Goal: Task Accomplishment & Management: Complete application form

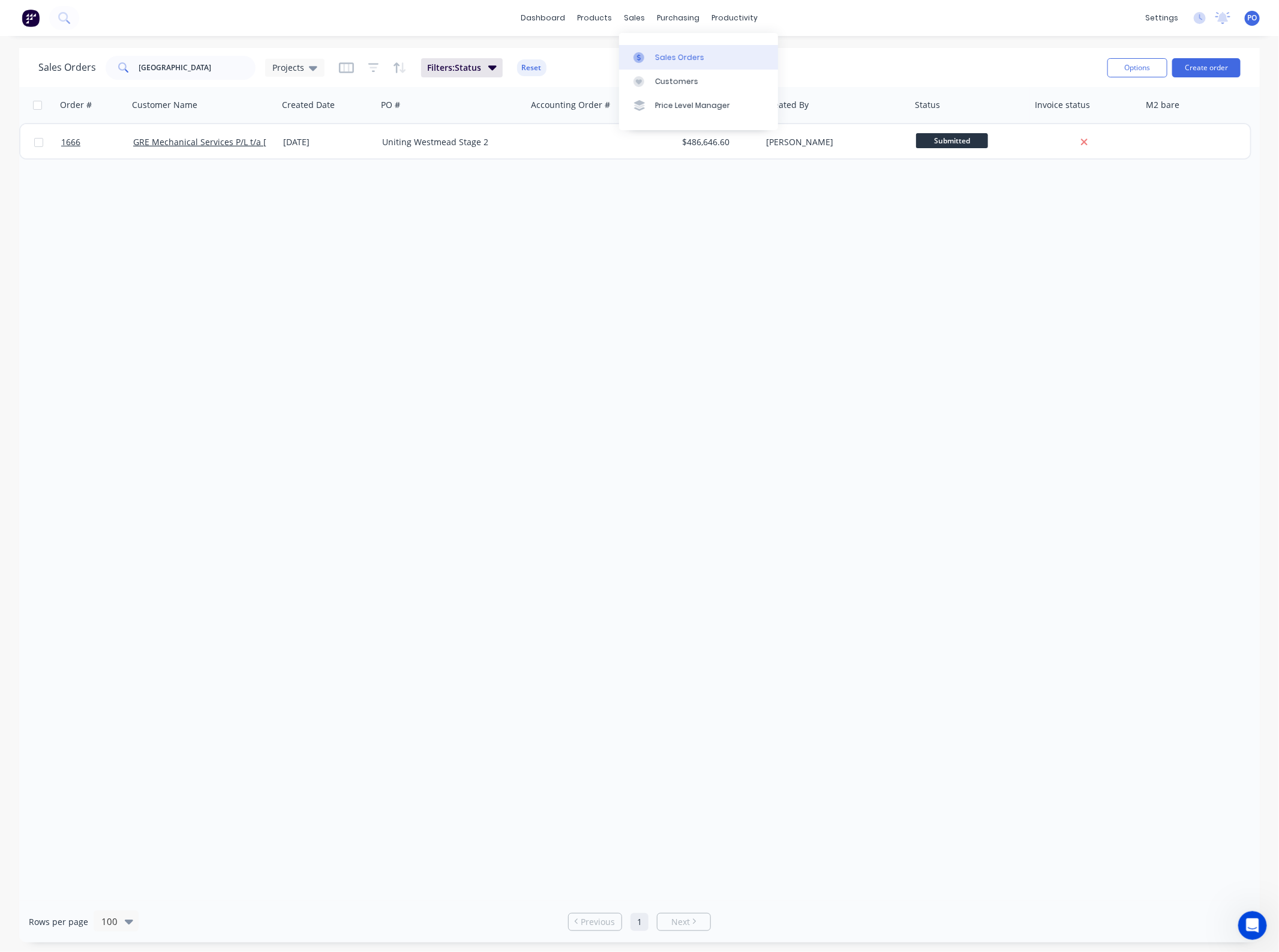
click at [662, 50] on link "Sales Orders" at bounding box center [698, 57] width 159 height 24
click at [1228, 68] on button "Create order" at bounding box center [1206, 68] width 69 height 20
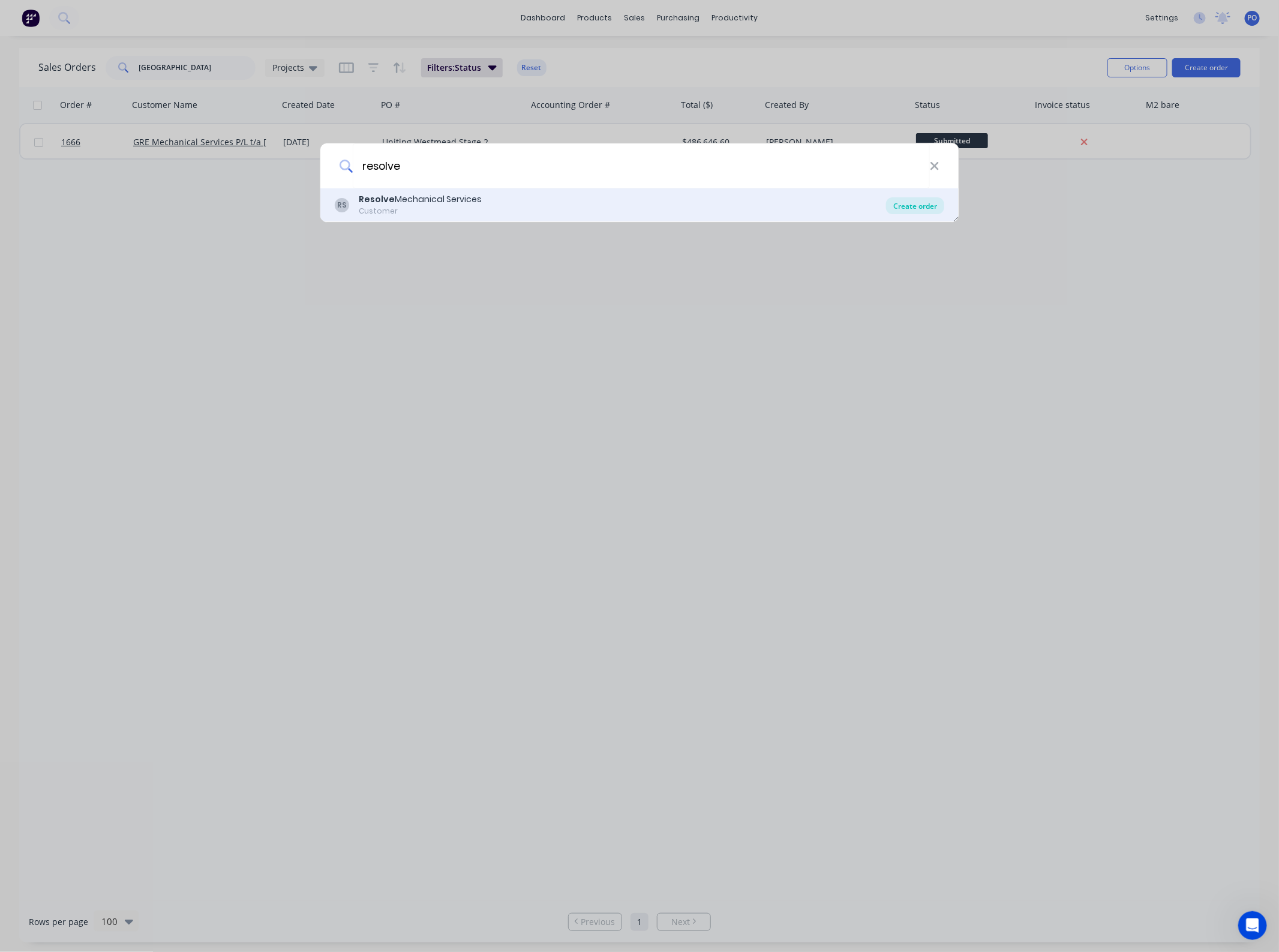
type input "resolve"
click at [909, 204] on div "Create order" at bounding box center [915, 206] width 59 height 17
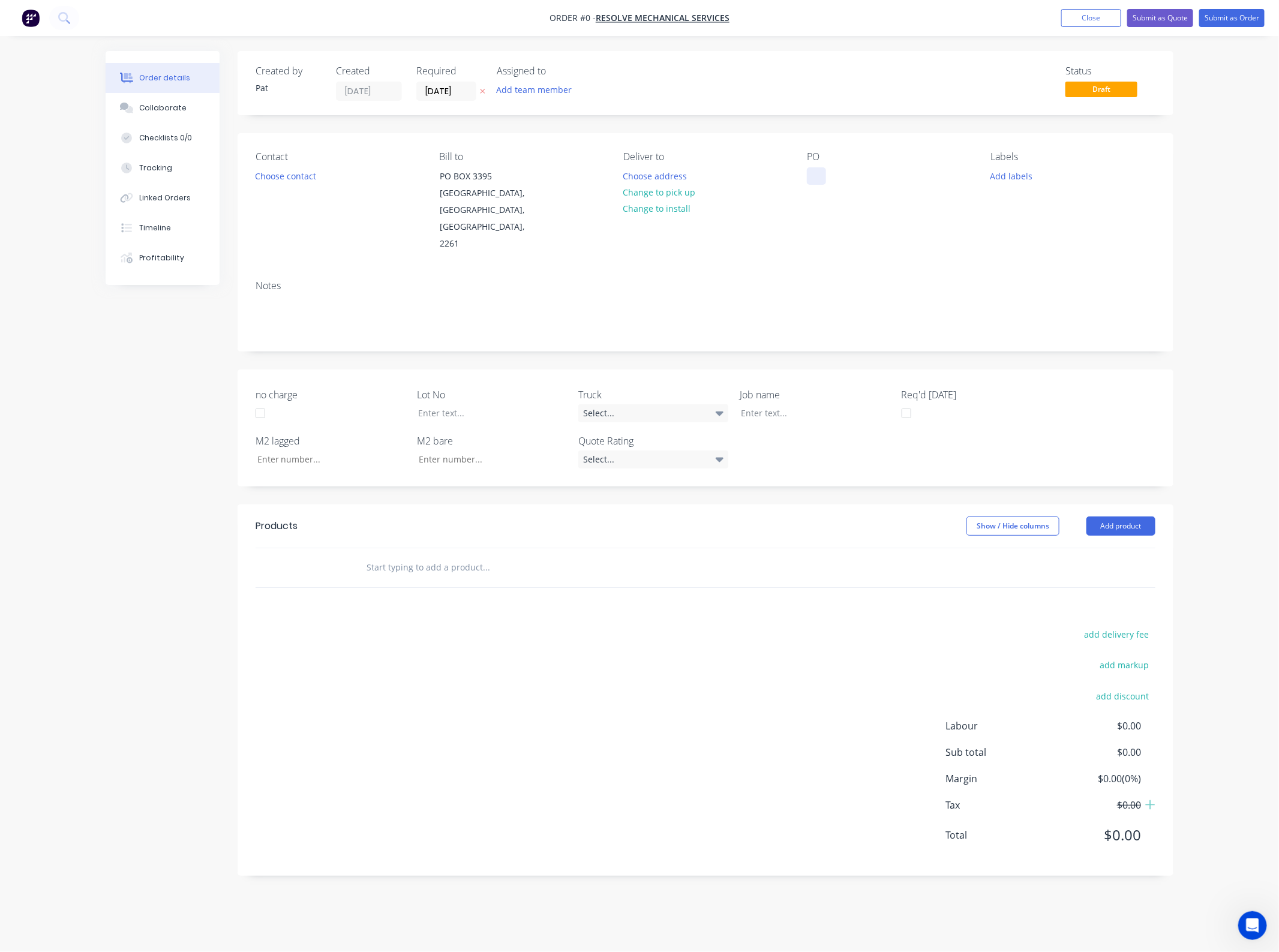
click at [813, 171] on div at bounding box center [816, 176] width 20 height 18
click at [766, 404] on div at bounding box center [806, 412] width 150 height 18
click at [1123, 517] on button "Add product" at bounding box center [1120, 526] width 69 height 20
click at [1075, 572] on div "Basic product" at bounding box center [1098, 580] width 93 height 18
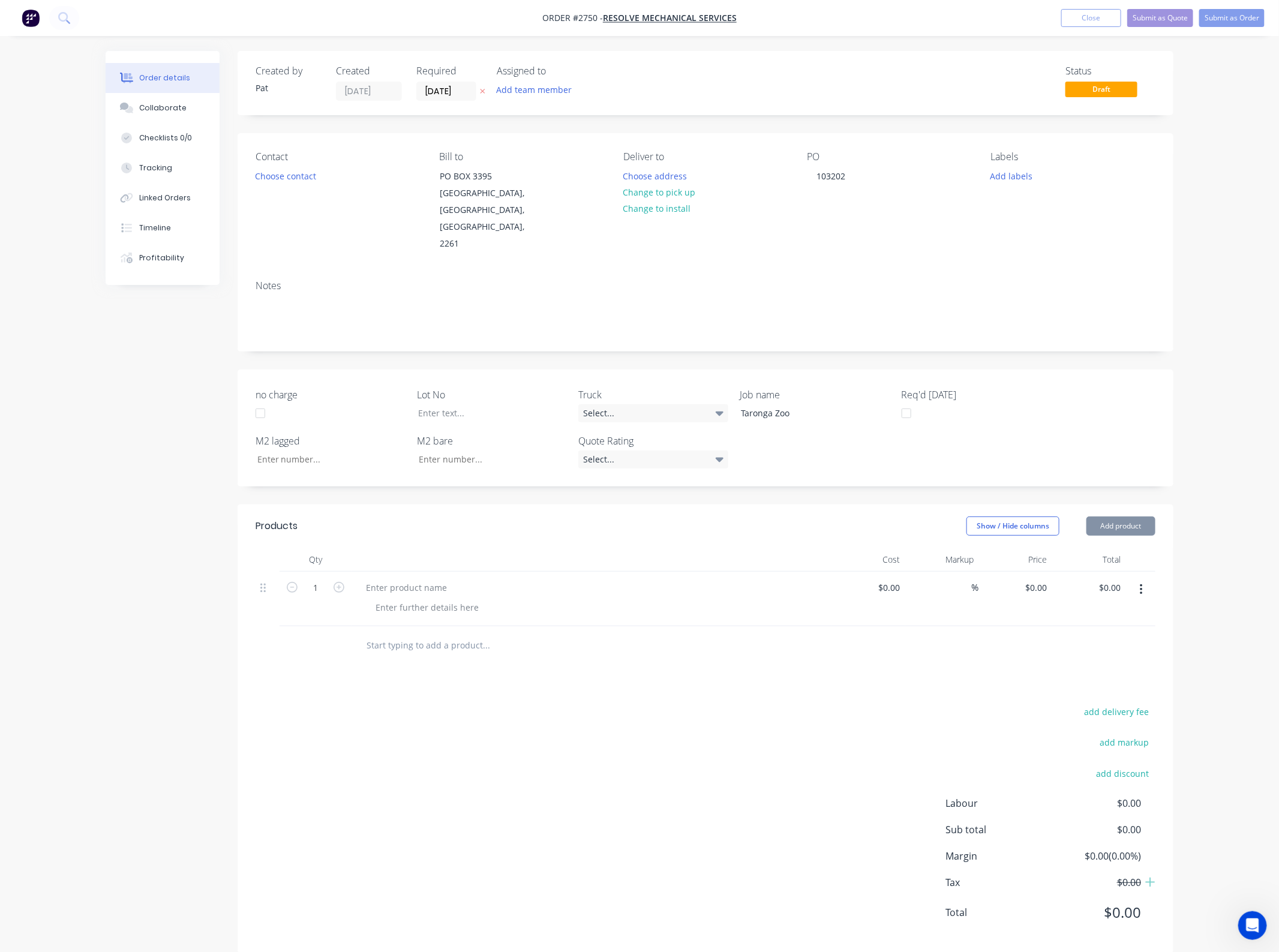
click at [1124, 517] on button "Add product" at bounding box center [1120, 526] width 69 height 20
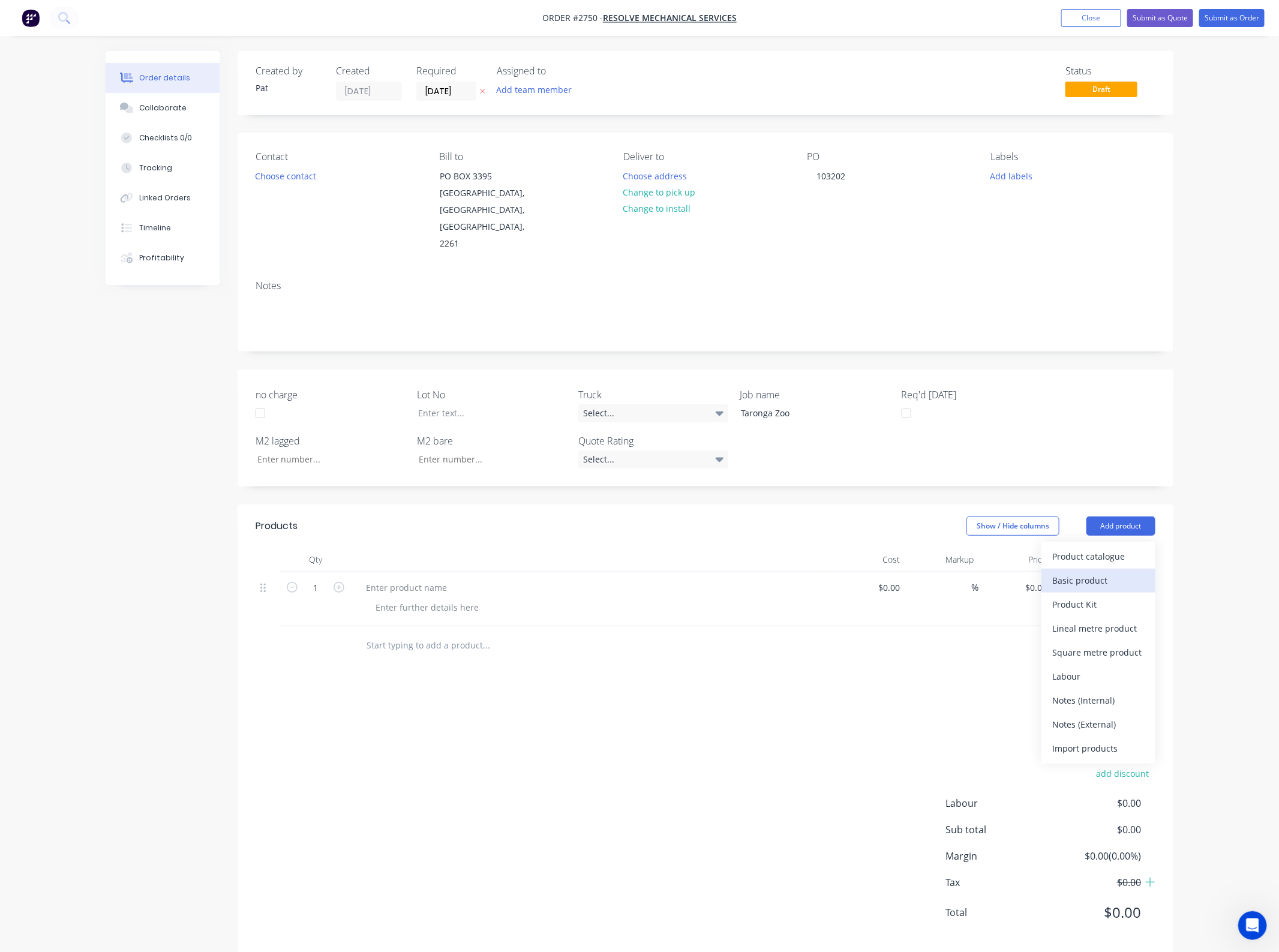
click at [1108, 572] on div "Basic product" at bounding box center [1098, 580] width 93 height 18
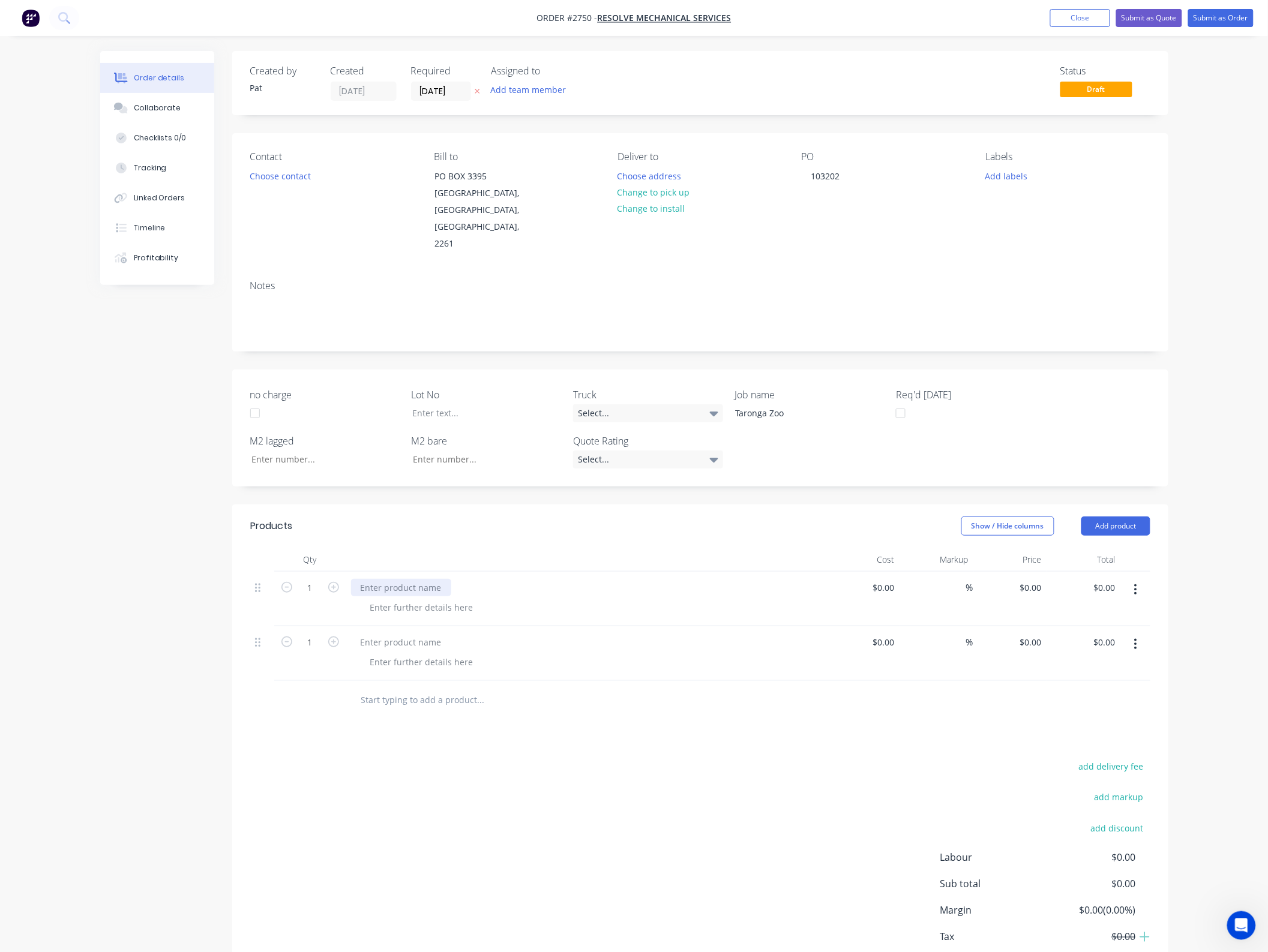
click at [429, 579] on div at bounding box center [401, 587] width 100 height 18
click at [428, 634] on div at bounding box center [401, 642] width 100 height 18
click at [407, 634] on div at bounding box center [401, 642] width 100 height 18
click at [1108, 579] on input "0.00" at bounding box center [1106, 587] width 28 height 18
type input "$0.00"
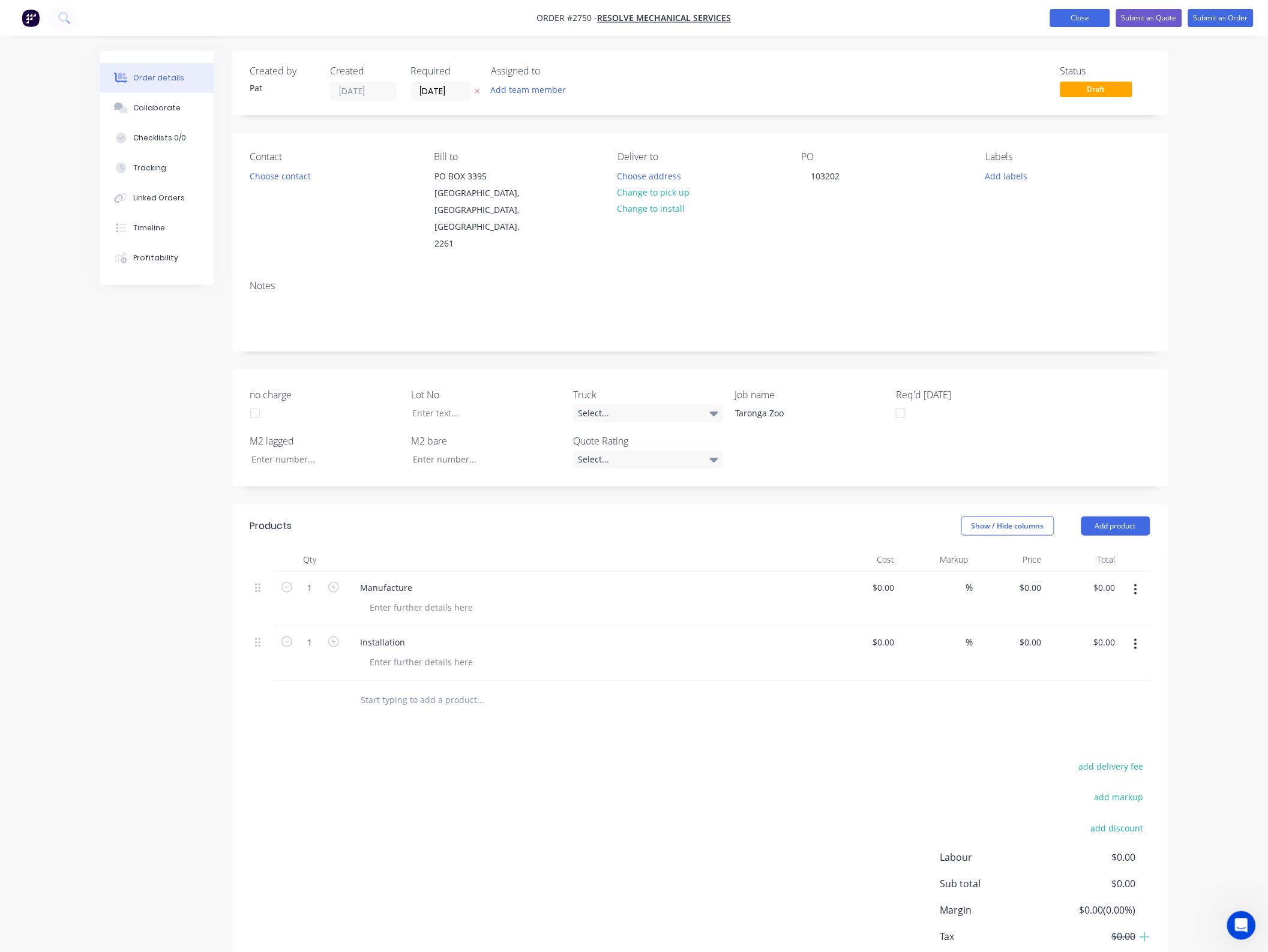
click at [1071, 21] on button "Close" at bounding box center [1080, 18] width 60 height 18
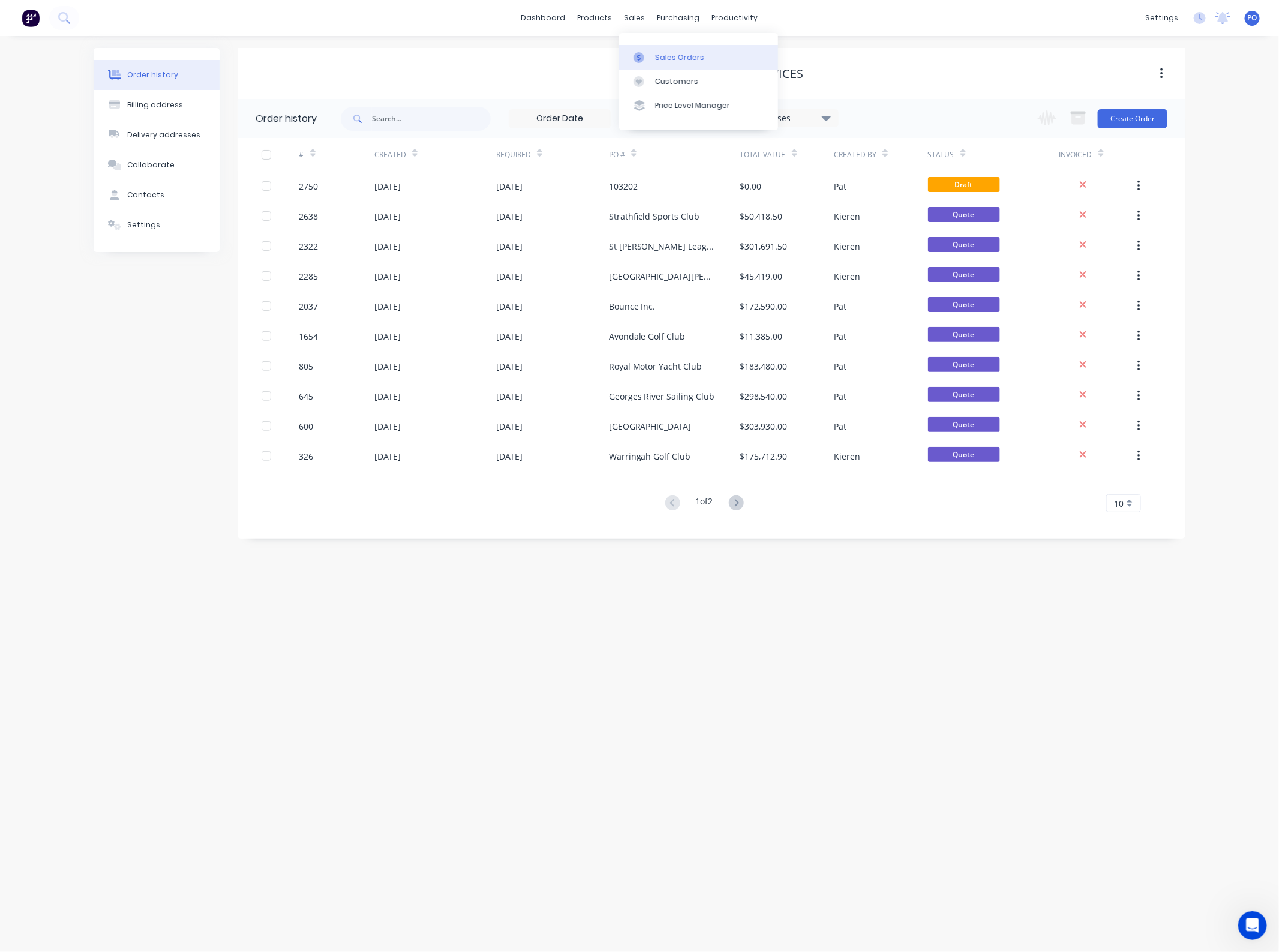
click at [641, 51] on link "Sales Orders" at bounding box center [698, 57] width 159 height 24
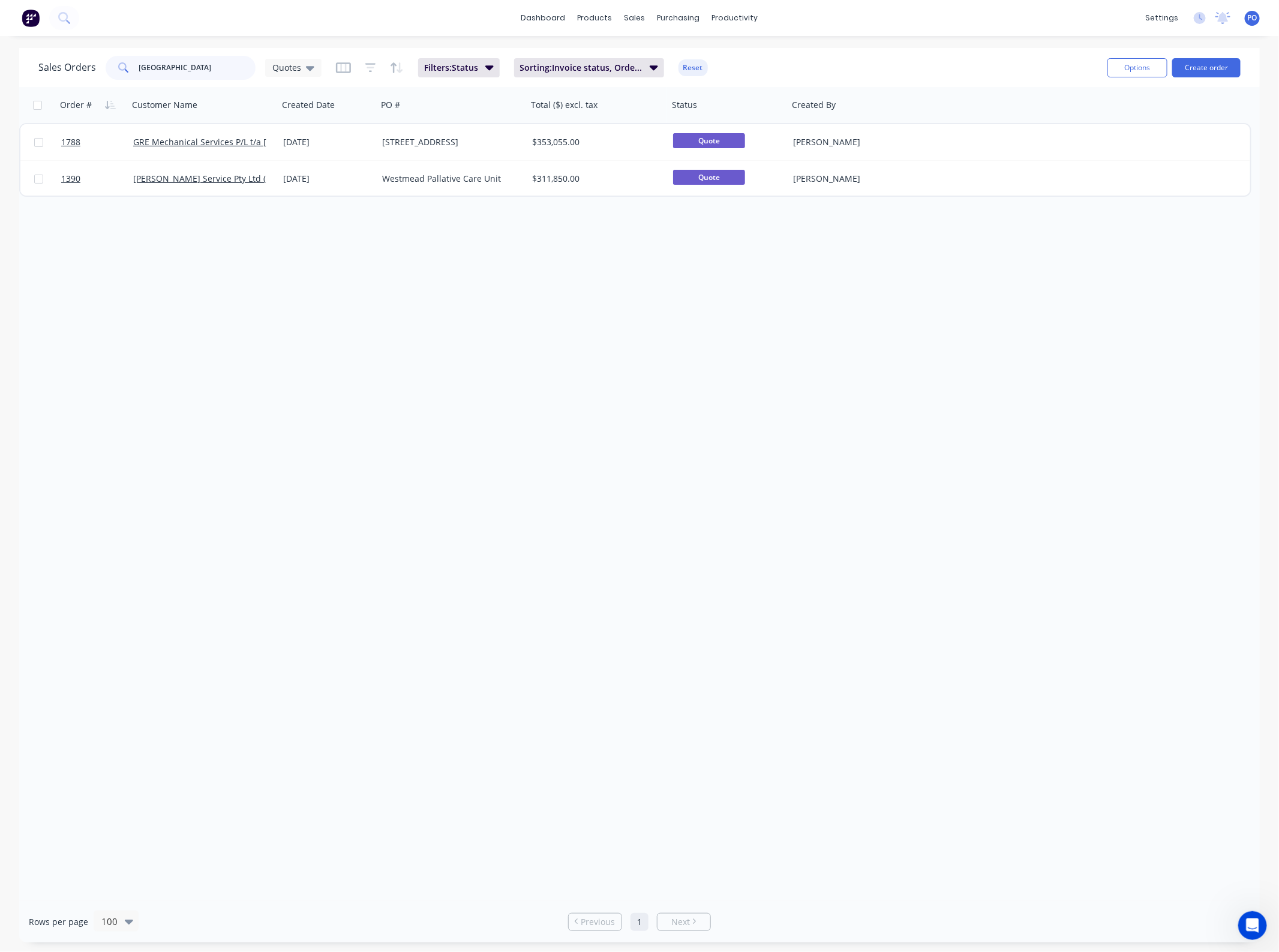
drag, startPoint x: 192, startPoint y: 70, endPoint x: 28, endPoint y: 70, distance: 164.0
click at [36, 70] on div "Sales Orders westmea Quotes Filters: Status Sorting: Invoice status, Order # Re…" at bounding box center [640, 68] width 1241 height 39
click at [1202, 70] on button "Create order" at bounding box center [1206, 68] width 69 height 20
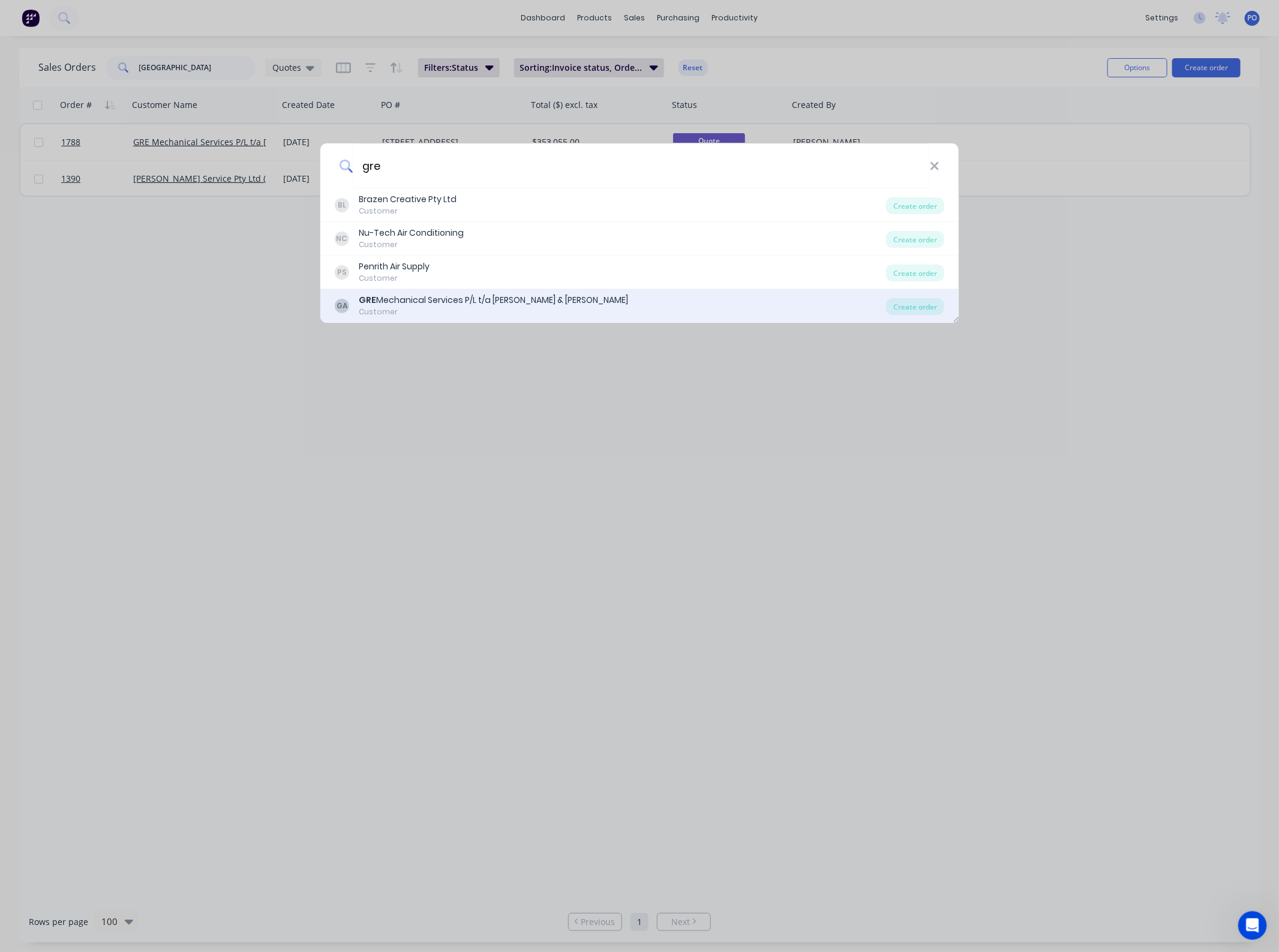
type input "gre"
click at [479, 310] on div "Customer" at bounding box center [493, 311] width 269 height 11
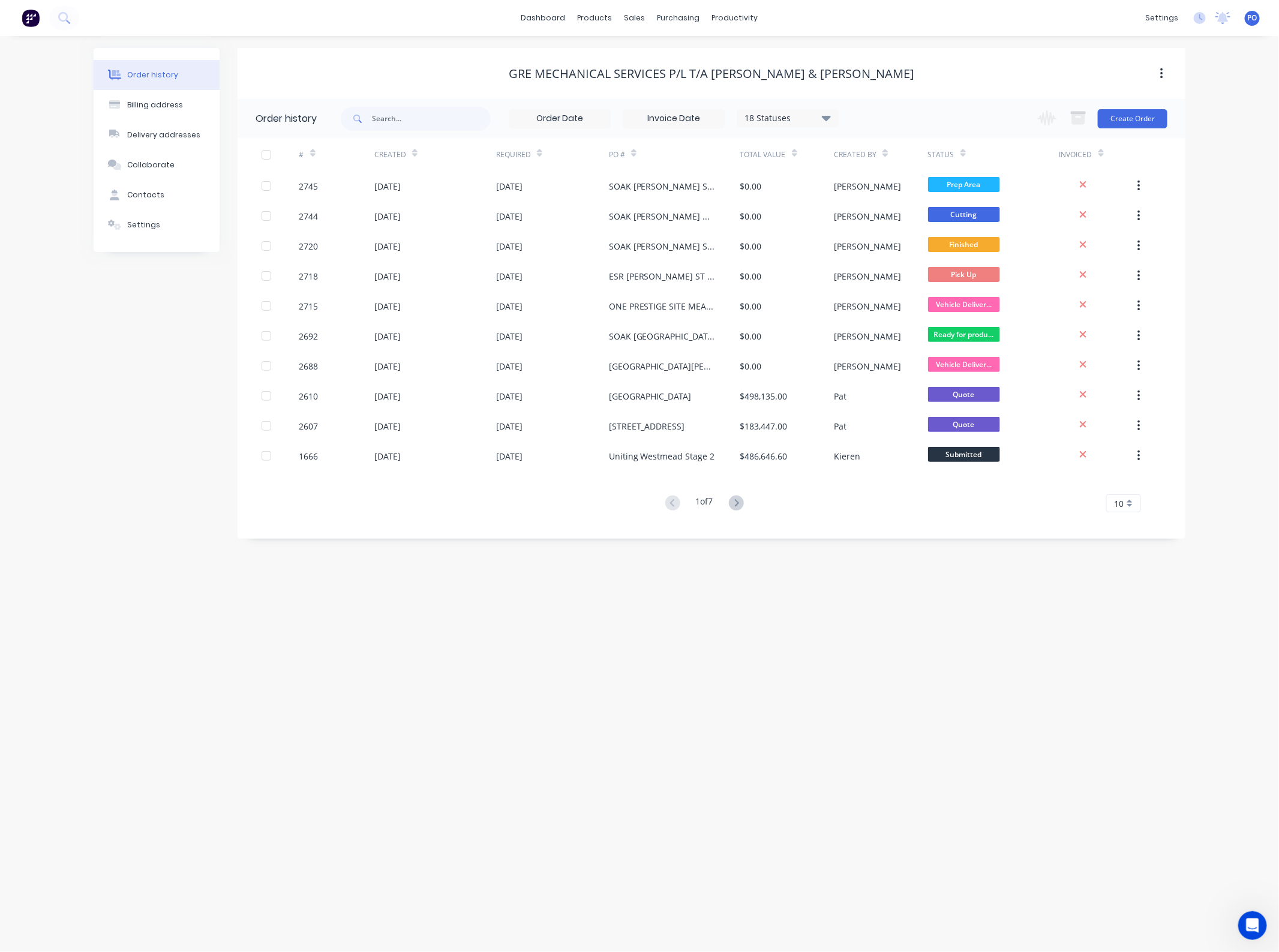
click at [1104, 129] on div "Change order status Submitted Ready for production Cutting Prep Area Folding/ F…" at bounding box center [1098, 119] width 137 height 39
click at [1114, 120] on button "Create Order" at bounding box center [1133, 119] width 70 height 20
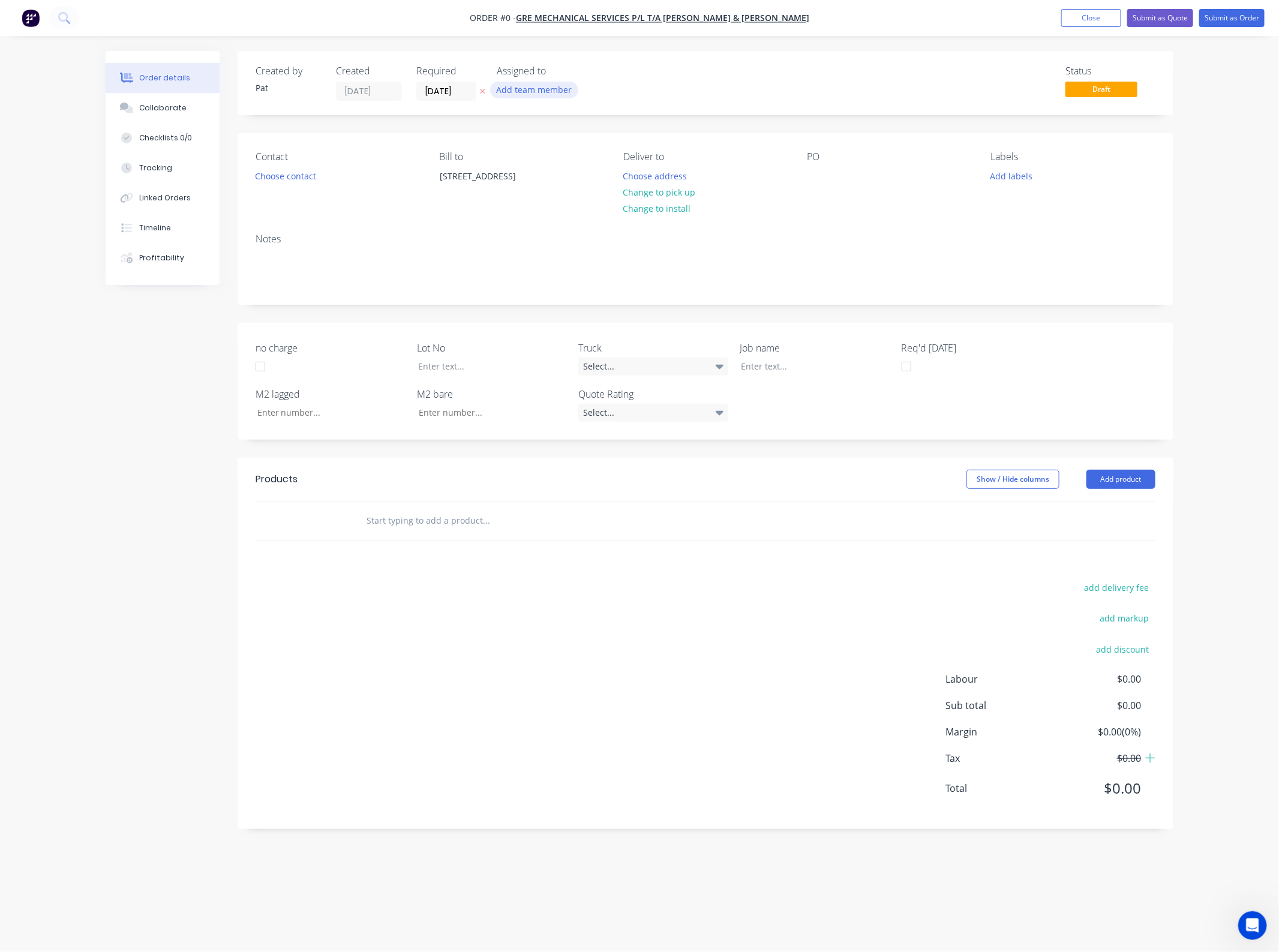
click at [541, 87] on button "Add team member" at bounding box center [535, 89] width 88 height 16
click at [569, 148] on button "[PERSON_NAME] (You)" at bounding box center [587, 156] width 180 height 24
click at [285, 165] on div "Order details Collaborate Checklists 0/0 Tracking Linked Orders Timeline Profit…" at bounding box center [639, 453] width 1092 height 804
click at [286, 177] on button "Choose contact" at bounding box center [285, 175] width 74 height 16
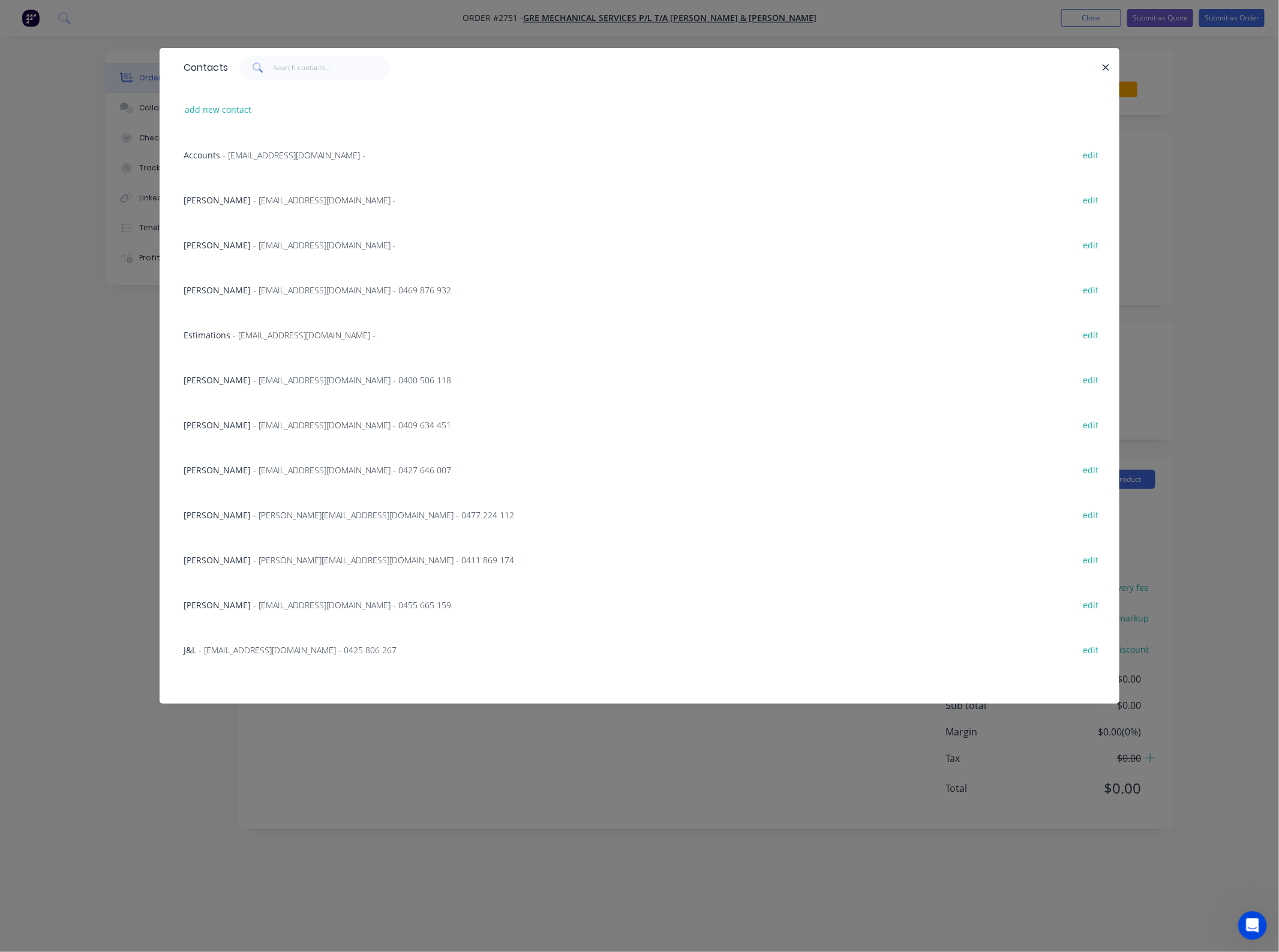
click at [227, 201] on span "[PERSON_NAME]" at bounding box center [216, 199] width 67 height 11
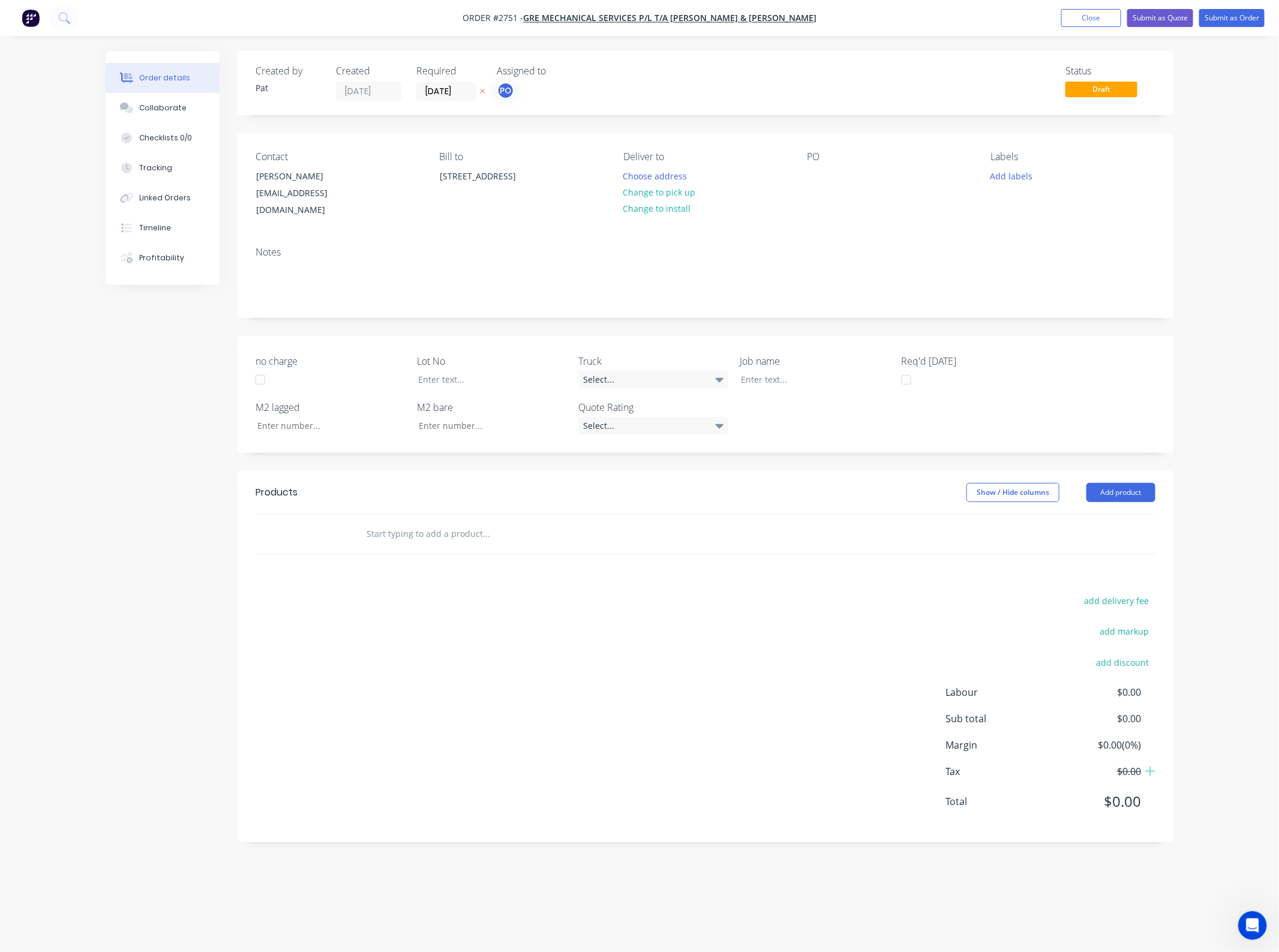
drag, startPoint x: 820, startPoint y: 204, endPoint x: 819, endPoint y: 187, distance: 17.0
click at [819, 199] on div "PO" at bounding box center [889, 185] width 165 height 68
click at [819, 187] on div "PO" at bounding box center [889, 185] width 165 height 68
click at [817, 171] on div at bounding box center [816, 176] width 20 height 18
click at [1156, 481] on header "Products Show / Hide columns Add product" at bounding box center [705, 492] width 936 height 43
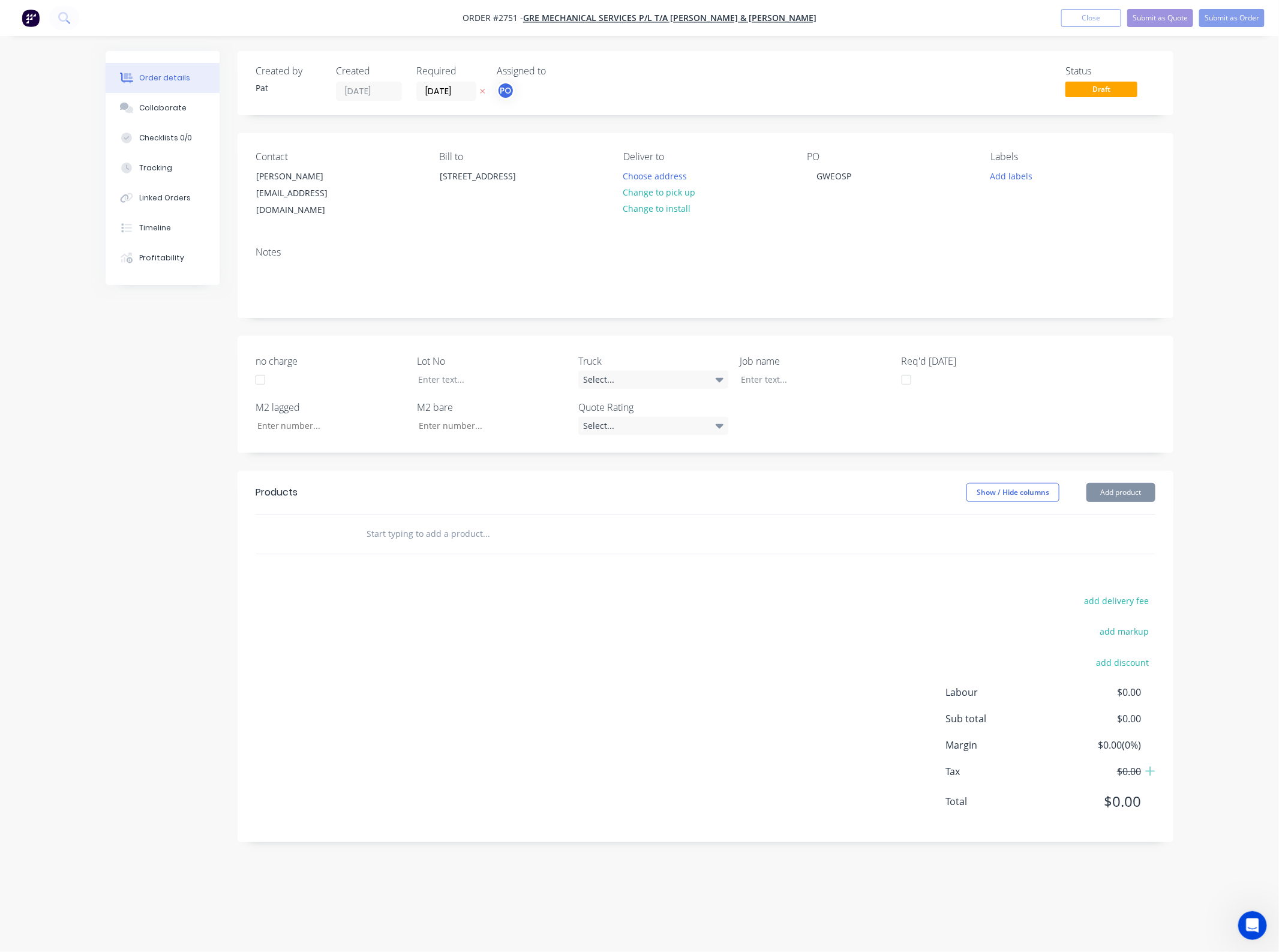
click at [1156, 481] on header "Products Show / Hide columns Add product" at bounding box center [705, 492] width 936 height 43
click at [1141, 483] on button "Add product" at bounding box center [1120, 492] width 69 height 20
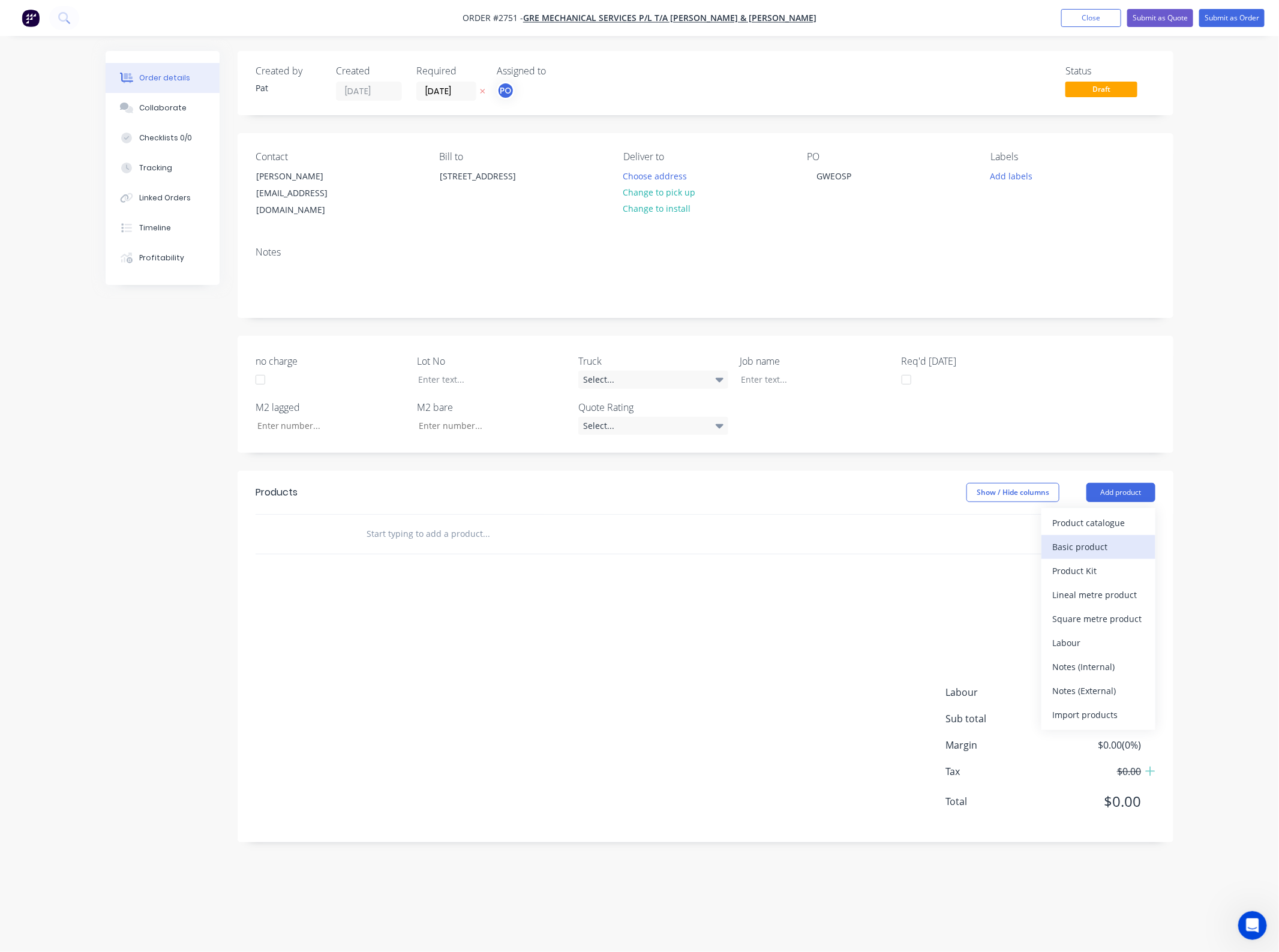
click at [1108, 538] on div "Basic product" at bounding box center [1098, 546] width 93 height 18
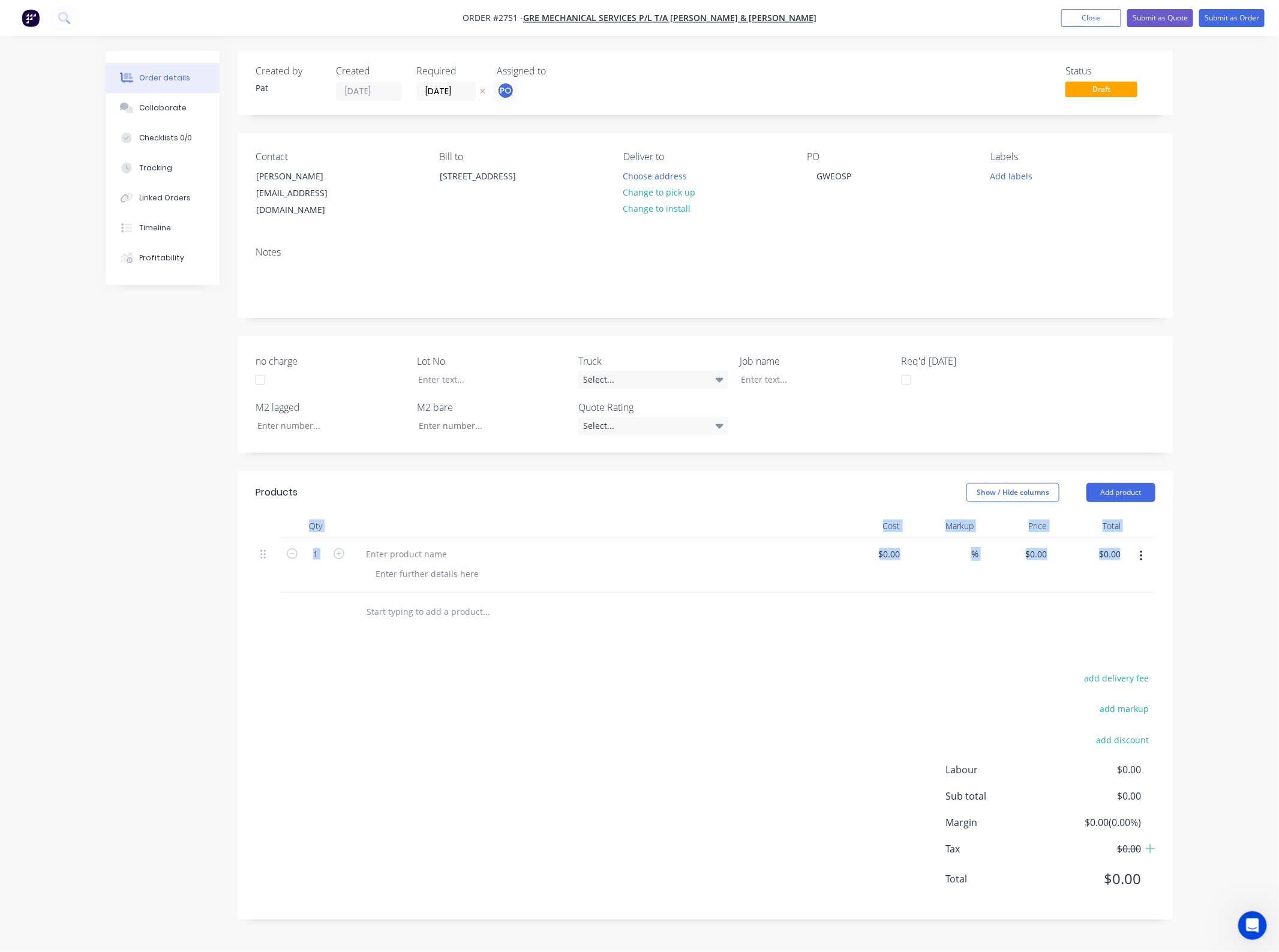
click at [1117, 488] on button "Add product" at bounding box center [1120, 492] width 69 height 20
click at [1114, 538] on div "Basic product" at bounding box center [1098, 546] width 93 height 18
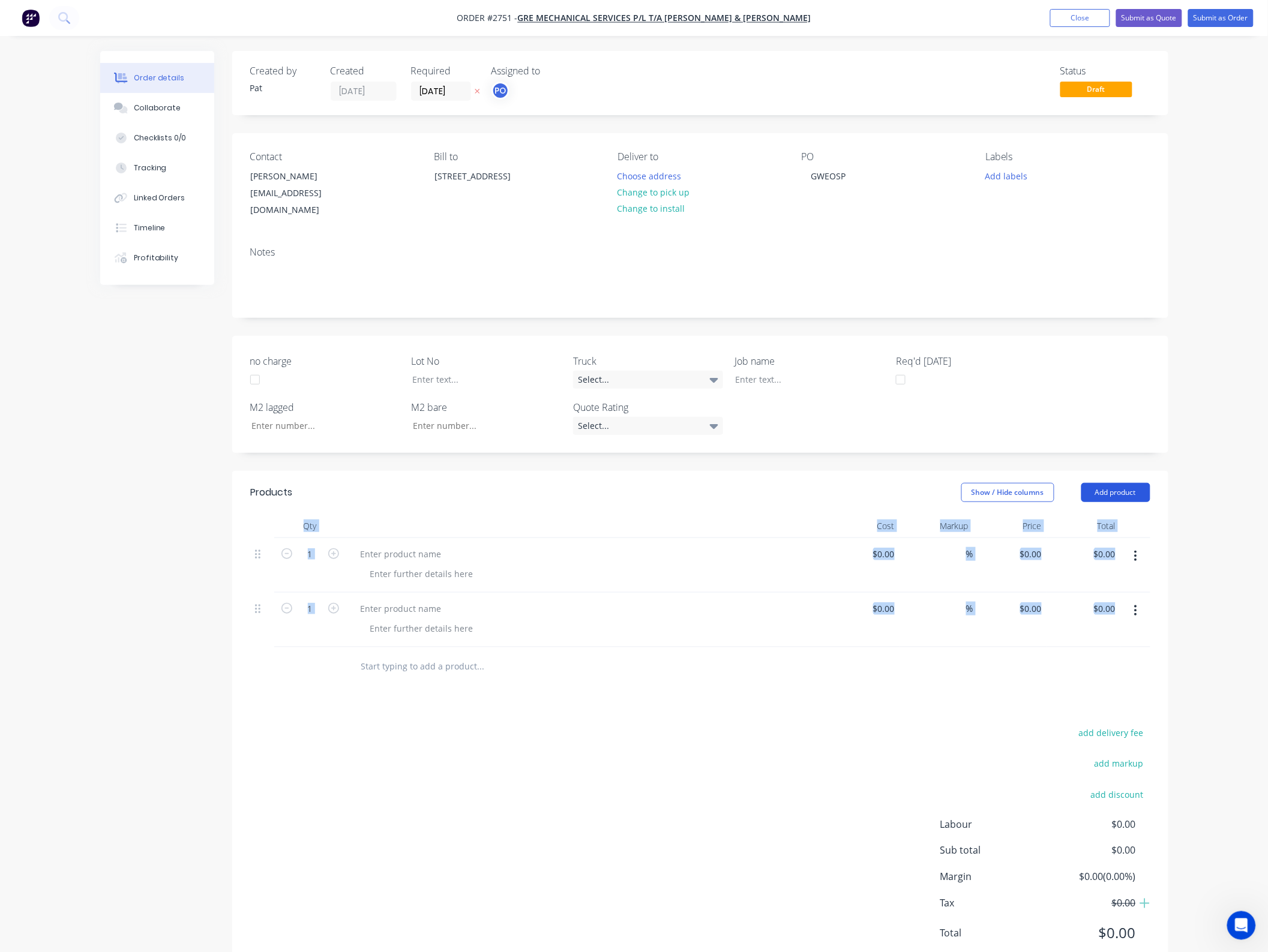
click at [1113, 483] on button "Add product" at bounding box center [1115, 492] width 69 height 20
click at [1079, 538] on div "Basic product" at bounding box center [1093, 546] width 93 height 18
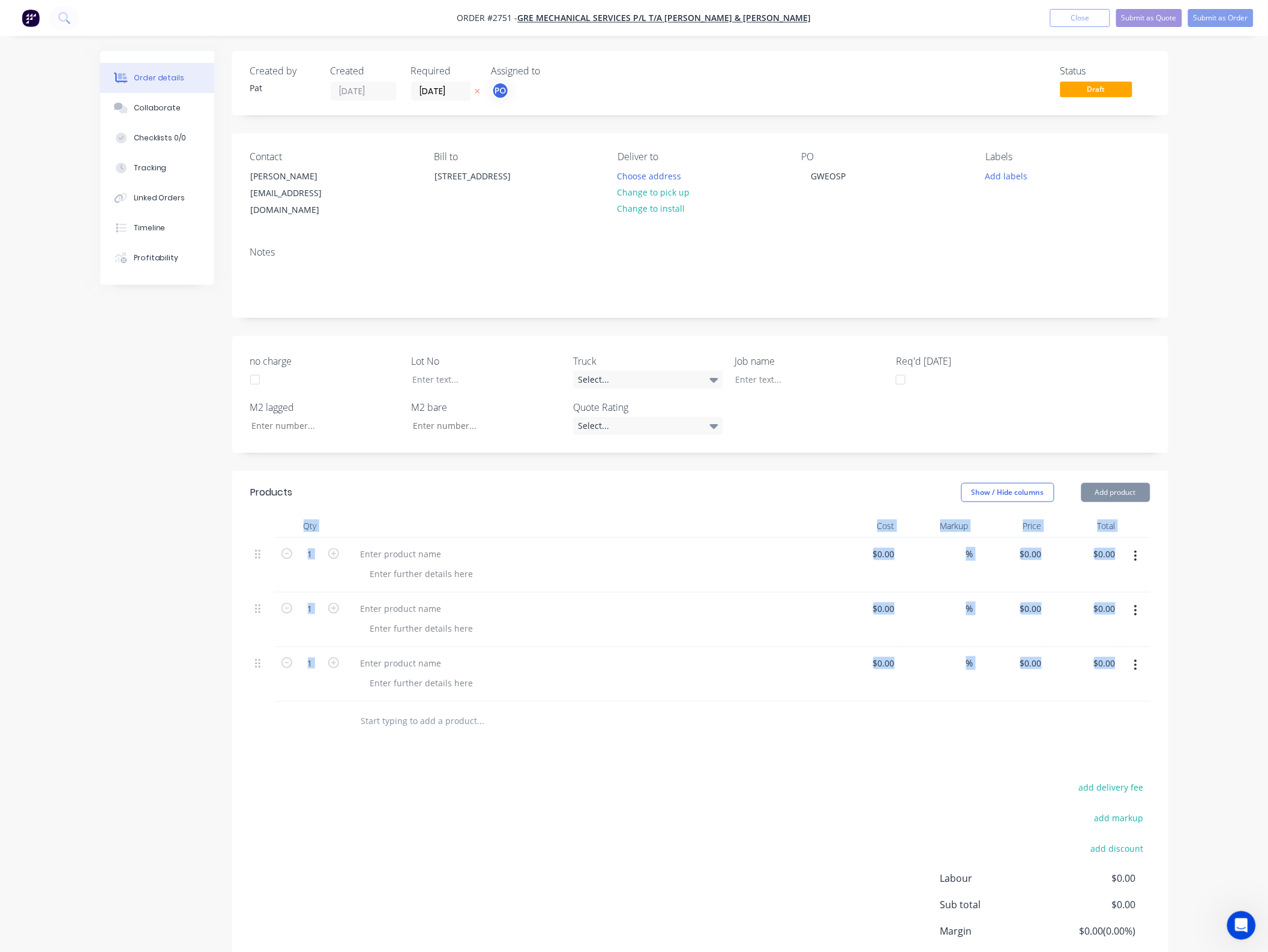
click at [1105, 483] on button "Add product" at bounding box center [1115, 492] width 69 height 20
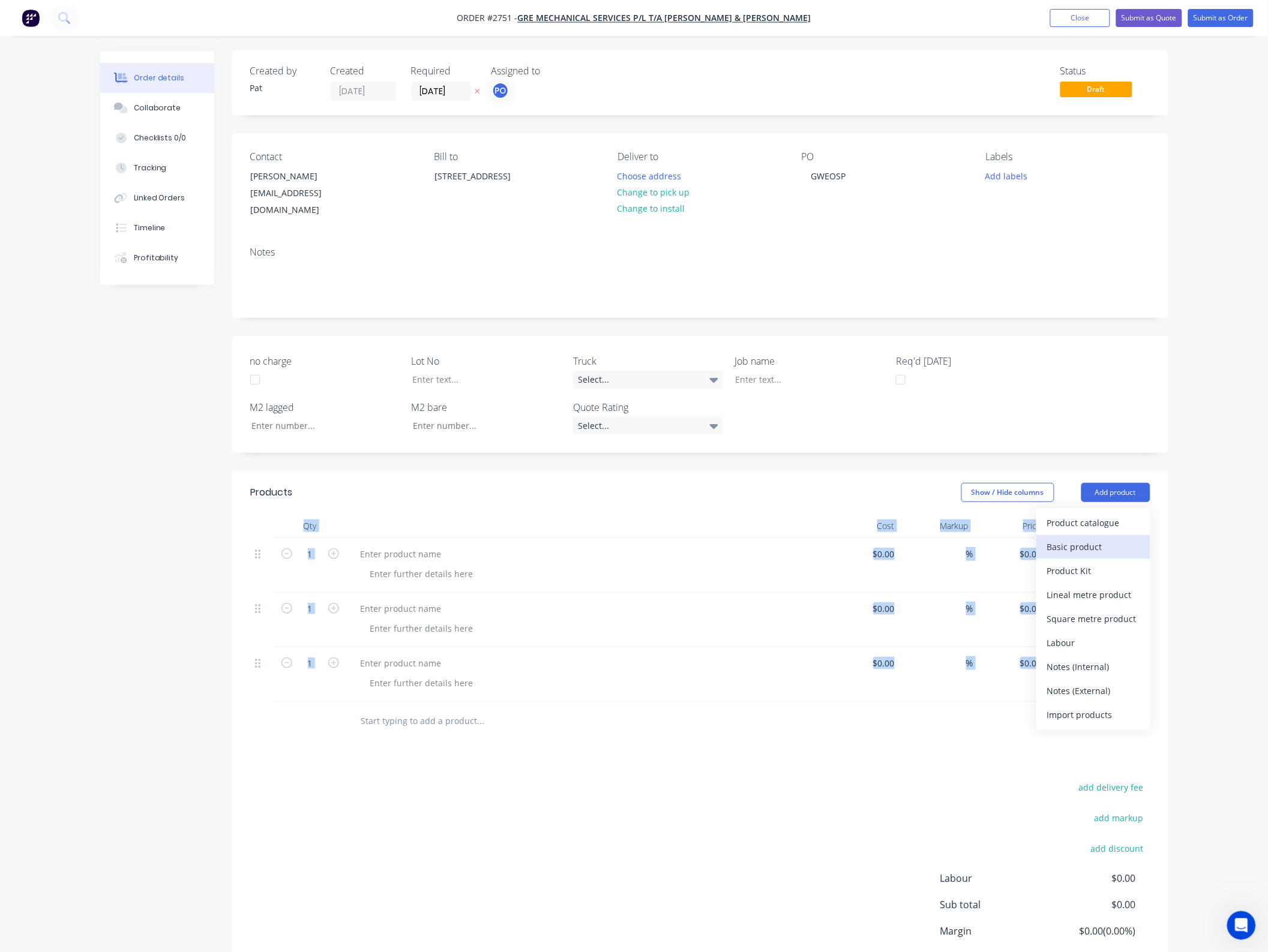
click at [1110, 538] on div "Basic product" at bounding box center [1093, 546] width 93 height 18
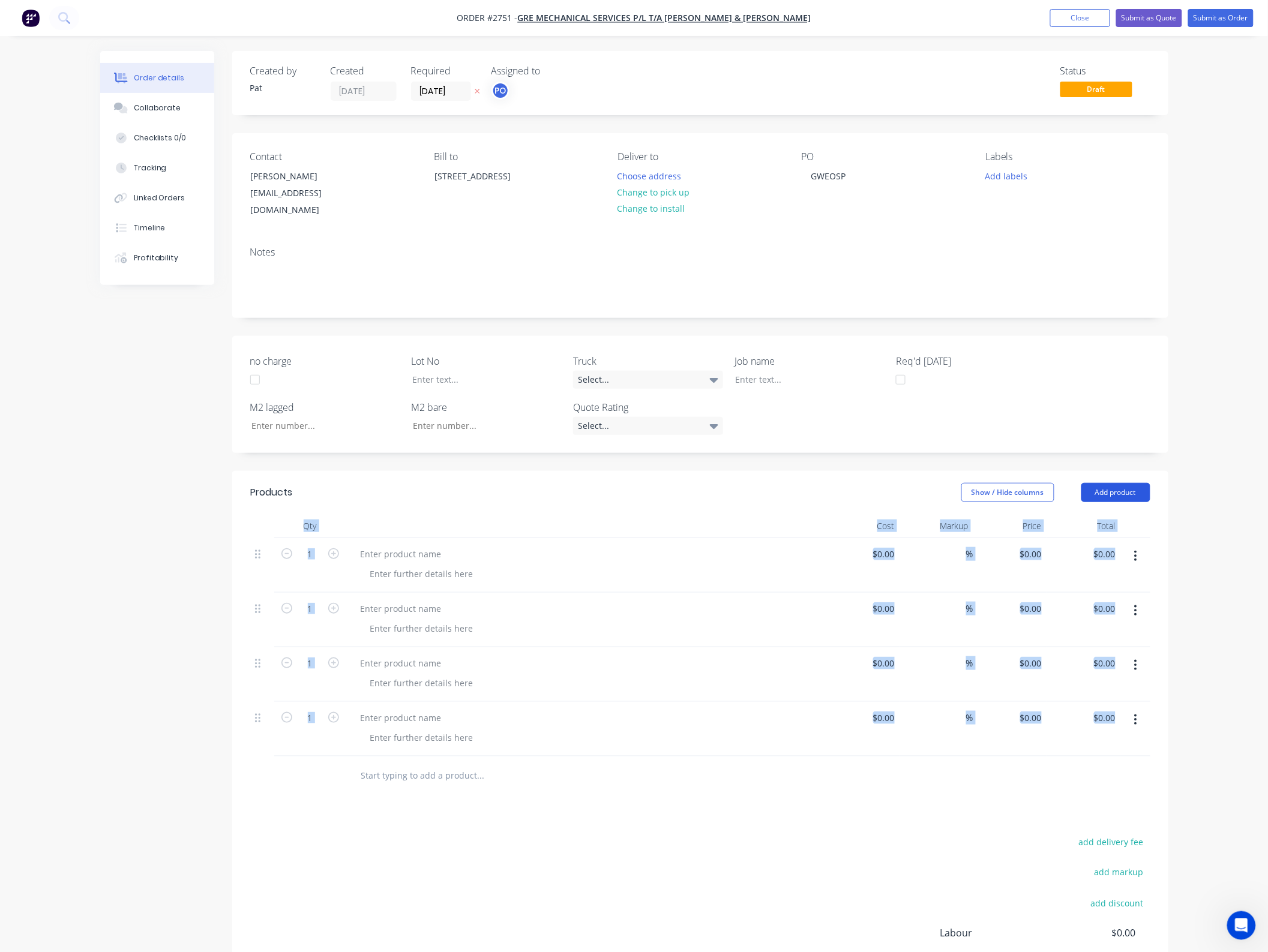
click at [1110, 483] on button "Add product" at bounding box center [1115, 492] width 69 height 20
click at [1108, 540] on div "Basic product" at bounding box center [1093, 546] width 93 height 18
click at [1110, 486] on button "Add product" at bounding box center [1115, 492] width 69 height 20
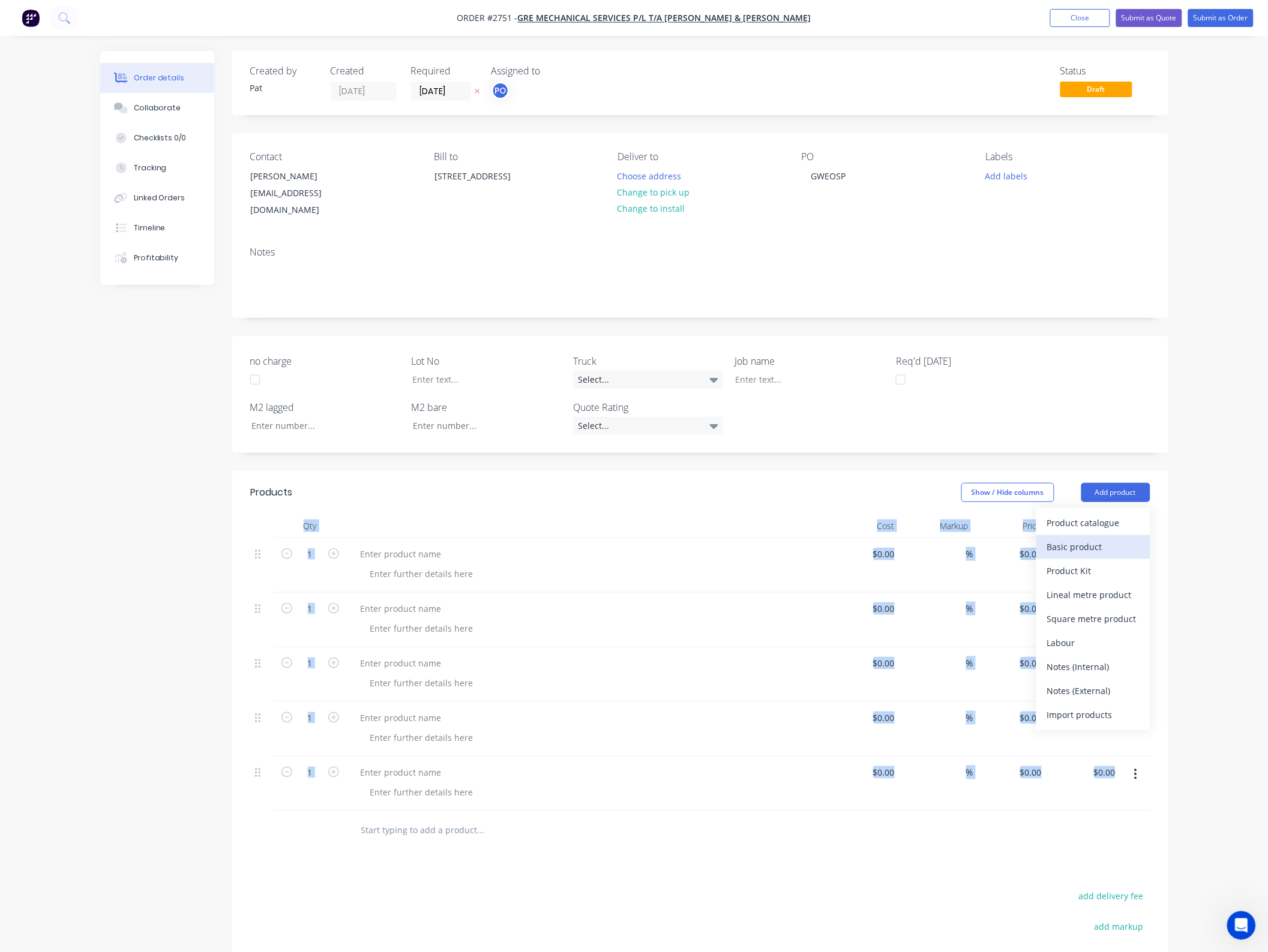
click at [1107, 539] on div "Basic product" at bounding box center [1093, 546] width 93 height 18
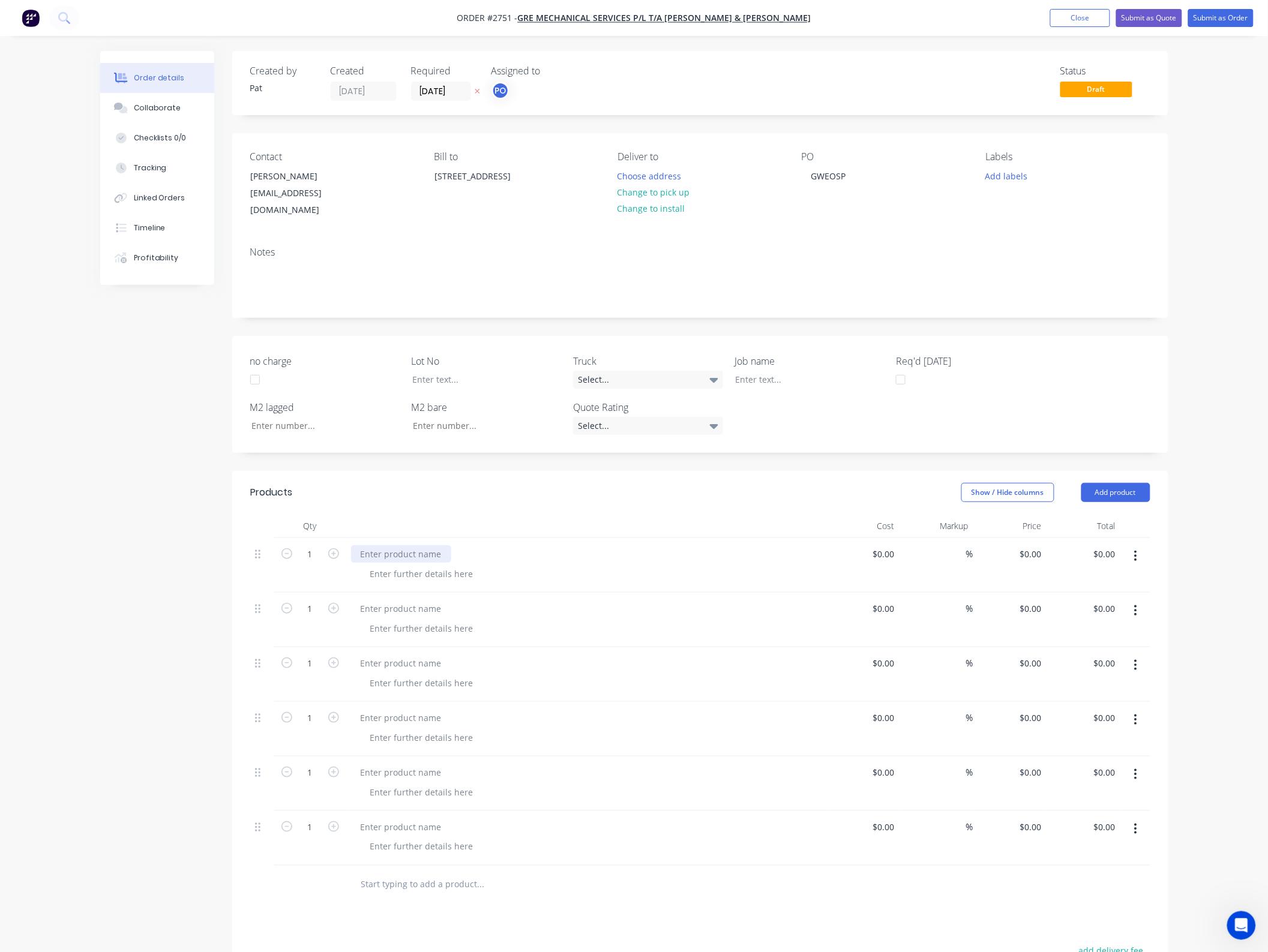
click at [427, 546] on div at bounding box center [401, 554] width 100 height 18
click at [402, 600] on div at bounding box center [401, 608] width 100 height 18
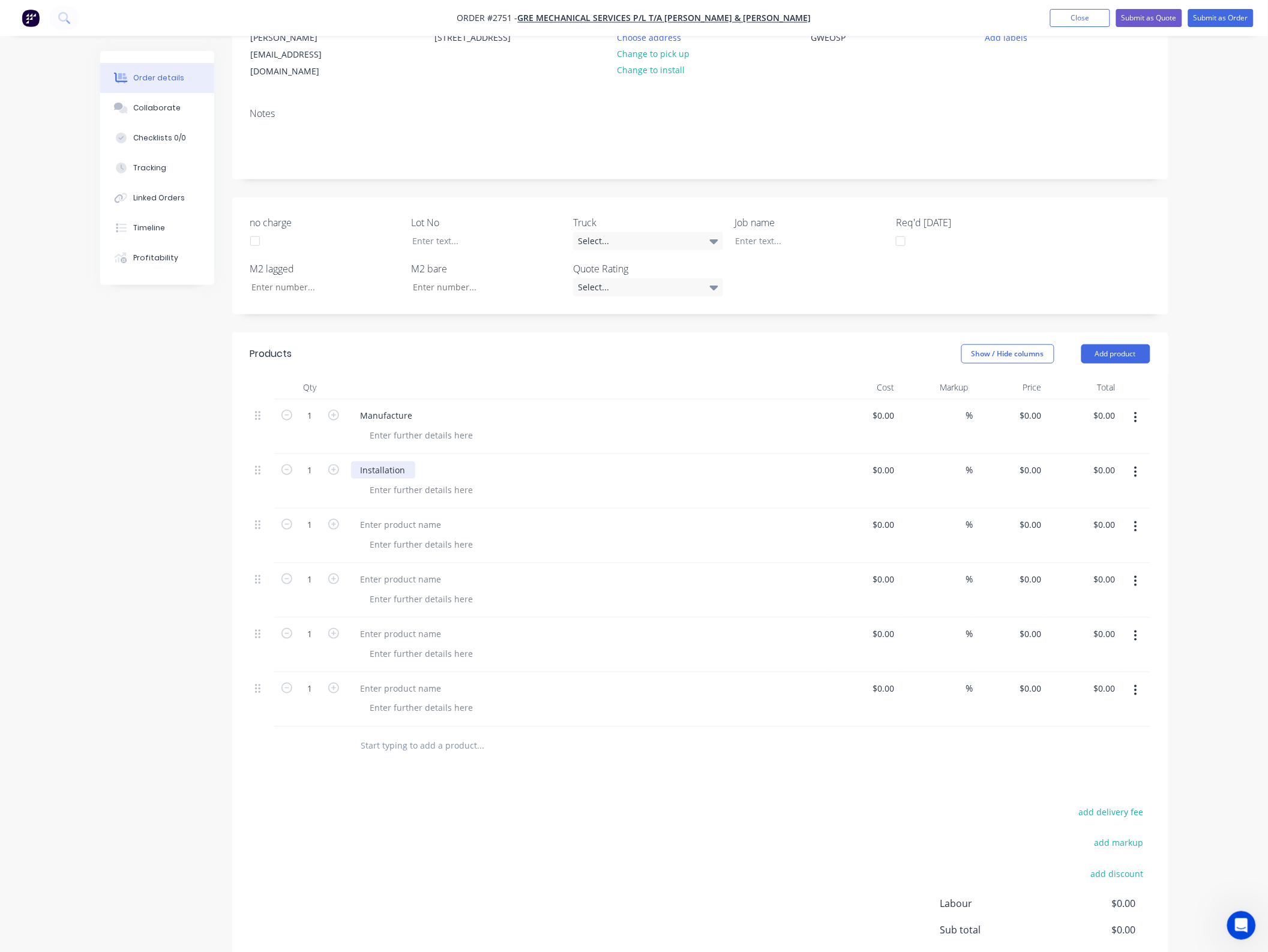
scroll to position [150, 0]
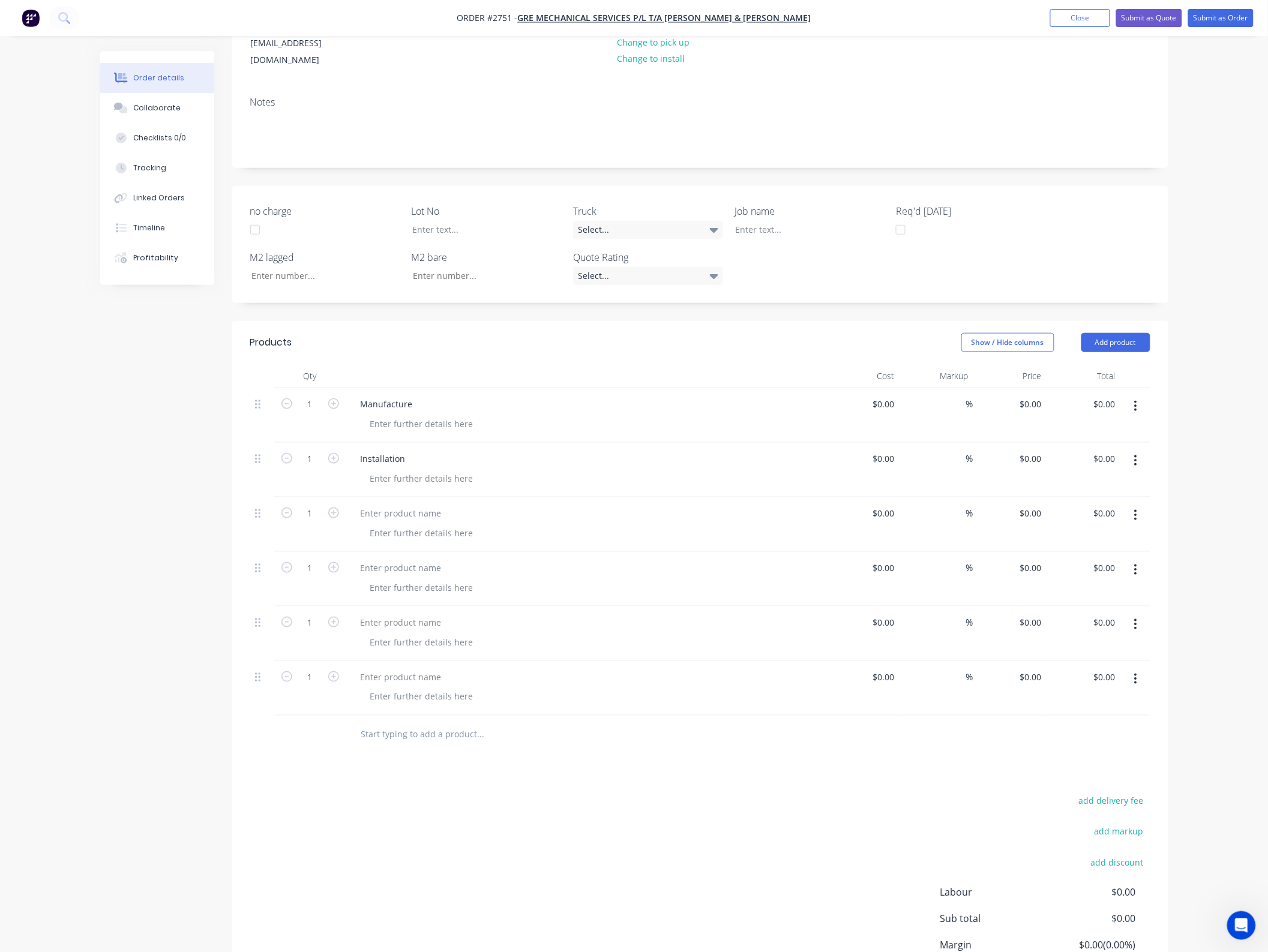
click at [1142, 669] on button "button" at bounding box center [1135, 679] width 28 height 21
click at [1102, 774] on div "Delete" at bounding box center [1093, 782] width 93 height 18
click at [1136, 619] on icon "button" at bounding box center [1136, 624] width 3 height 11
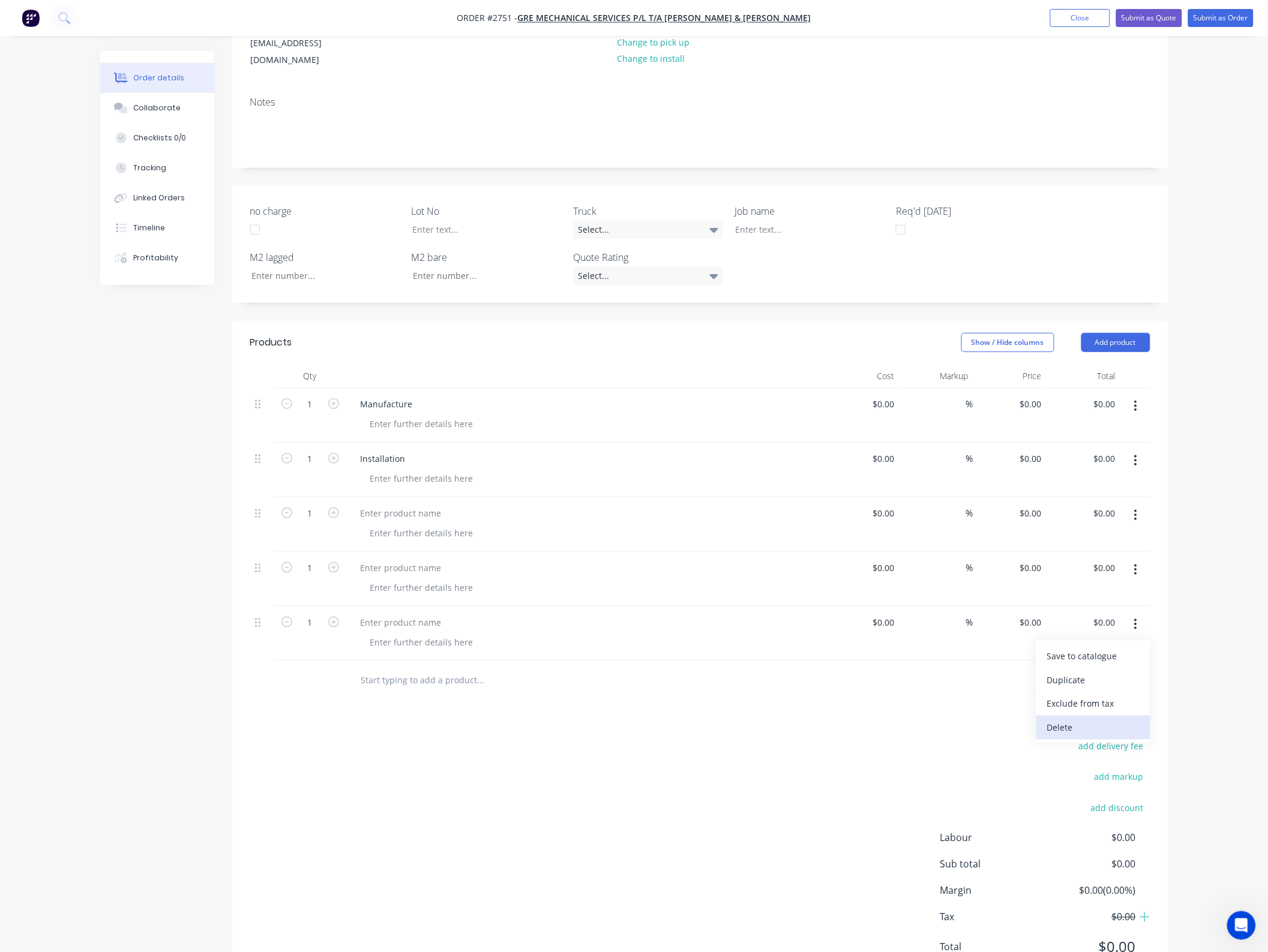
click at [1104, 720] on div "Delete" at bounding box center [1093, 728] width 93 height 18
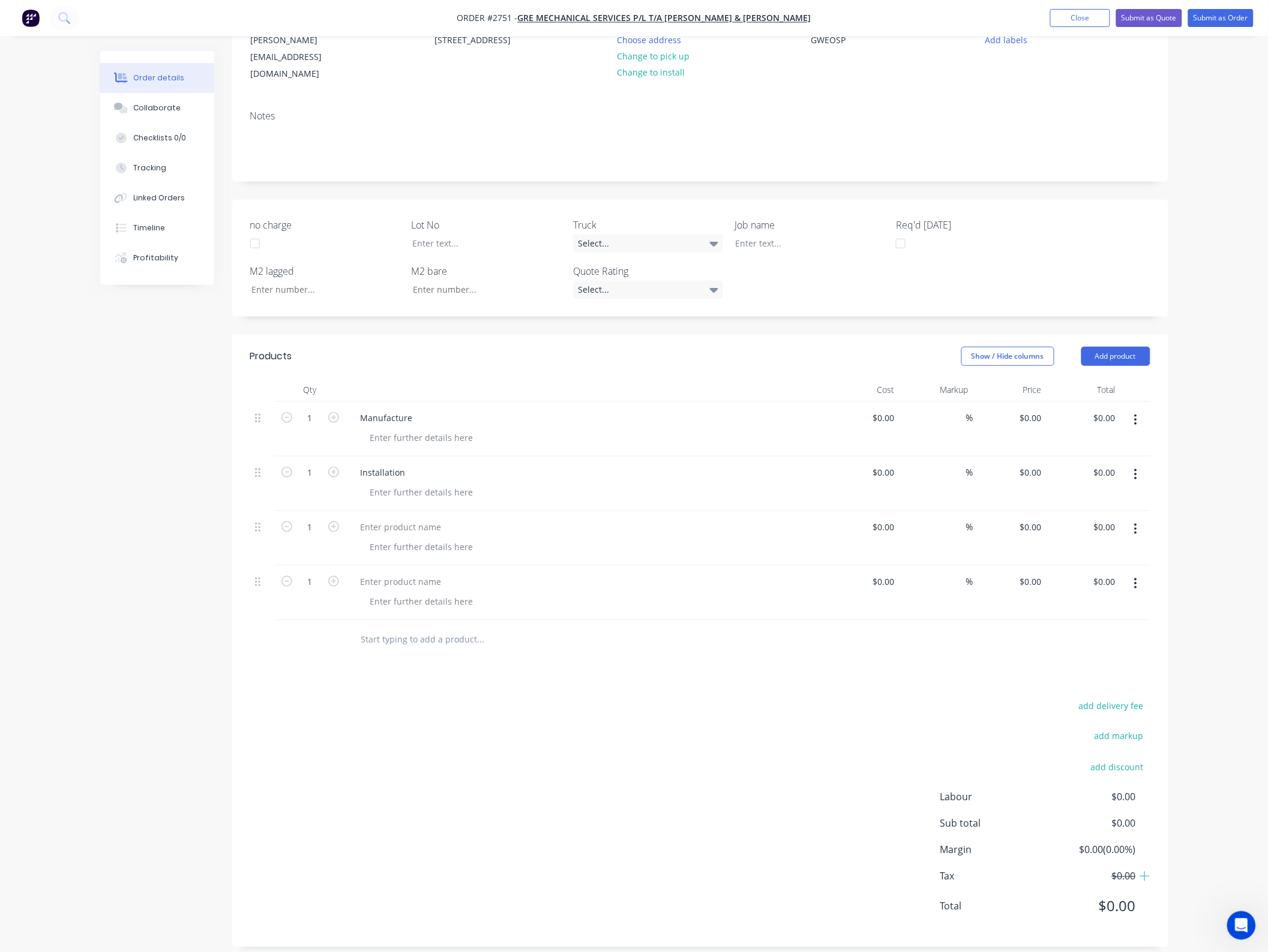
click at [1138, 573] on button "button" at bounding box center [1135, 583] width 28 height 21
click at [1095, 685] on button "Delete" at bounding box center [1093, 686] width 114 height 24
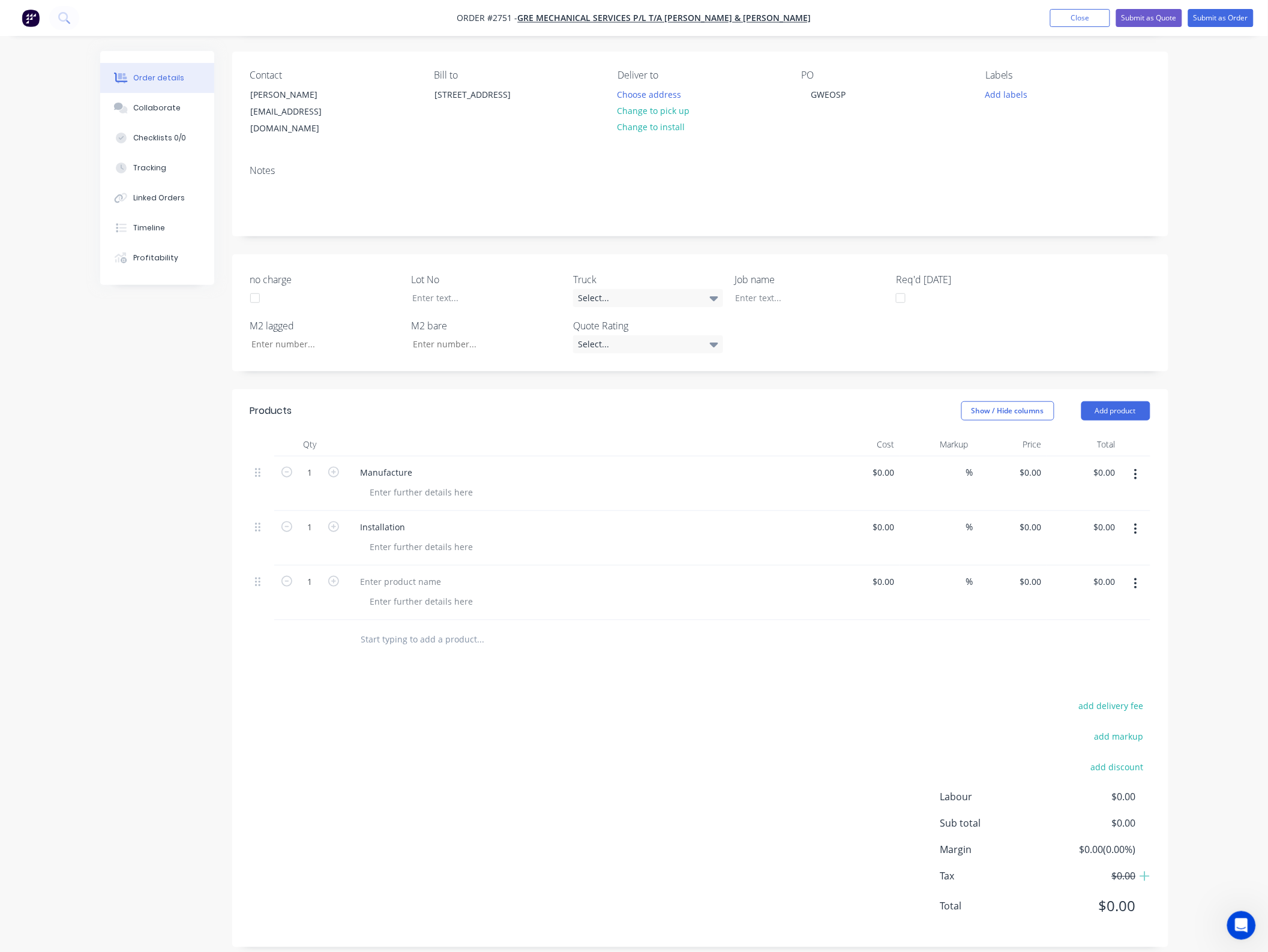
click at [1143, 573] on button "button" at bounding box center [1135, 583] width 28 height 21
click at [1084, 679] on div "Delete" at bounding box center [1093, 687] width 93 height 18
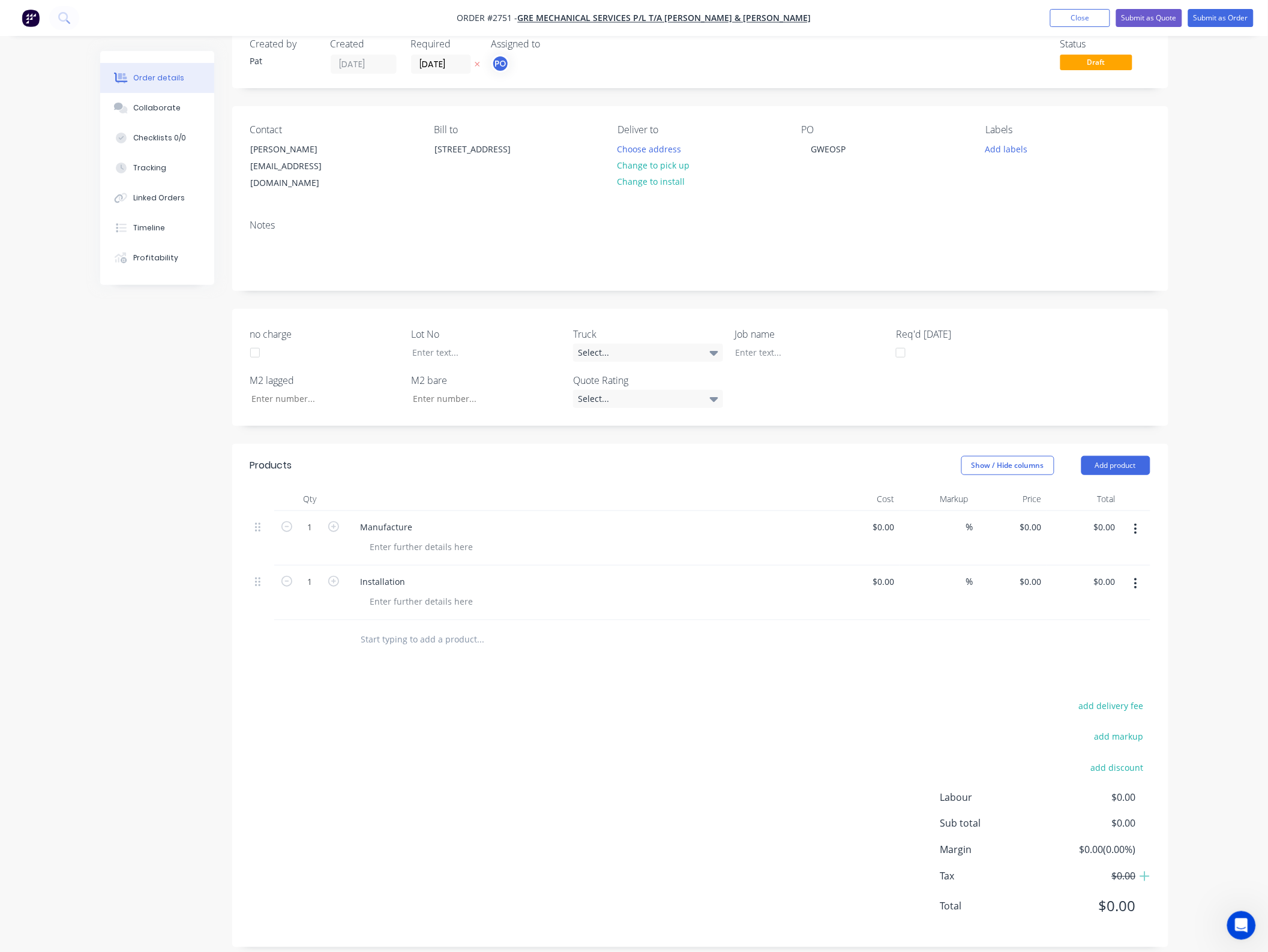
click at [1131, 574] on button "button" at bounding box center [1135, 583] width 28 height 21
click at [1108, 679] on div "Delete" at bounding box center [1093, 687] width 93 height 18
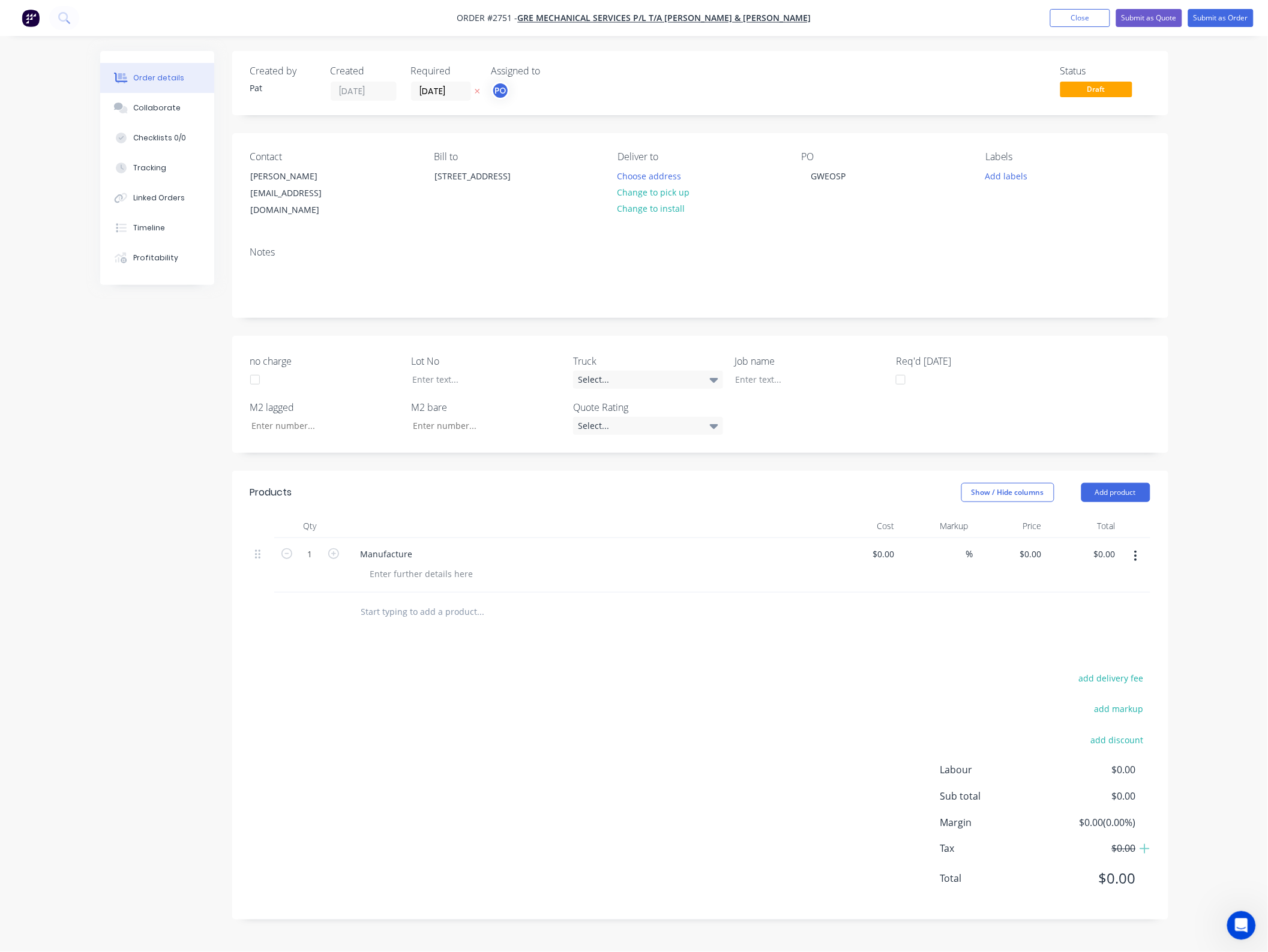
scroll to position [0, 0]
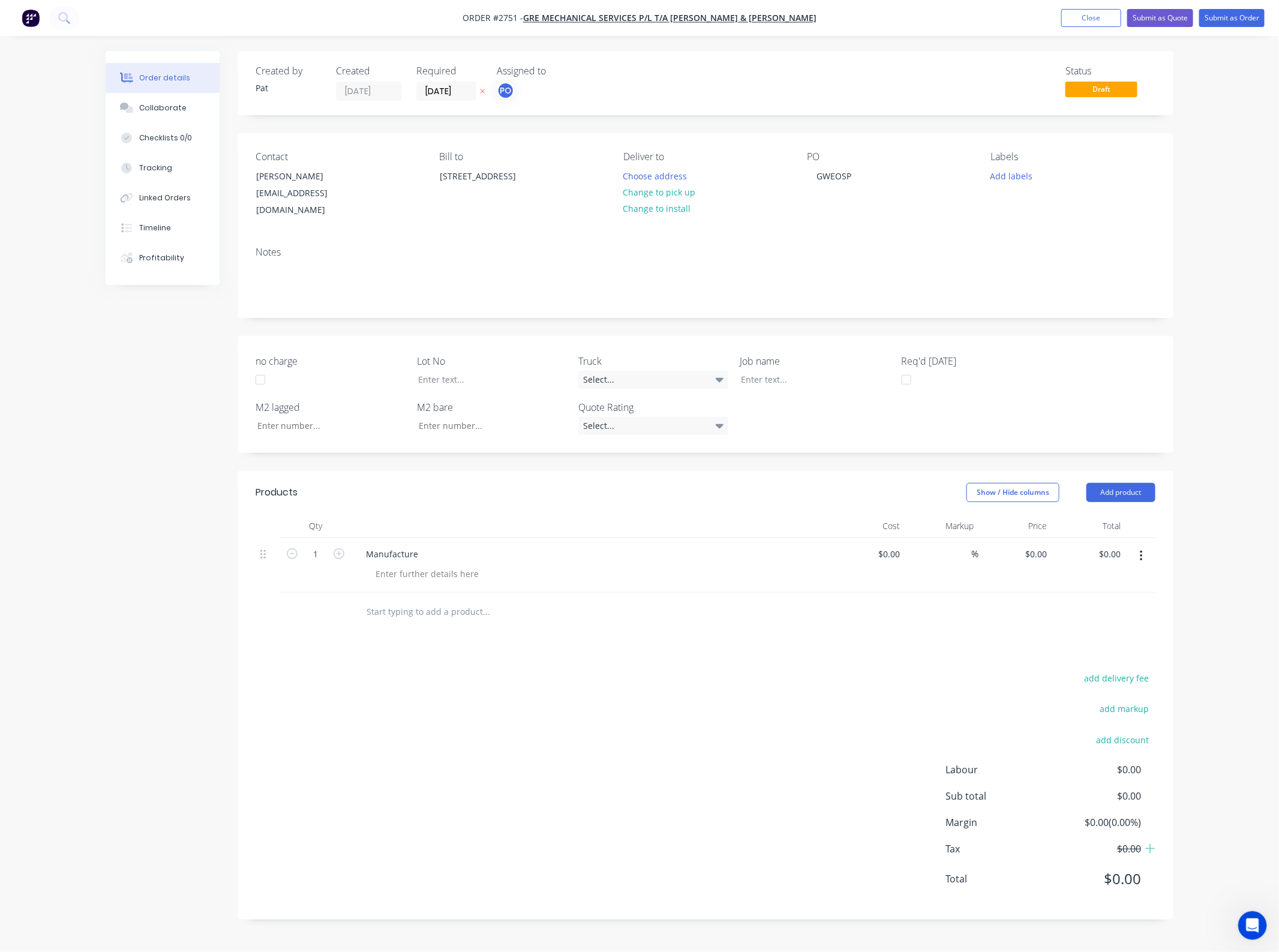
click at [1147, 546] on button "button" at bounding box center [1141, 556] width 28 height 21
click at [1113, 651] on div "Delete" at bounding box center [1098, 659] width 93 height 18
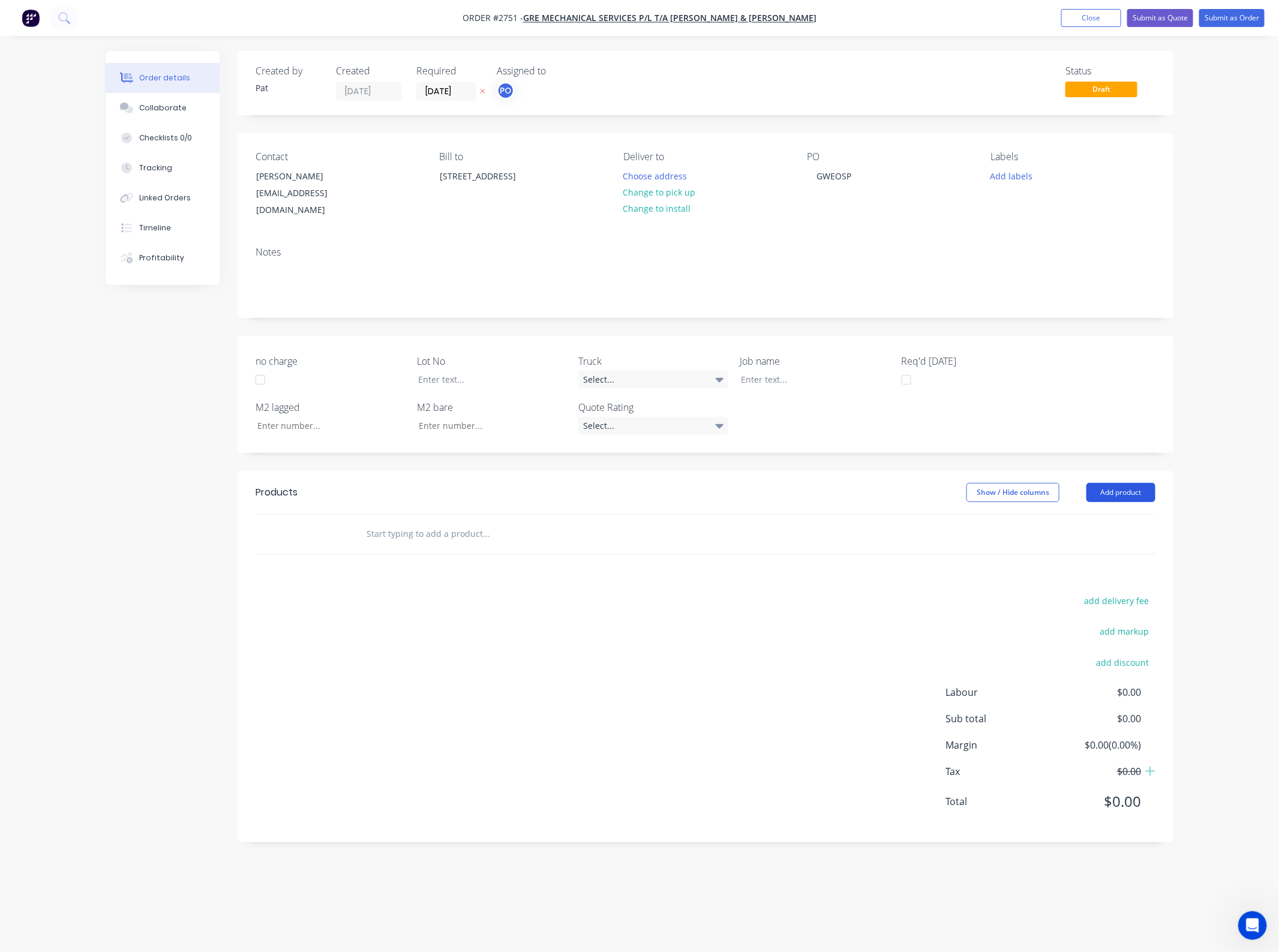
click at [1147, 483] on button "Add product" at bounding box center [1120, 492] width 69 height 20
click at [1117, 538] on div "Basic product" at bounding box center [1098, 546] width 93 height 18
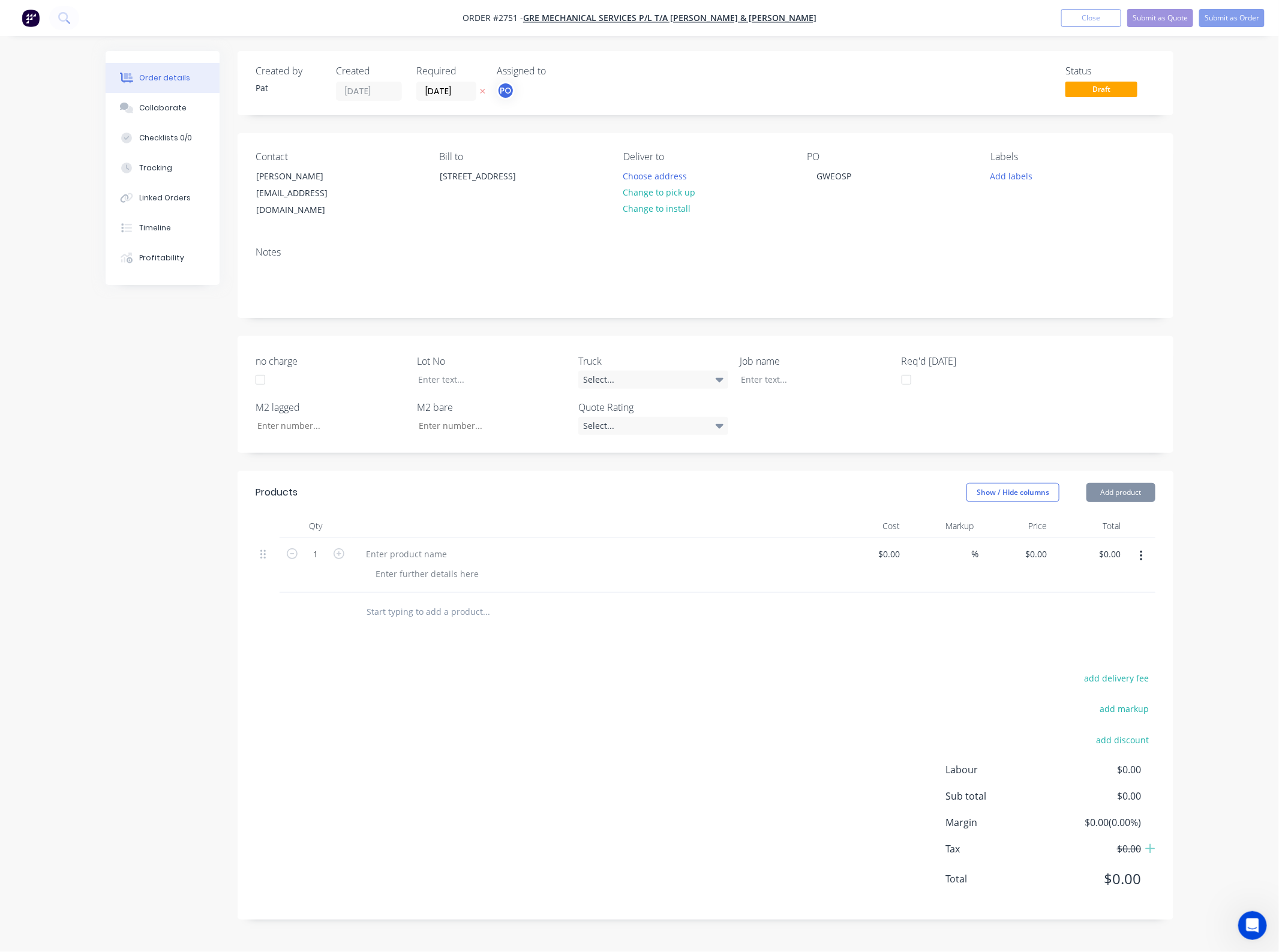
click at [1119, 486] on button "Add product" at bounding box center [1120, 492] width 69 height 20
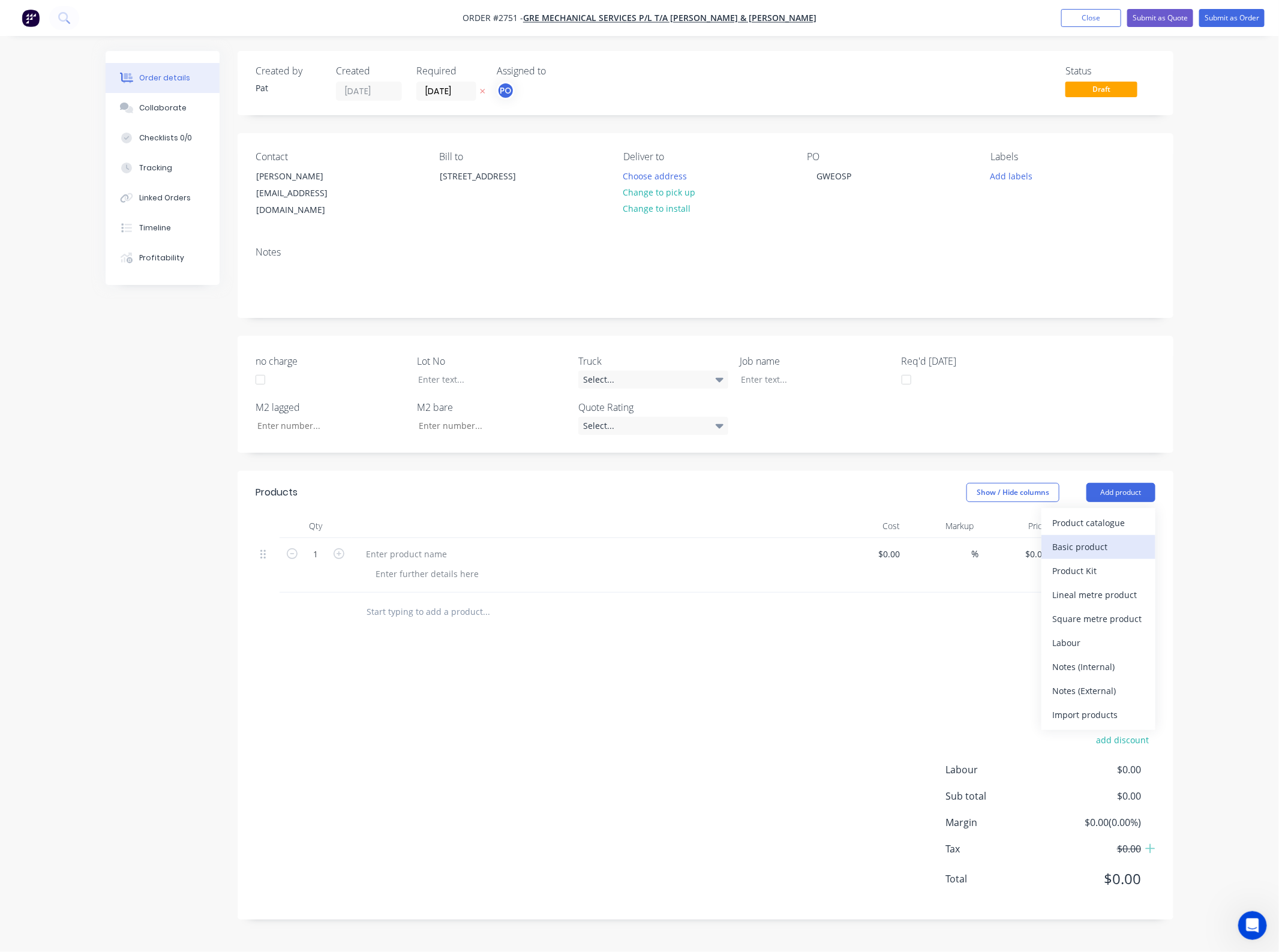
click at [1112, 538] on div "Basic product" at bounding box center [1098, 546] width 93 height 18
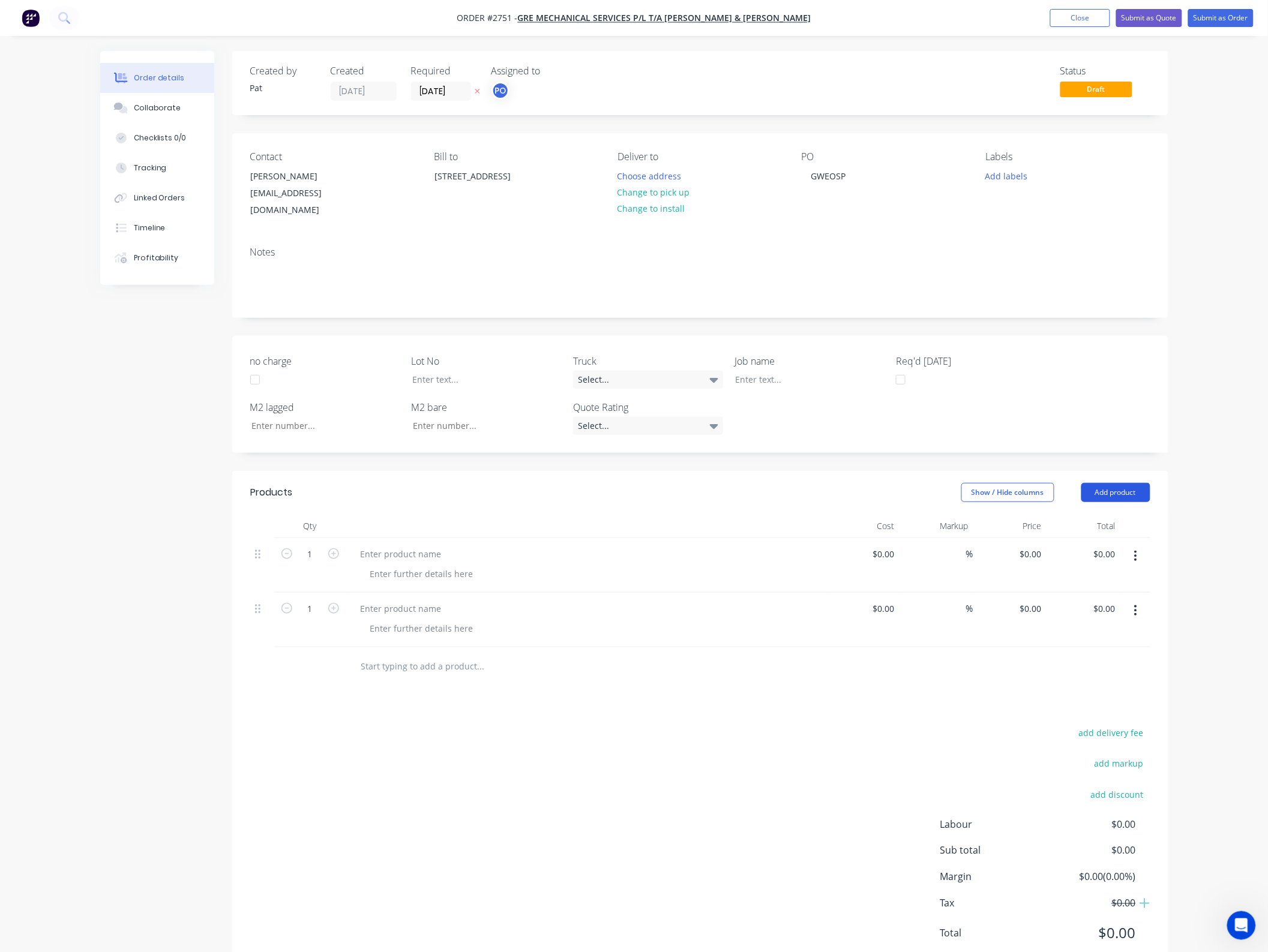
click at [1114, 487] on button "Add product" at bounding box center [1115, 492] width 69 height 20
click at [1111, 538] on div "Basic product" at bounding box center [1093, 546] width 93 height 18
click at [1120, 483] on button "Add product" at bounding box center [1115, 492] width 69 height 20
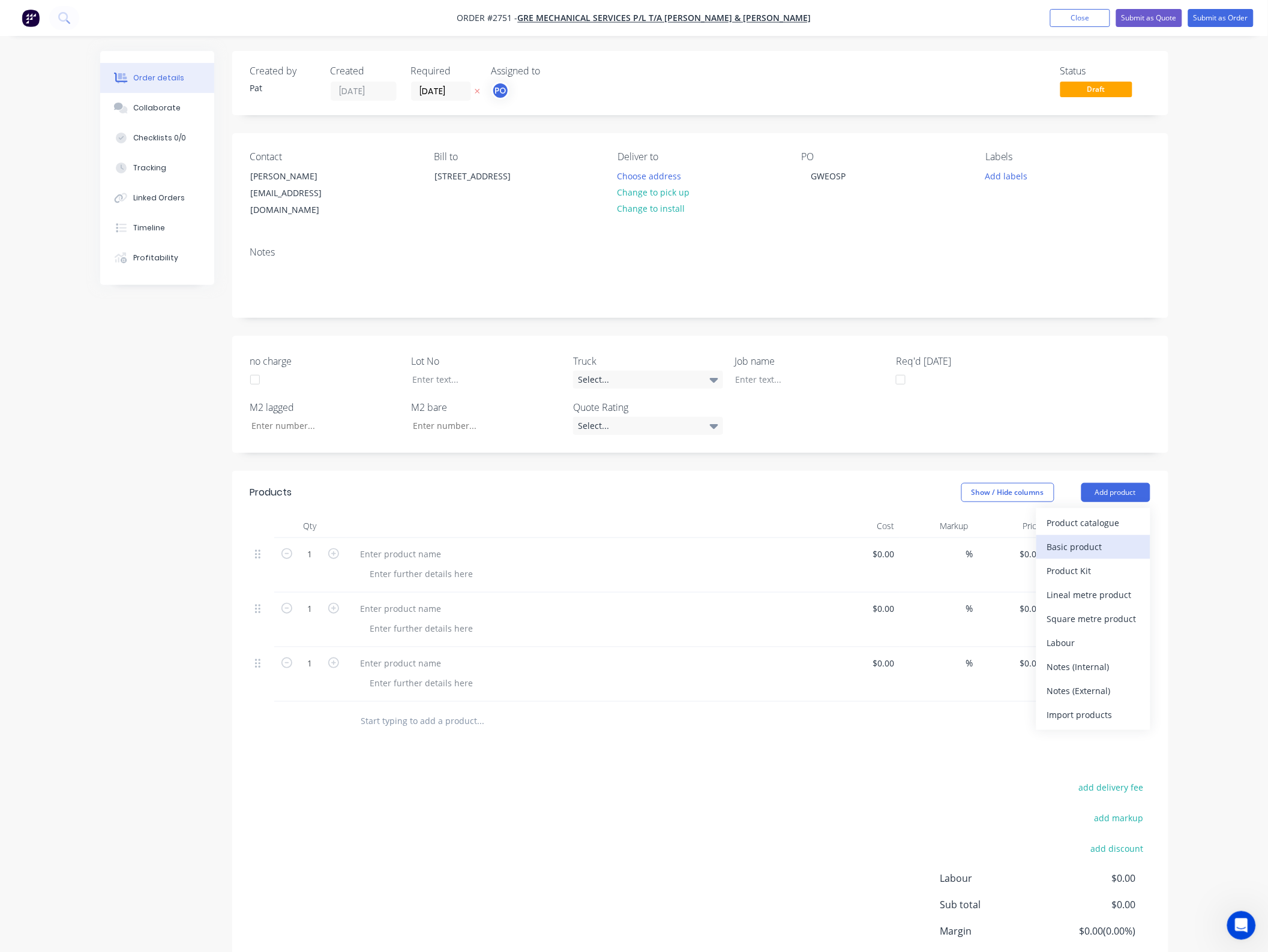
click at [1116, 538] on div "Basic product" at bounding box center [1093, 546] width 93 height 18
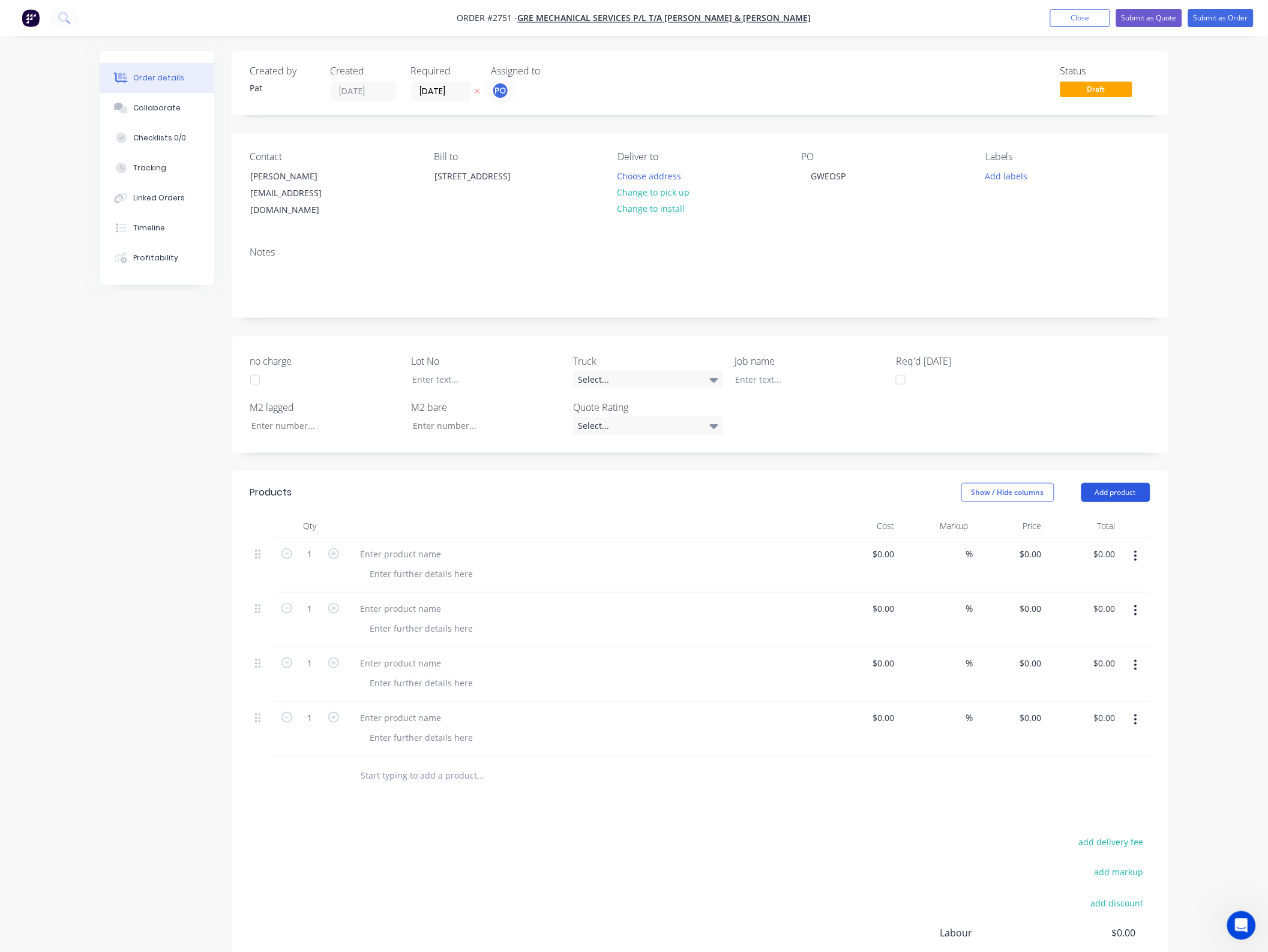
click at [1113, 483] on button "Add product" at bounding box center [1115, 492] width 69 height 20
click at [1110, 682] on div "Notes (External)" at bounding box center [1093, 691] width 93 height 18
click at [1110, 483] on button "Add product" at bounding box center [1115, 492] width 69 height 20
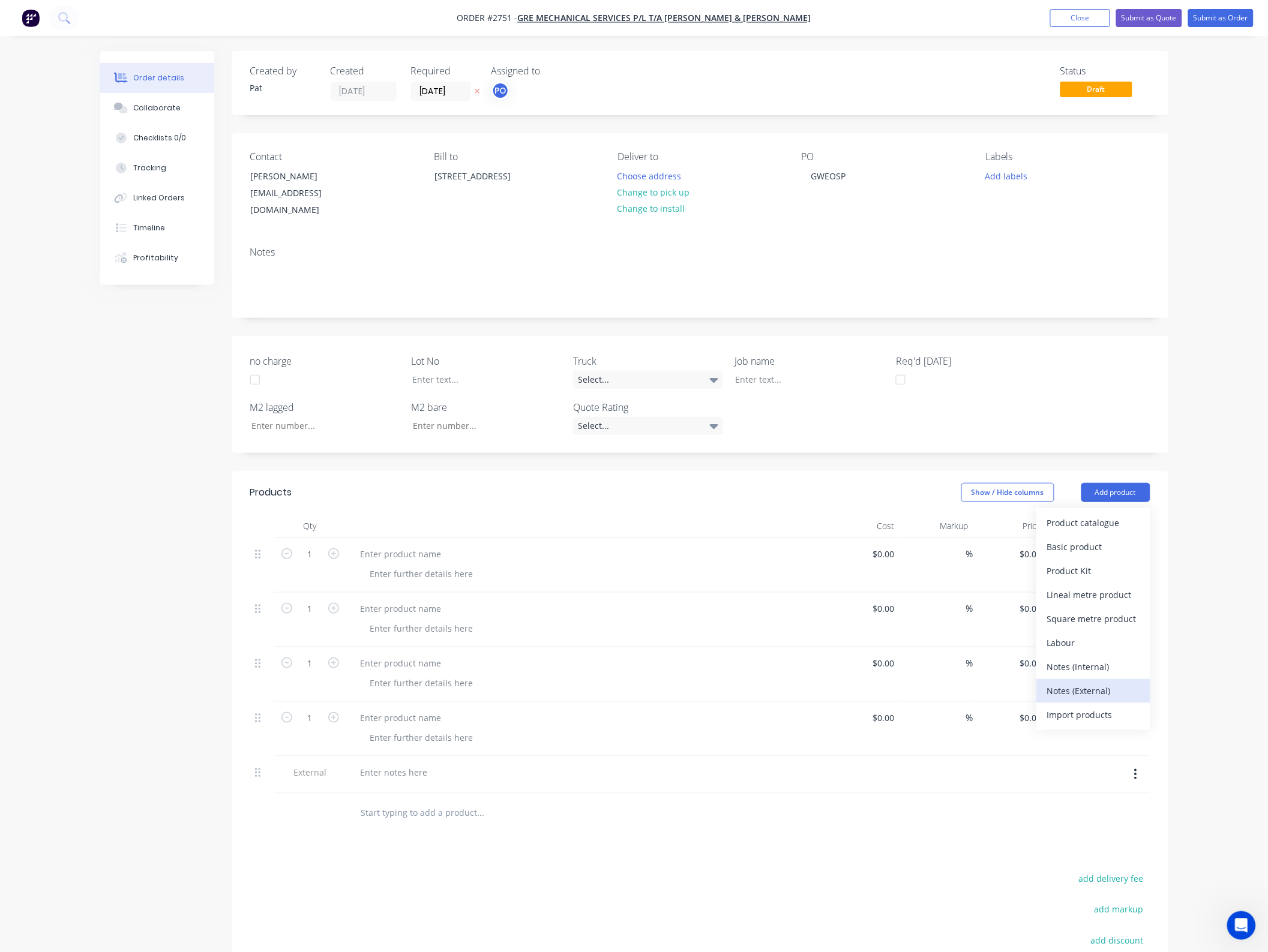
click at [1104, 682] on div "Notes (External)" at bounding box center [1093, 691] width 93 height 18
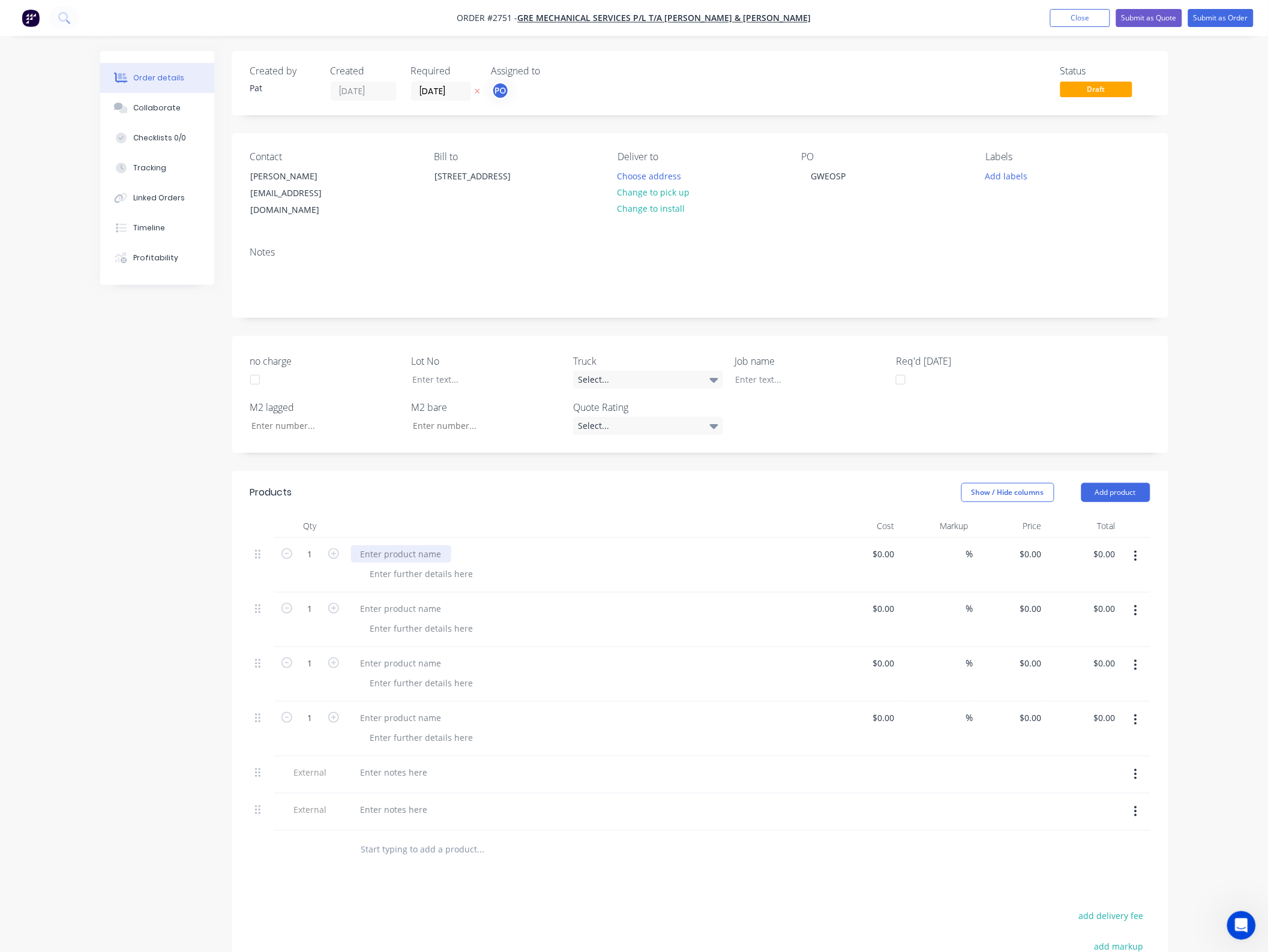
click at [427, 546] on div at bounding box center [401, 554] width 100 height 18
click at [416, 600] on div at bounding box center [401, 608] width 100 height 18
click at [401, 565] on div at bounding box center [422, 574] width 122 height 18
click at [388, 619] on div at bounding box center [422, 628] width 122 height 18
click at [399, 600] on div at bounding box center [401, 608] width 100 height 18
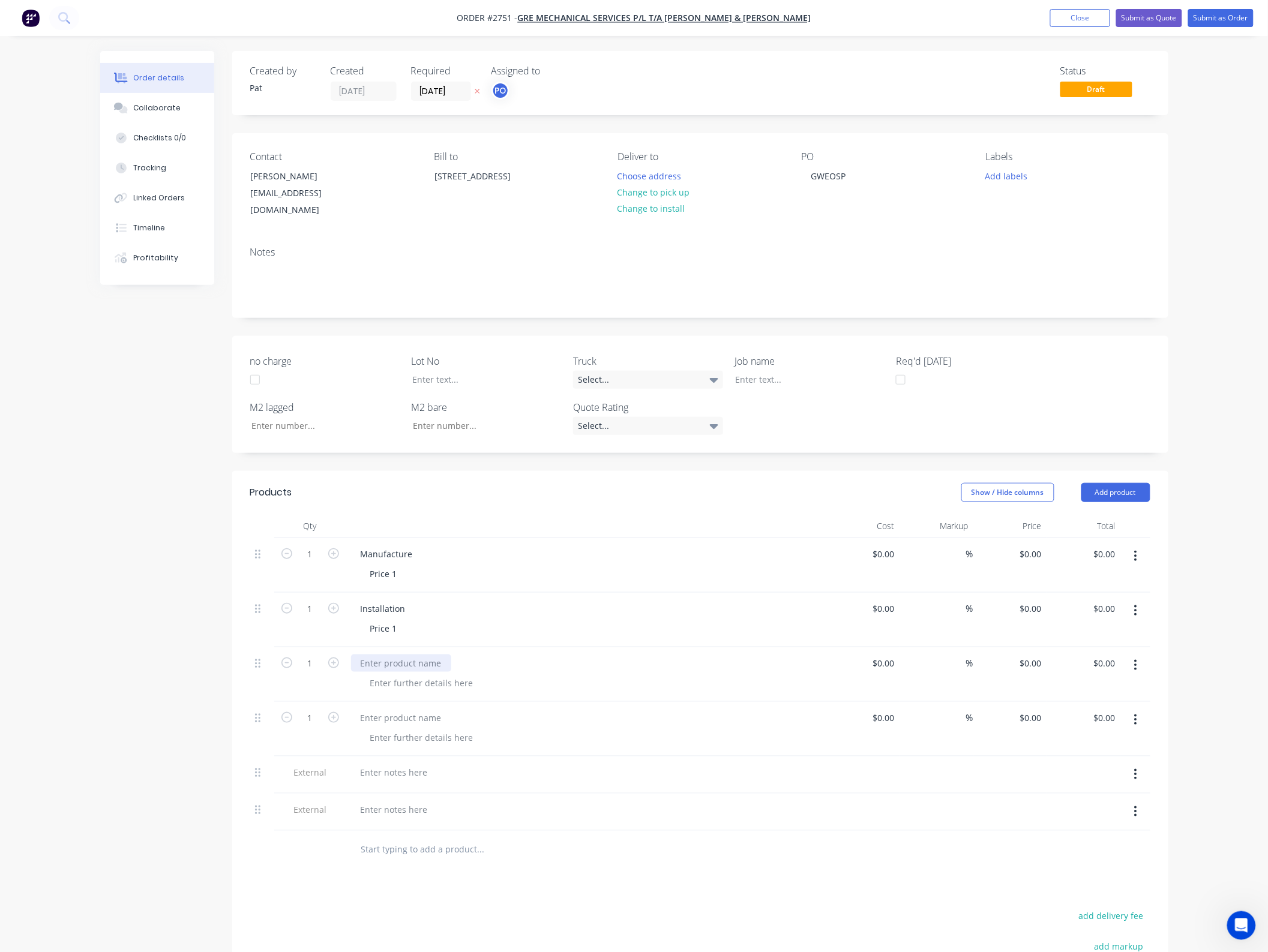
click at [400, 654] on div at bounding box center [401, 663] width 100 height 18
click at [391, 675] on div at bounding box center [422, 683] width 122 height 18
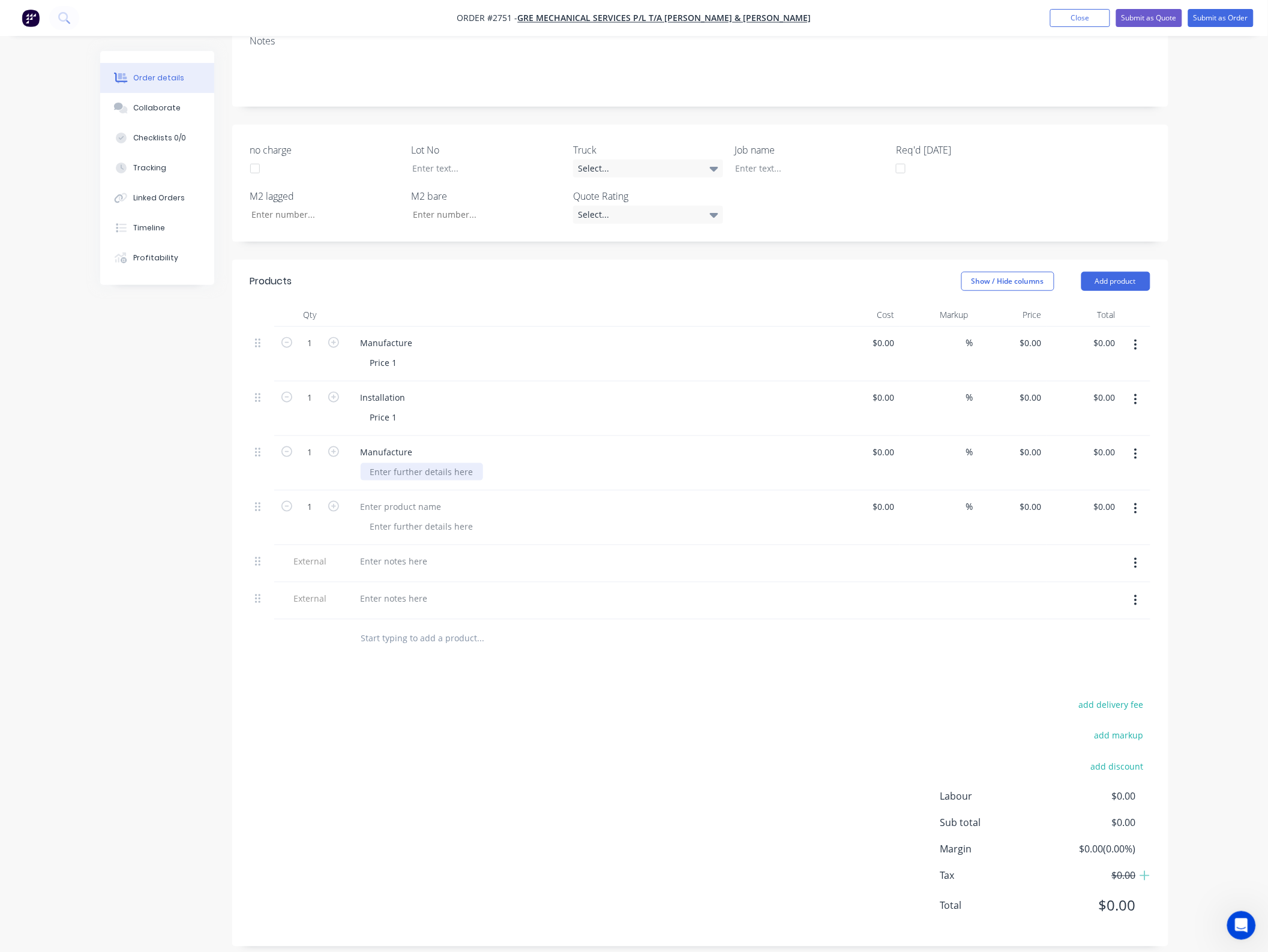
click at [401, 463] on div at bounding box center [422, 472] width 122 height 18
click at [408, 518] on div at bounding box center [422, 526] width 122 height 18
click at [408, 498] on div at bounding box center [401, 507] width 100 height 18
click at [384, 552] on div at bounding box center [395, 561] width 87 height 18
click at [418, 552] on div at bounding box center [395, 561] width 87 height 18
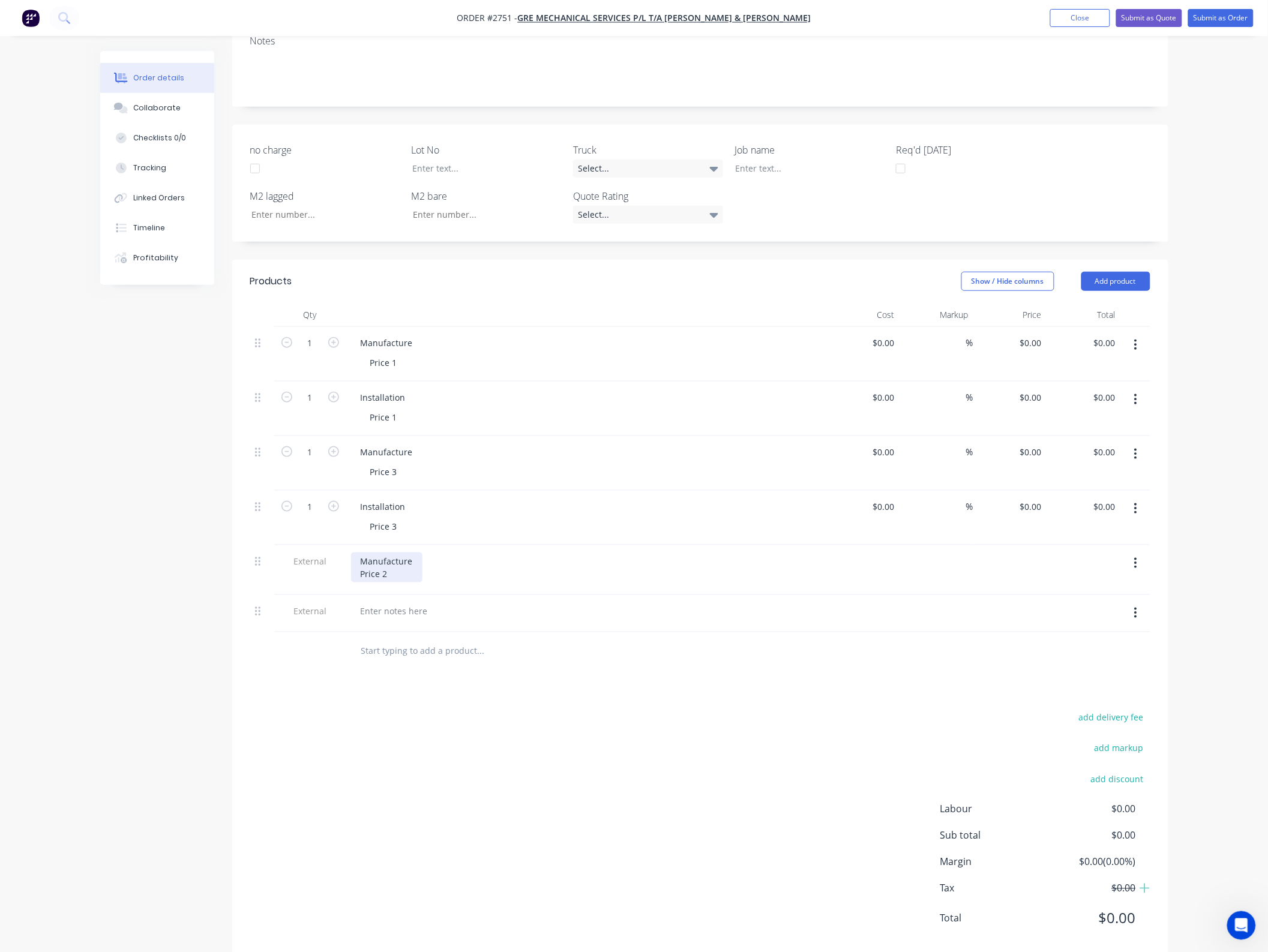
click at [362, 561] on div "Manufacture Price 2" at bounding box center [387, 567] width 71 height 30
click at [388, 557] on div "Manufacture Price 2" at bounding box center [387, 567] width 71 height 30
click at [355, 557] on div "Manufacture Price 2" at bounding box center [387, 567] width 71 height 30
drag, startPoint x: 1133, startPoint y: 550, endPoint x: 1112, endPoint y: 421, distance: 130.7
click at [1112, 421] on div "1 Manufacture Price 1 $0.00 $0.00 % $0.00 $0.00 $0.00 $0.00 1 Installation Pric…" at bounding box center [700, 479] width 900 height 305
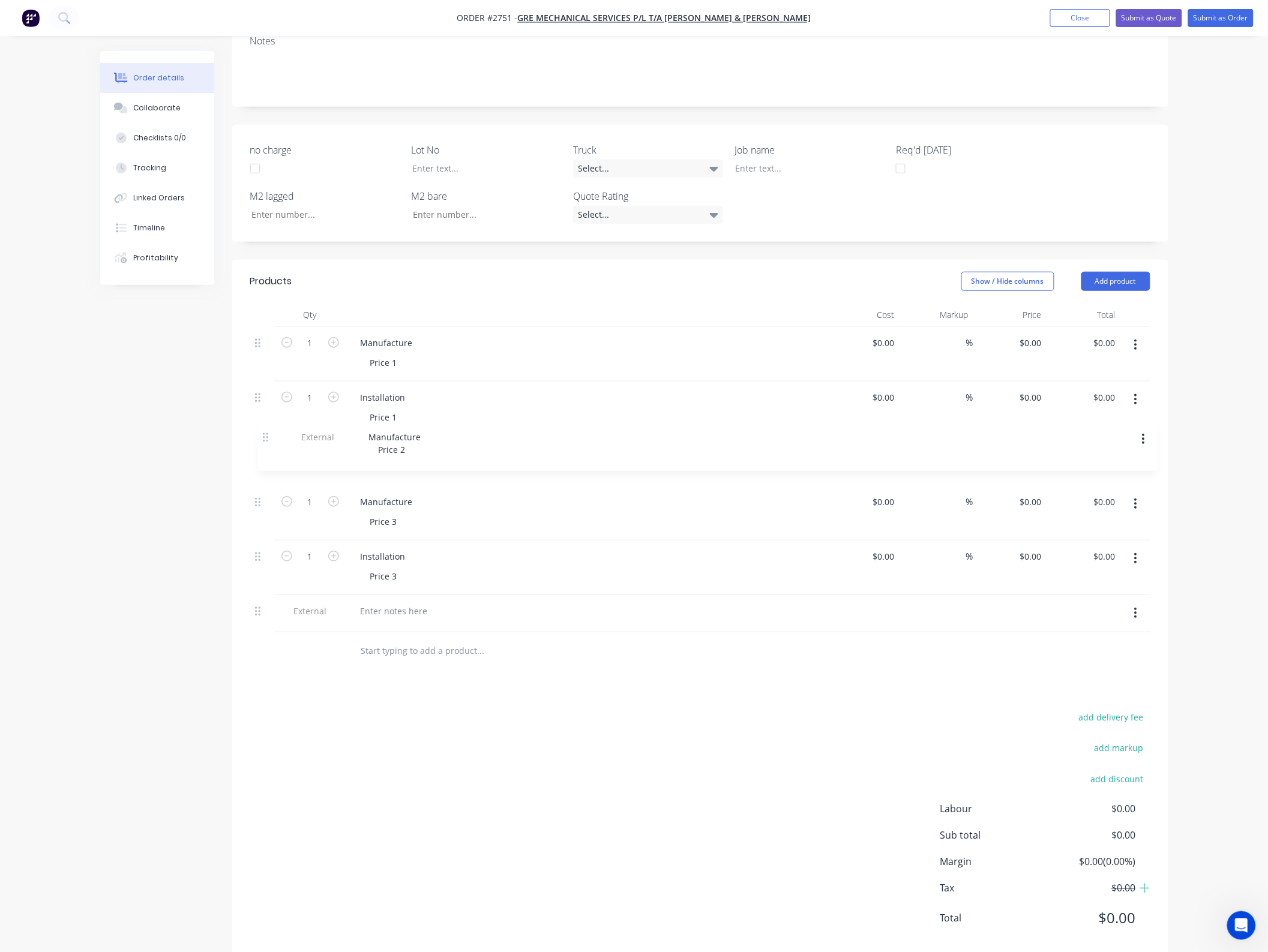
drag, startPoint x: 260, startPoint y: 551, endPoint x: 267, endPoint y: 433, distance: 118.2
click at [267, 433] on div "1 Manufacture Price 1 $0.00 $0.00 % $0.00 $0.00 $0.00 $0.00 1 Installation Pric…" at bounding box center [700, 479] width 900 height 305
drag, startPoint x: 257, startPoint y: 600, endPoint x: 249, endPoint y: 480, distance: 120.3
click at [249, 480] on div "Qty Cost Markup Price Total 1 Manufacture Price 1 $0.00 $0.00 % $0.00 $0.00 $0.…" at bounding box center [700, 487] width 936 height 368
click at [384, 493] on div at bounding box center [395, 501] width 87 height 18
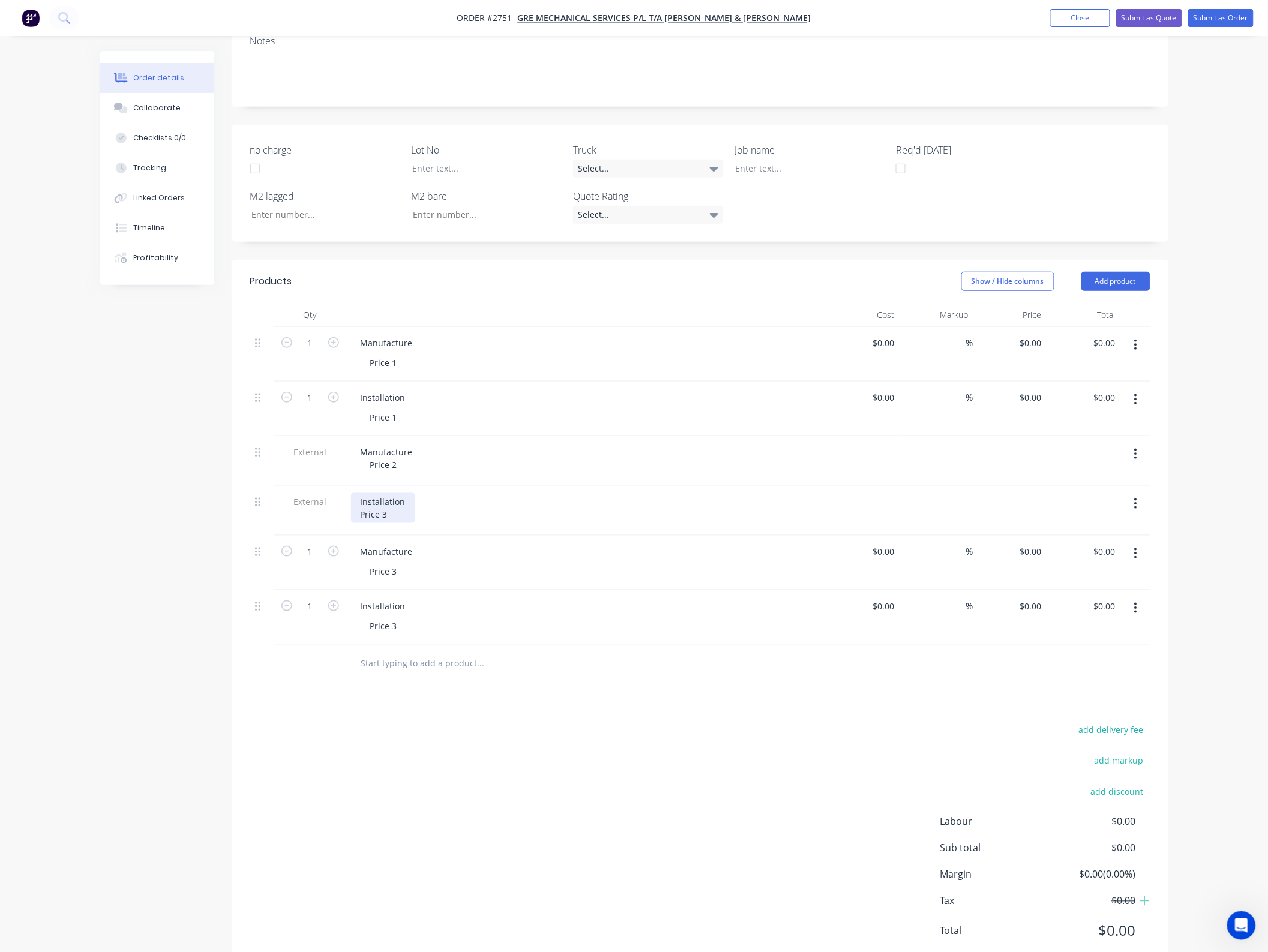
click at [405, 499] on div "Installation Price 3" at bounding box center [384, 507] width 65 height 30
click at [416, 443] on div "Manufacture Price 2" at bounding box center [387, 457] width 71 height 30
click at [436, 456] on div "Manufacture - $145,000 Price 2" at bounding box center [408, 457] width 115 height 30
drag, startPoint x: 418, startPoint y: 490, endPoint x: 408, endPoint y: 490, distance: 10.0
click at [417, 493] on div "Installation Price 2" at bounding box center [586, 507] width 470 height 30
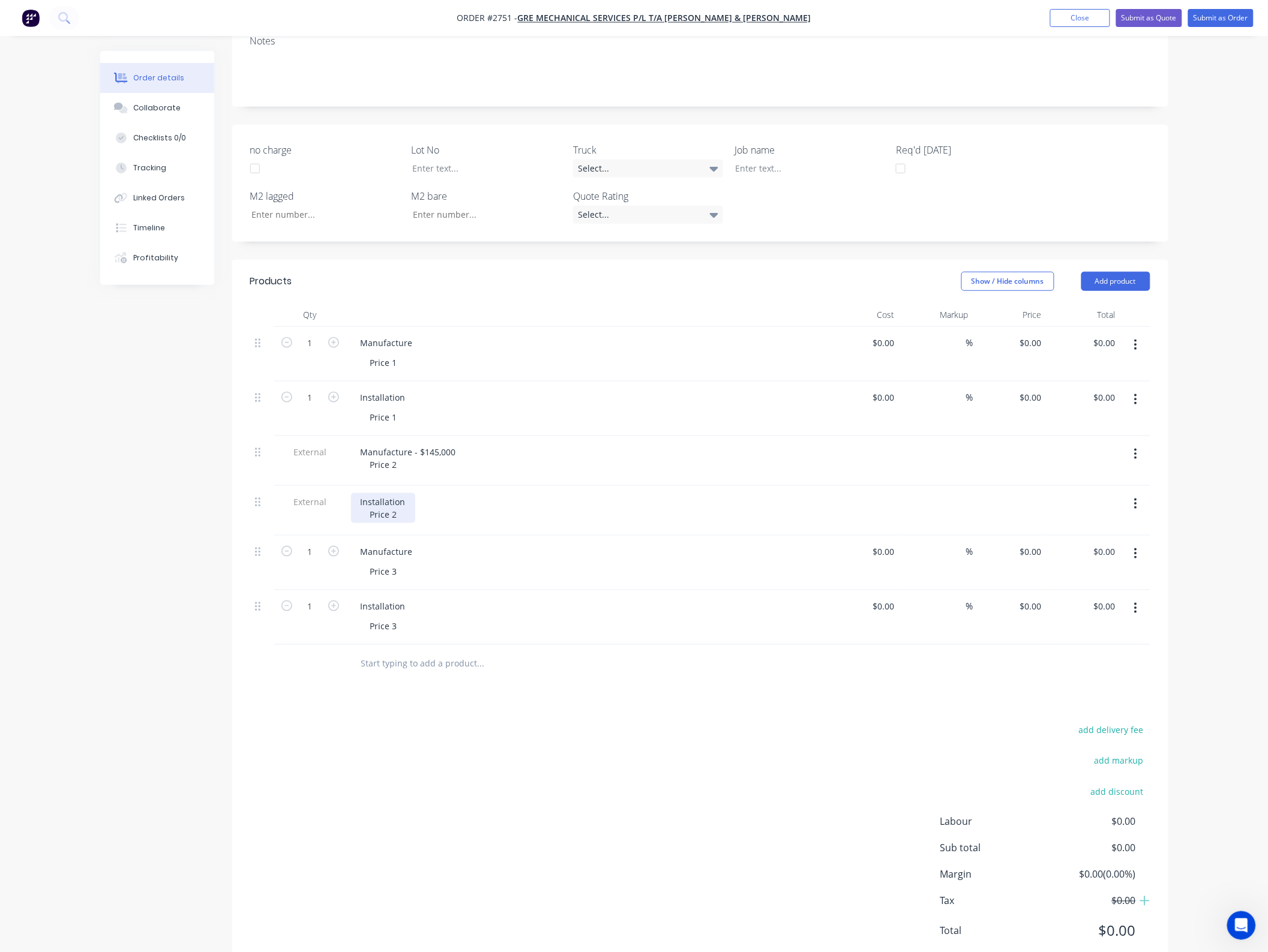
click at [407, 493] on div "Installation Price 2" at bounding box center [384, 507] width 65 height 30
click at [444, 493] on div "Installation - $186,300 Price 2" at bounding box center [405, 507] width 108 height 30
click at [447, 493] on div "Installation - $186,300 Price 2" at bounding box center [405, 507] width 108 height 30
click at [416, 327] on div "Manufacture Price 1" at bounding box center [586, 354] width 480 height 54
click at [414, 334] on div "Manufacture" at bounding box center [387, 343] width 71 height 18
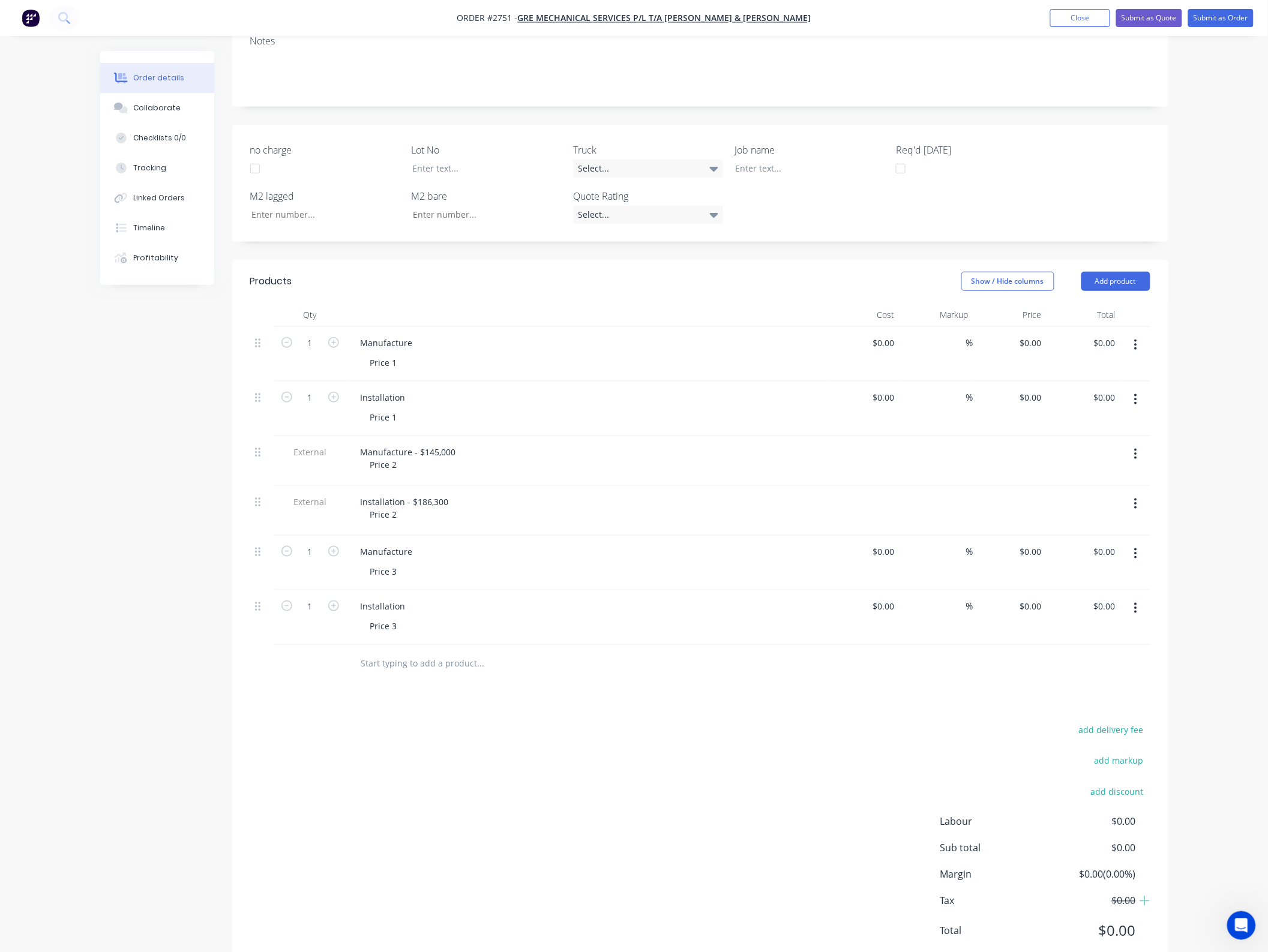
click at [1121, 334] on button "button" at bounding box center [1135, 344] width 28 height 21
click at [1110, 334] on input "0.00" at bounding box center [1108, 343] width 23 height 18
type input "678450"
type input "$678,450.00"
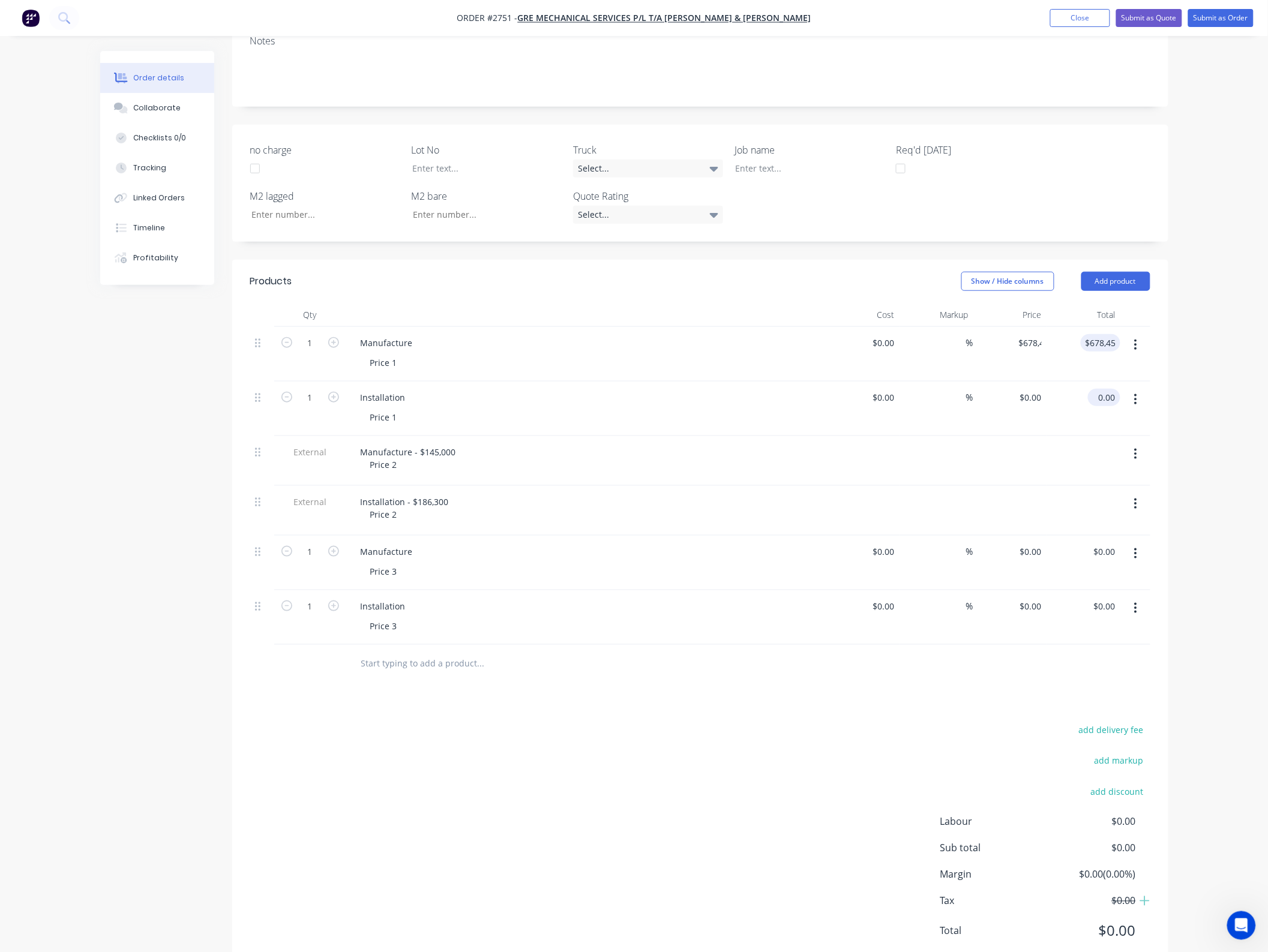
click at [1110, 389] on input "0.00" at bounding box center [1106, 397] width 28 height 18
type input "892400"
type input "$892,400.00"
click at [1212, 421] on div "Order details Collaborate Checklists 0/0 Tracking Linked Orders Timeline Profit…" at bounding box center [634, 389] width 1268 height 1201
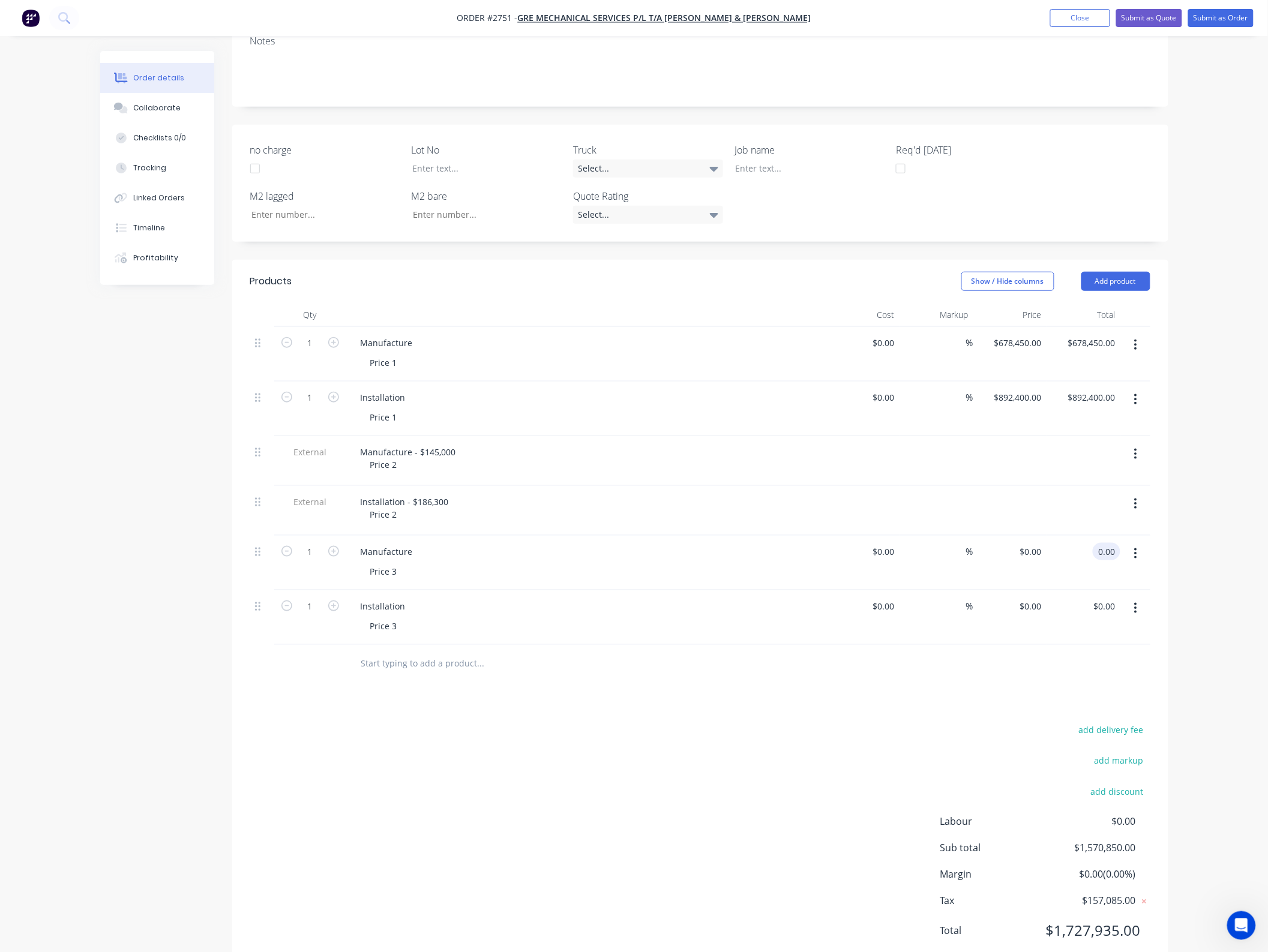
click at [1111, 543] on input "0.00" at bounding box center [1108, 552] width 23 height 18
type input "31300"
type input "$31,300.00"
click at [1114, 597] on input "0.00" at bounding box center [1106, 606] width 28 height 18
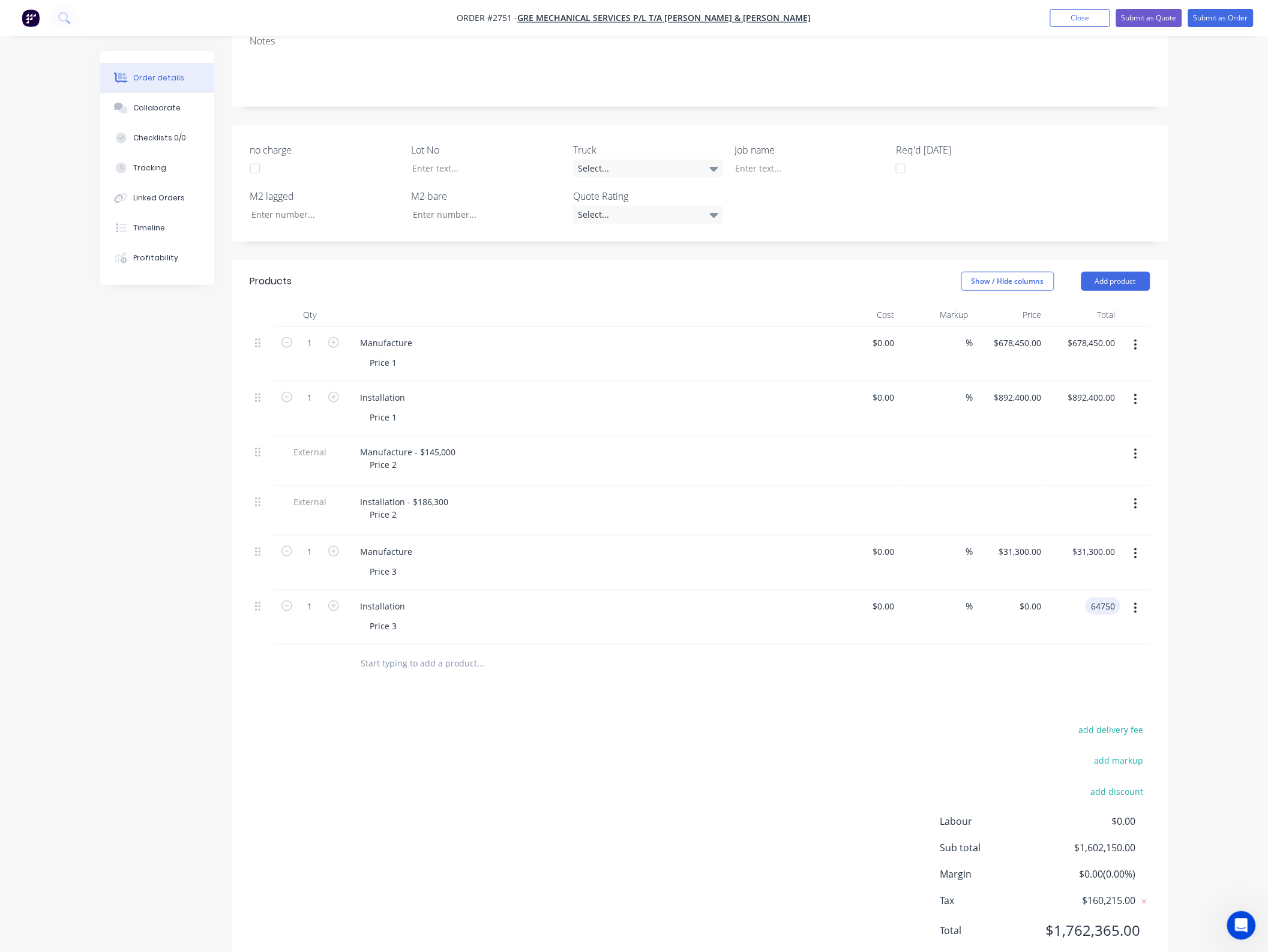
type input "64750"
type input "$64,750.00"
click at [820, 742] on div "add delivery fee add markup add discount Labour $0.00 Sub total $1,666,900.00 M…" at bounding box center [700, 837] width 900 height 232
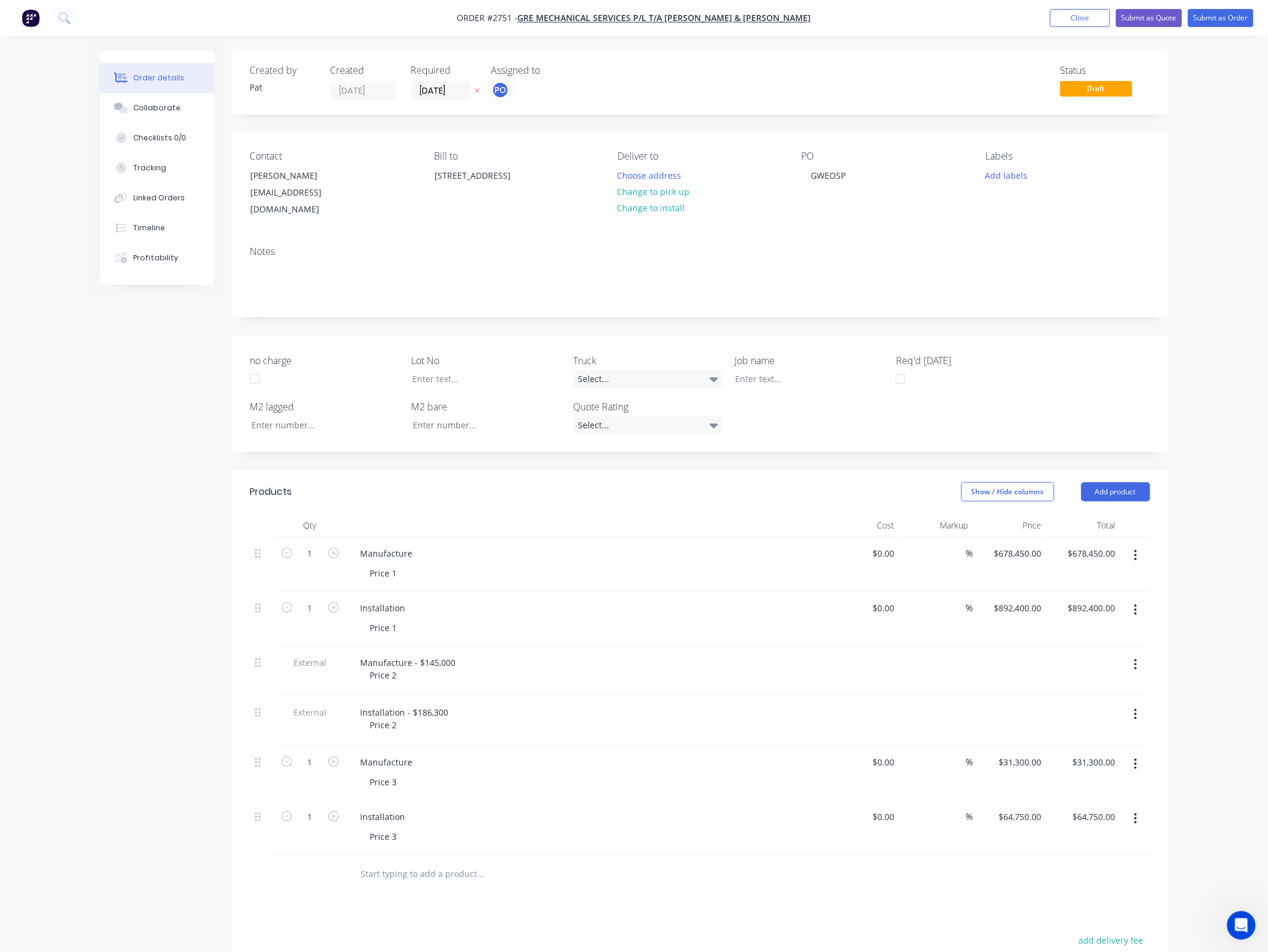
scroll to position [0, 0]
click at [1101, 546] on input "678450.00" at bounding box center [1097, 554] width 47 height 18
type input "697800"
type input "$697,800.00"
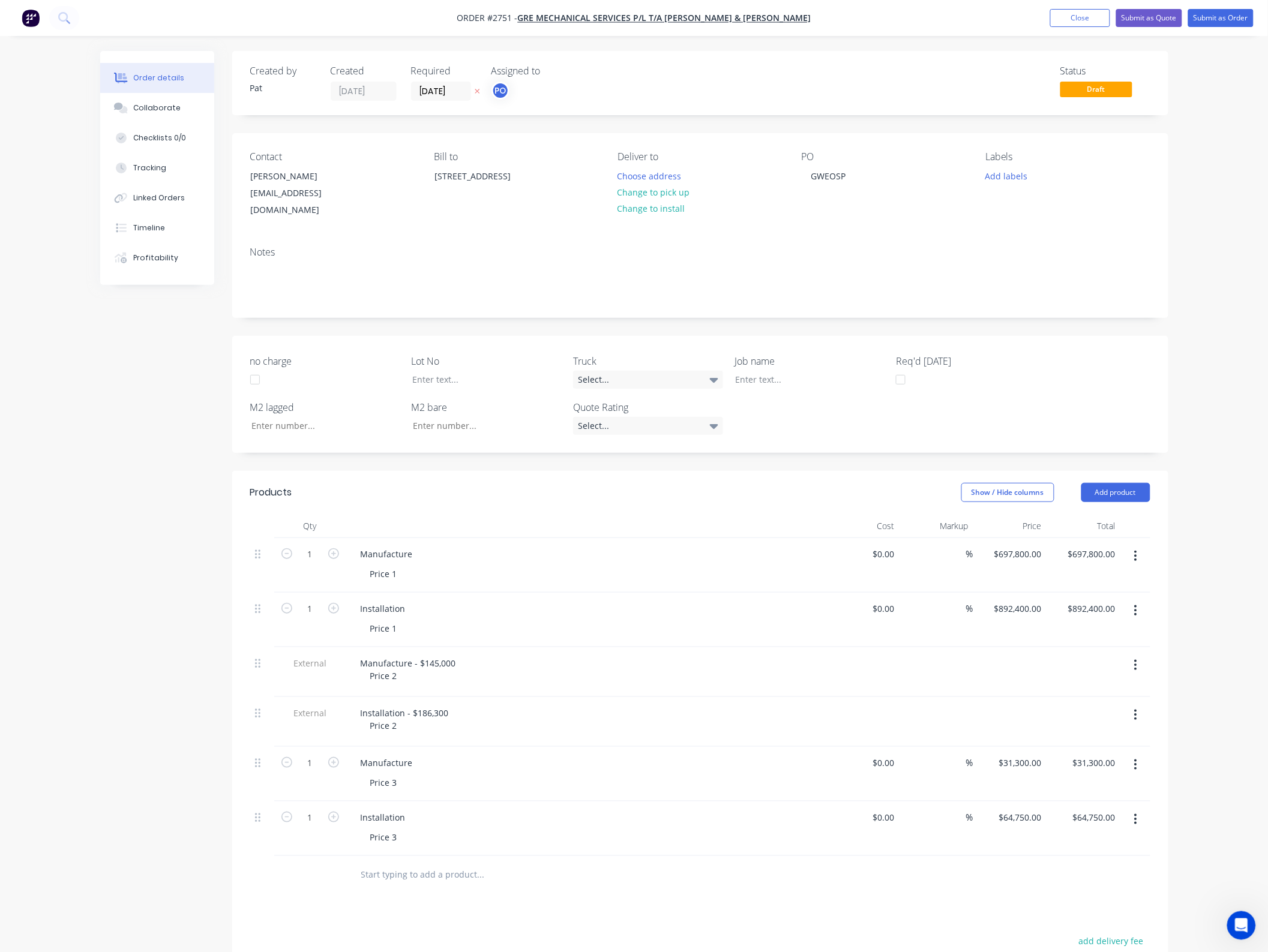
click at [773, 483] on div "Show / Hide columns Add product" at bounding box center [795, 492] width 709 height 20
click at [1141, 619] on div at bounding box center [1135, 619] width 30 height 54
click at [1013, 754] on div "31300 $31,300.00" at bounding box center [1019, 763] width 53 height 18
type input "$31,300.00"
click at [422, 658] on div "Manufacture - $145,000 Price 2" at bounding box center [408, 669] width 115 height 30
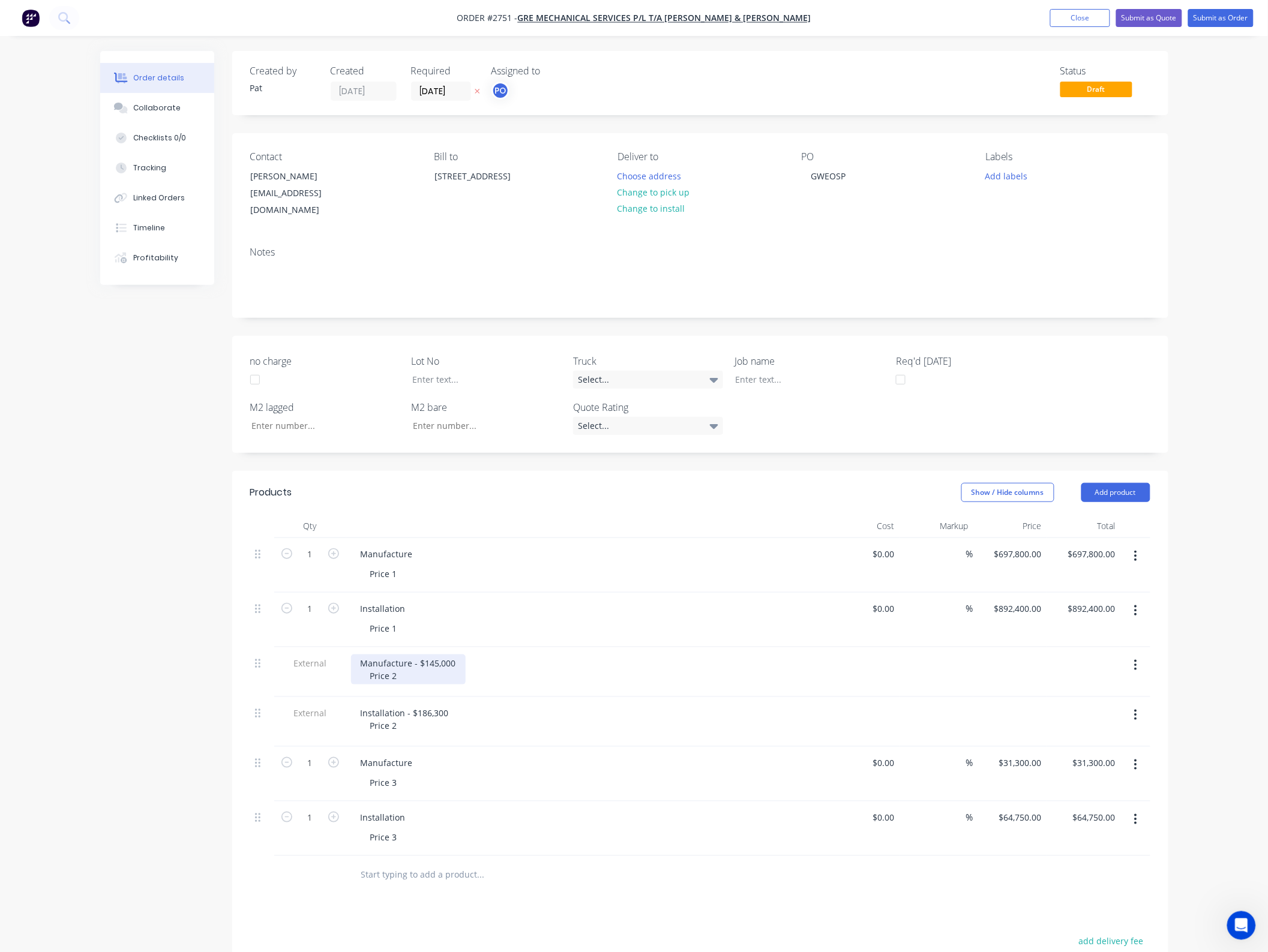
click at [442, 654] on div "Manufacture - $145,000 Price 2" at bounding box center [408, 669] width 115 height 30
drag, startPoint x: 453, startPoint y: 649, endPoint x: 424, endPoint y: 651, distance: 29.1
click at [424, 654] on div "Manufacture - $145,000 Price 2" at bounding box center [408, 669] width 115 height 30
click at [107, 590] on div "Created by [PERSON_NAME] Created [DATE] Required [DATE] Assigned to PO Status D…" at bounding box center [634, 625] width 1068 height 1150
click at [439, 658] on div "Manufacture - $149150 Price 2" at bounding box center [407, 669] width 113 height 30
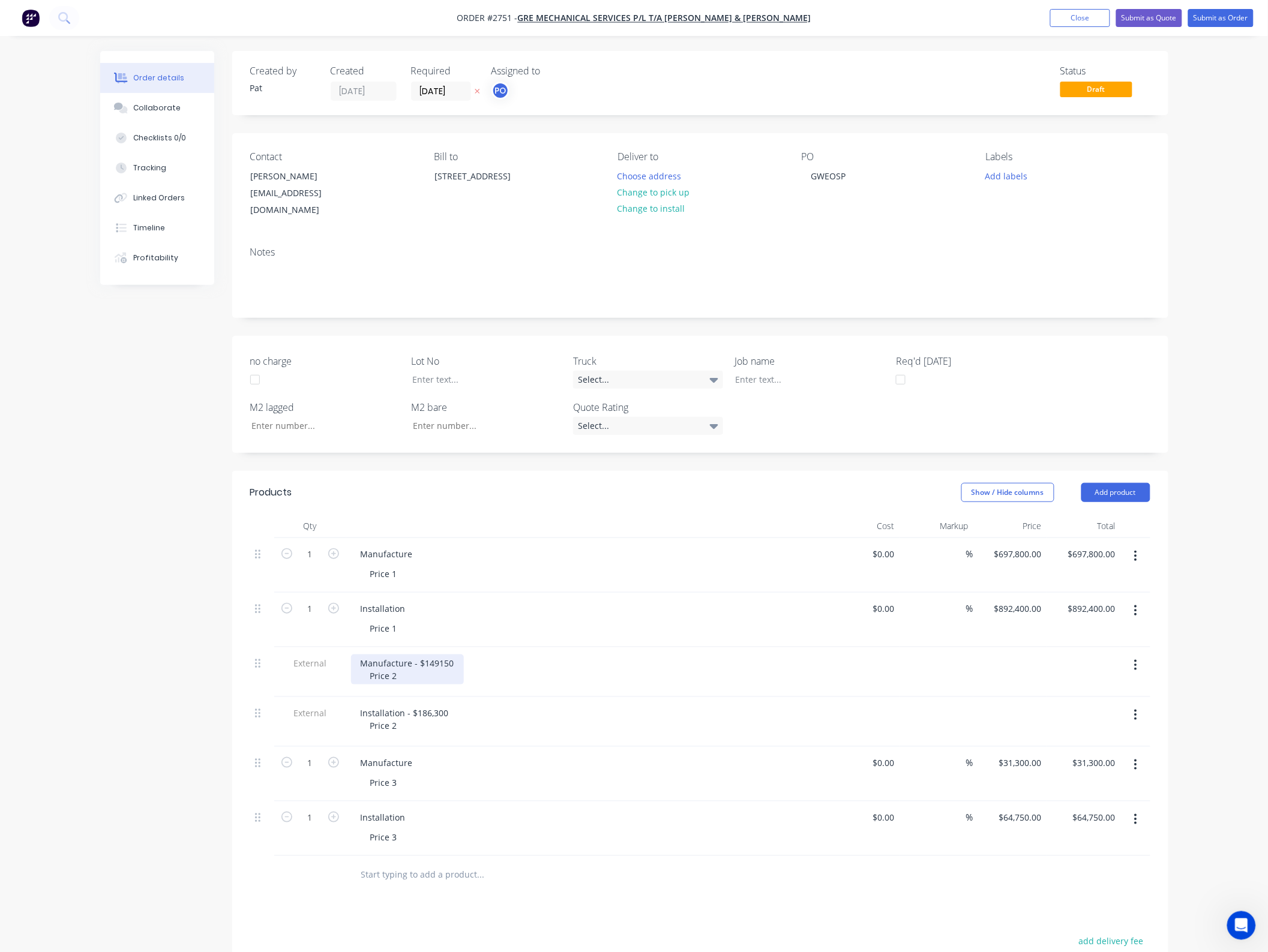
click at [436, 654] on div "Manufacture - $149150 Price 2" at bounding box center [407, 669] width 113 height 30
click at [1234, 606] on div "Order details Collaborate Checklists 0/0 Tracking Linked Orders Timeline Profit…" at bounding box center [634, 600] width 1268 height 1201
click at [1231, 600] on div "Order details Collaborate Checklists 0/0 Tracking Linked Orders Timeline Profit…" at bounding box center [634, 600] width 1268 height 1201
click at [691, 488] on div "Show / Hide columns Add product" at bounding box center [795, 492] width 709 height 20
click at [1153, 14] on button "Submit as Quote" at bounding box center [1149, 18] width 66 height 18
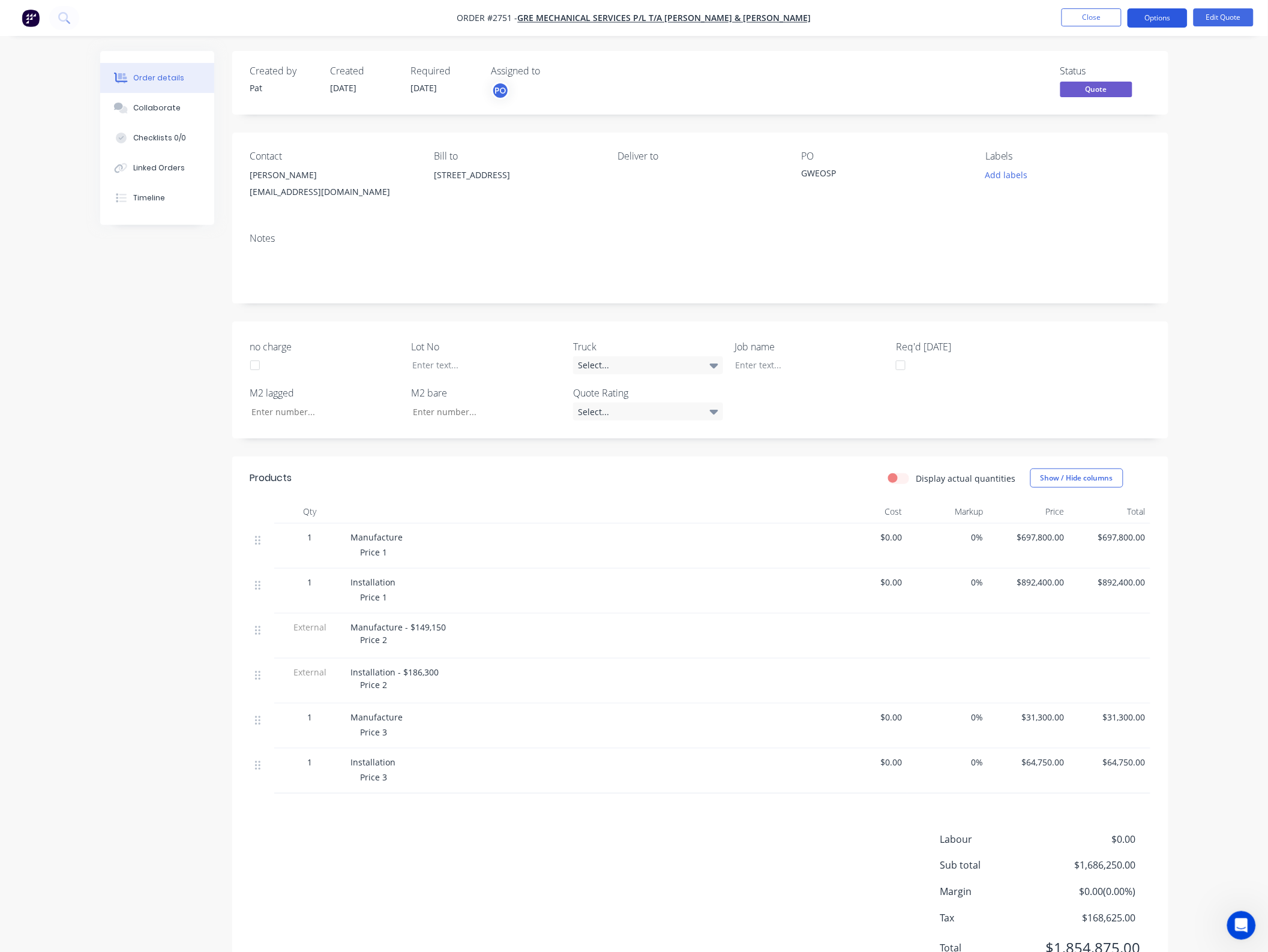
click at [1165, 12] on button "Options" at bounding box center [1157, 18] width 60 height 20
click at [1107, 81] on div "Quote" at bounding box center [1121, 73] width 110 height 18
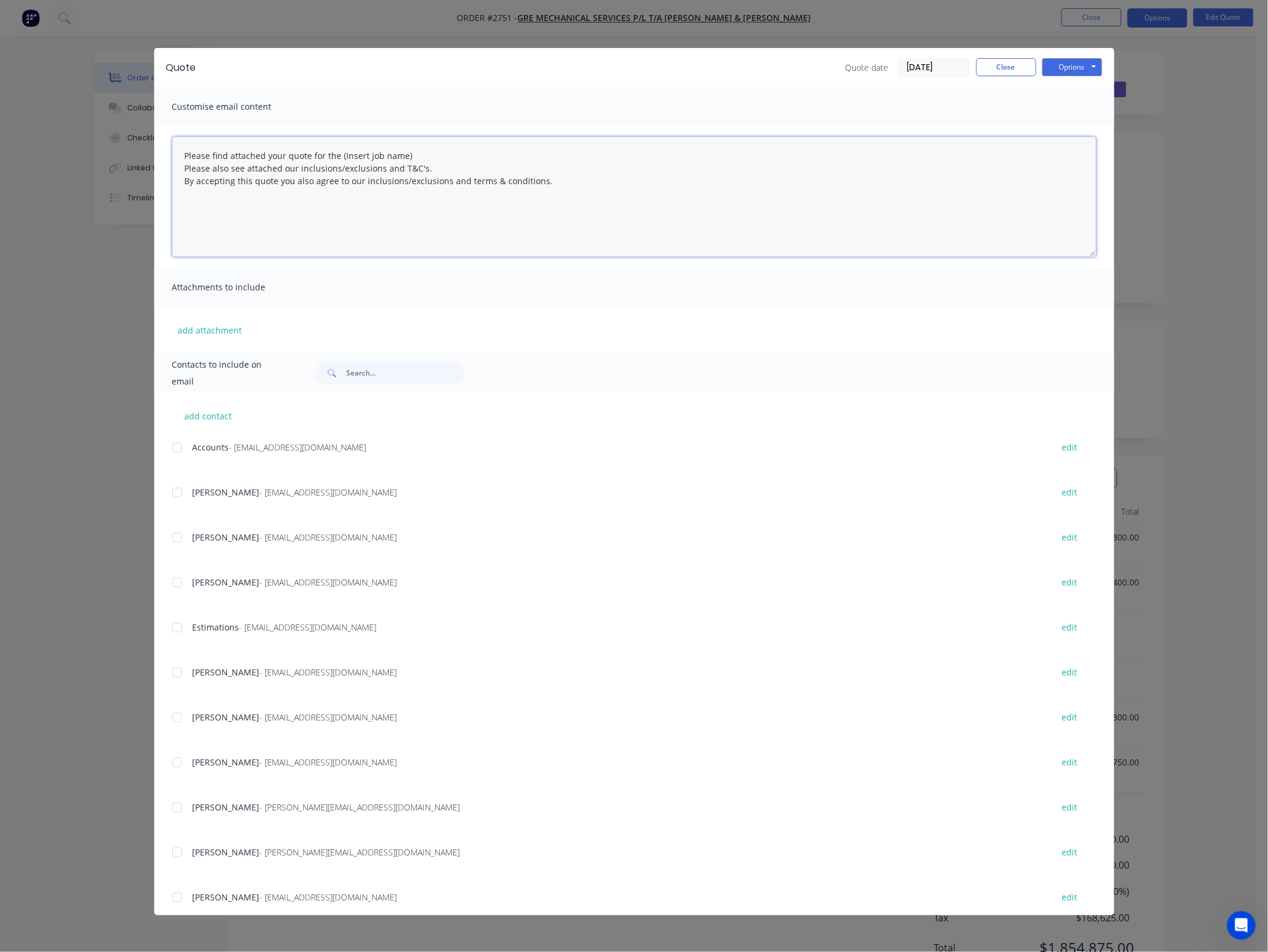
drag, startPoint x: 417, startPoint y: 159, endPoint x: 339, endPoint y: 159, distance: 78.0
click at [339, 159] on textarea "Please find attached your quote for the (Insert job name) Please also see attac…" at bounding box center [634, 196] width 924 height 120
type textarea "Please find attached your quote for the GWEOSP project. We have allowed $552.00…"
drag, startPoint x: 182, startPoint y: 494, endPoint x: 188, endPoint y: 473, distance: 21.8
click at [181, 494] on div at bounding box center [177, 492] width 24 height 24
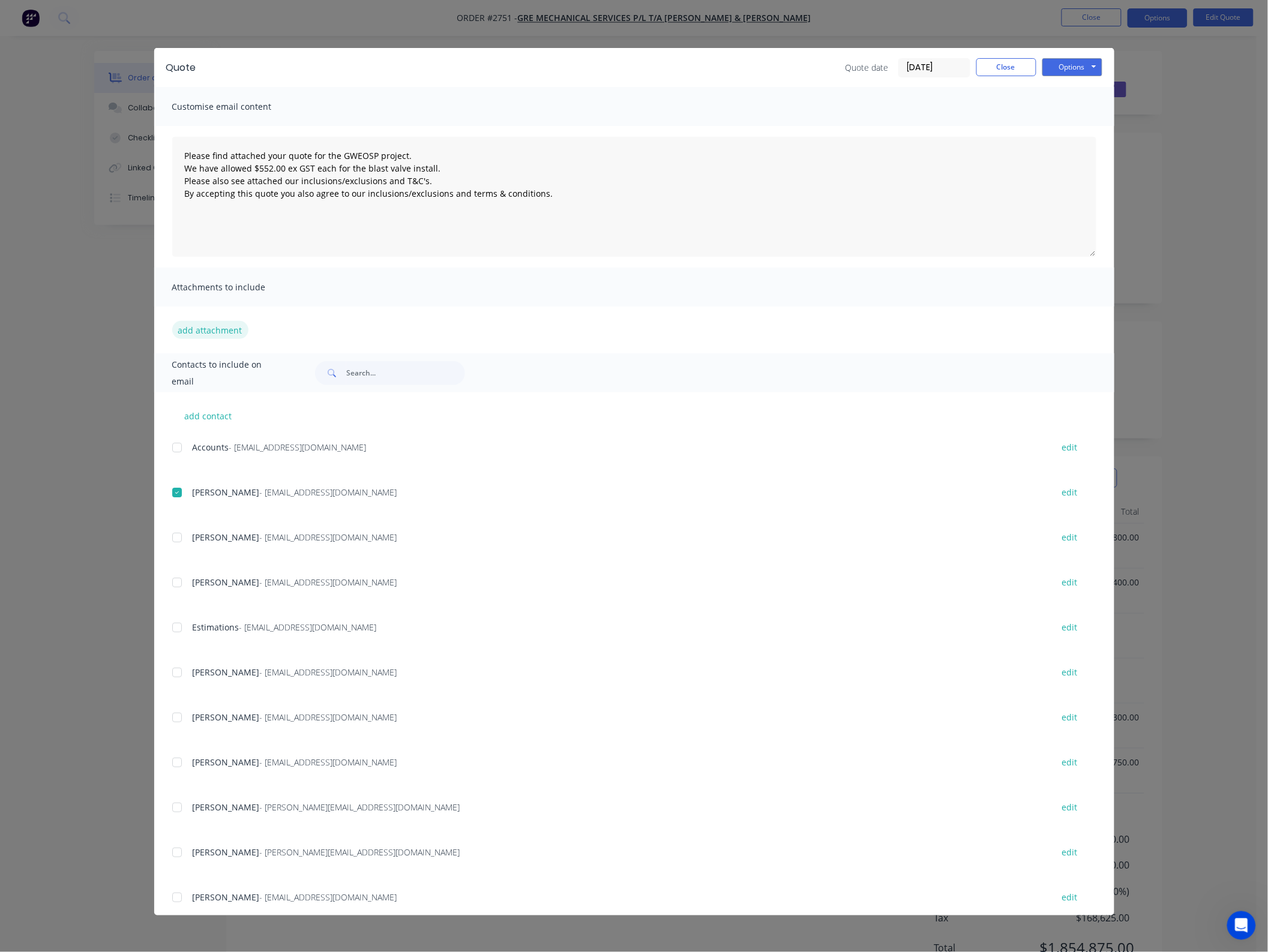
click at [216, 336] on button "add attachment" at bounding box center [210, 329] width 76 height 18
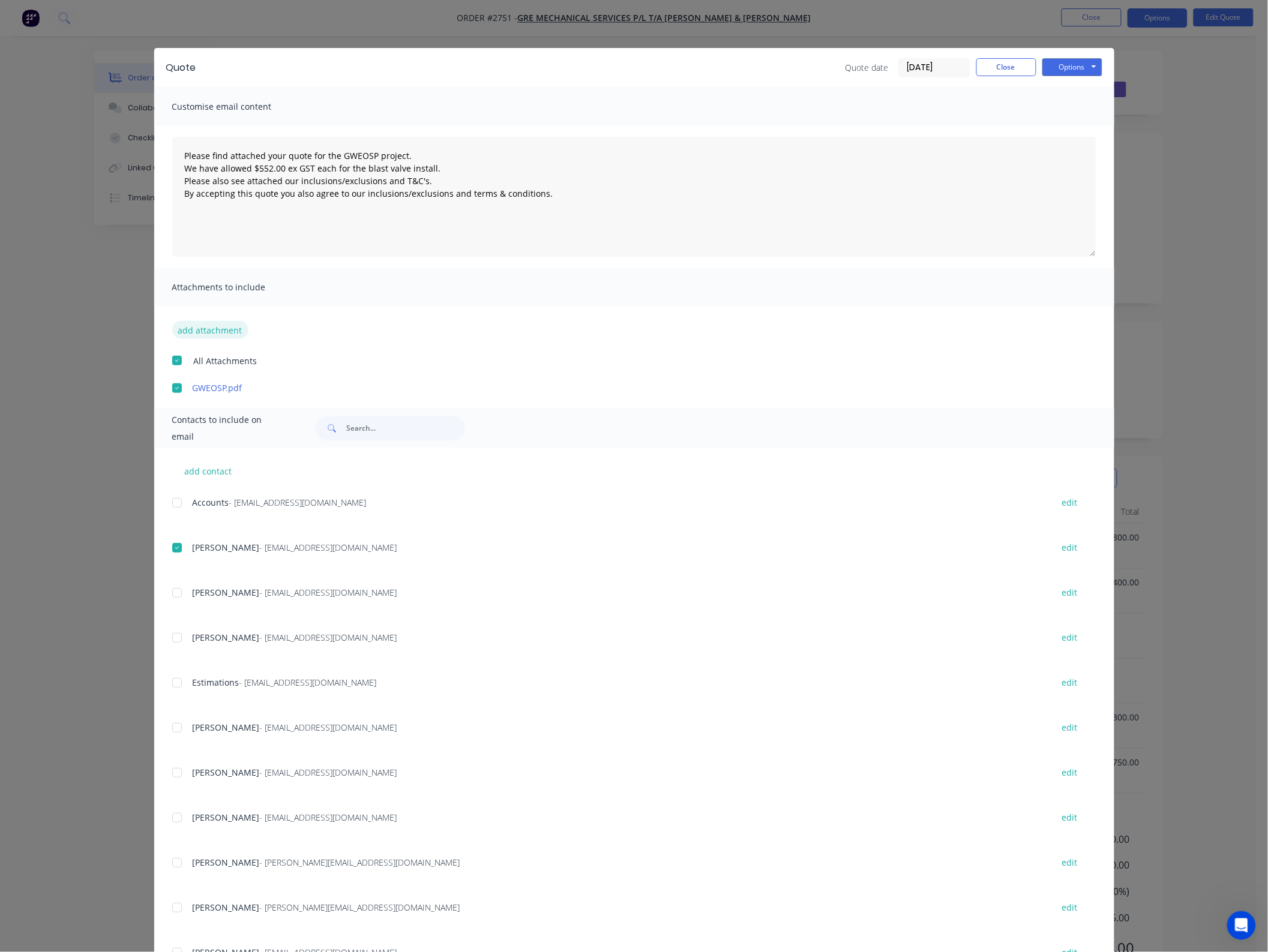
click at [201, 328] on button "add attachment" at bounding box center [210, 329] width 76 height 18
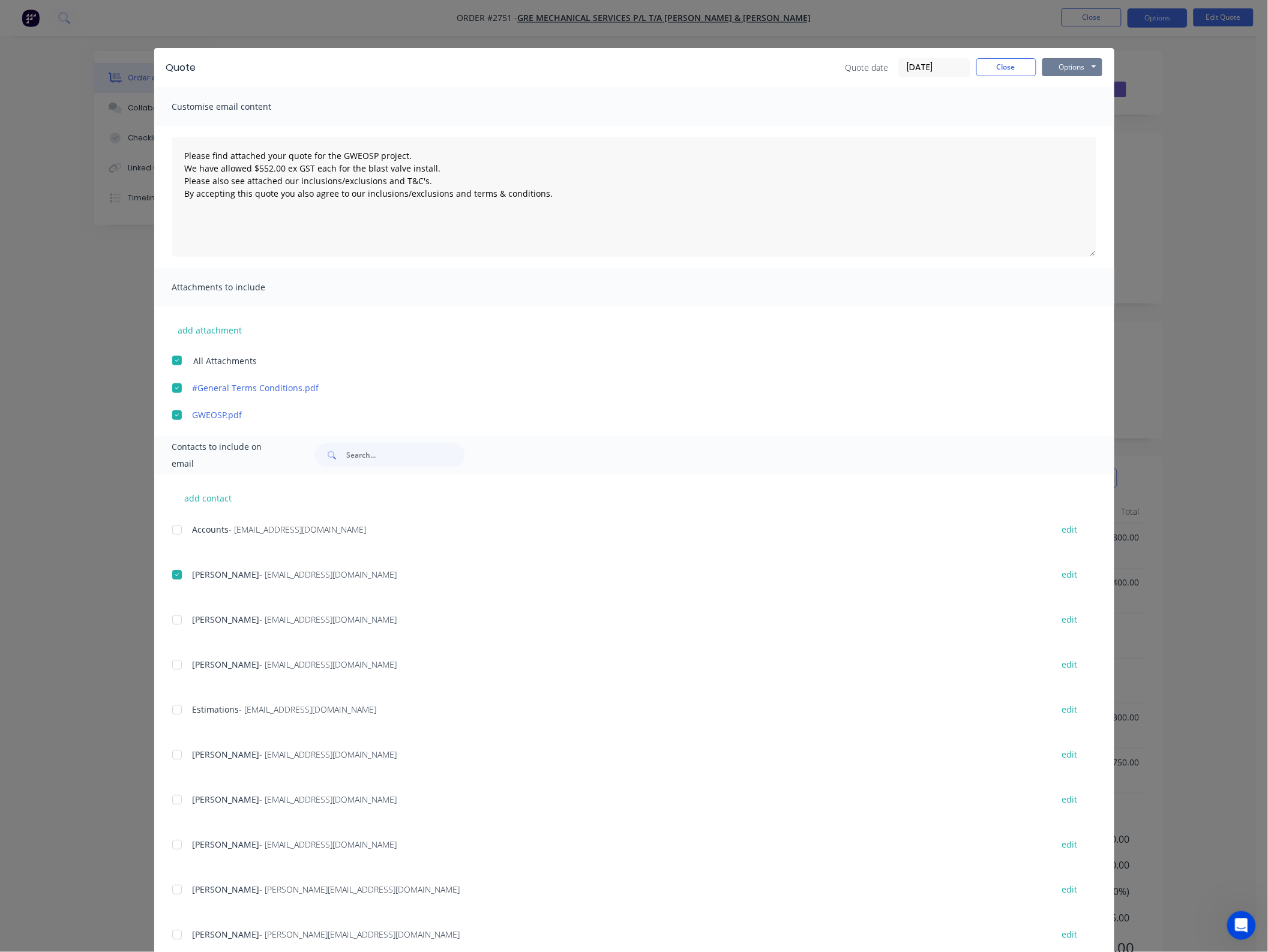
click at [1068, 66] on button "Options" at bounding box center [1072, 67] width 60 height 18
click at [1087, 126] on button "Email" at bounding box center [1080, 128] width 76 height 20
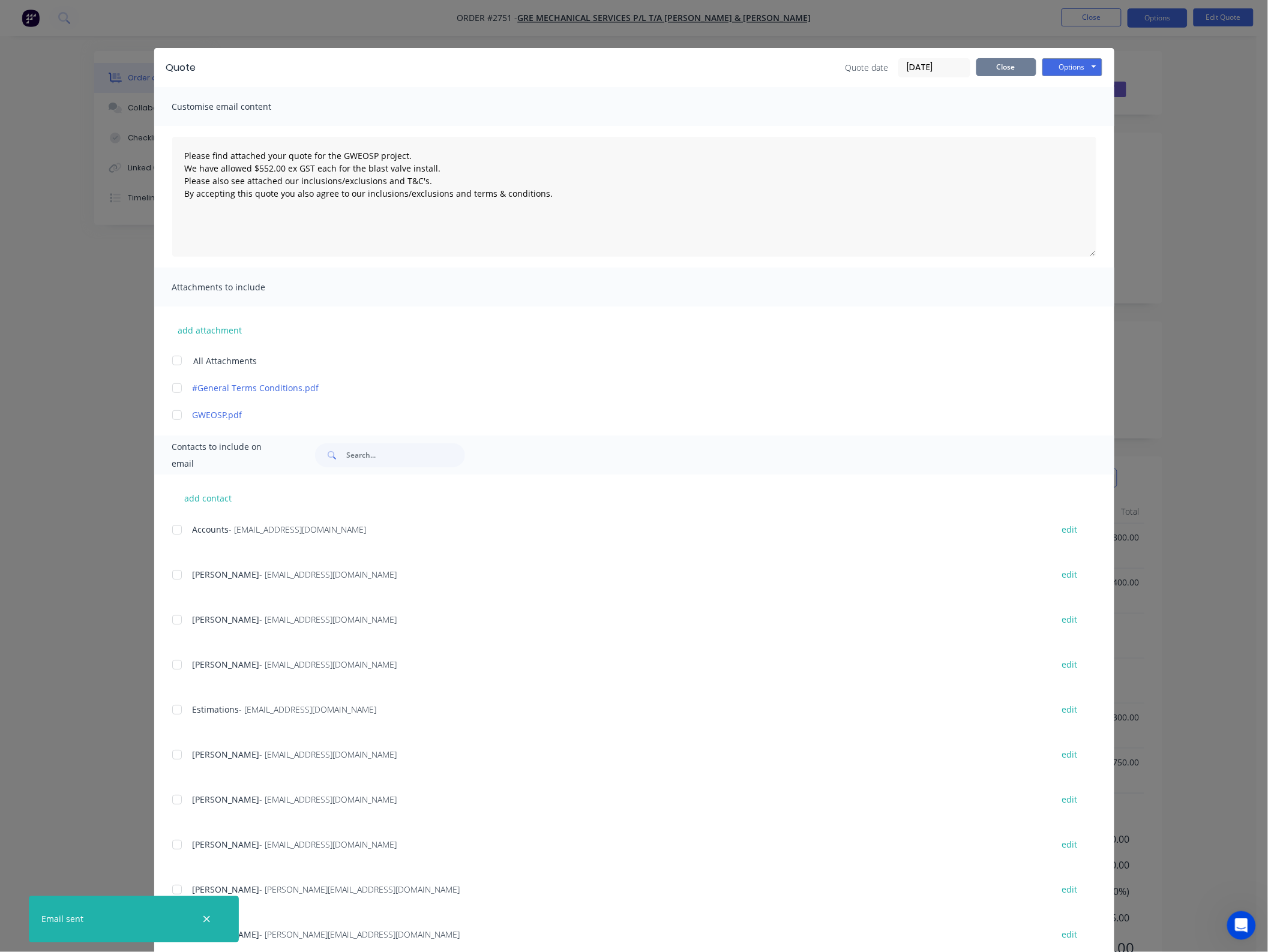
click at [988, 61] on button "Close" at bounding box center [1006, 67] width 60 height 18
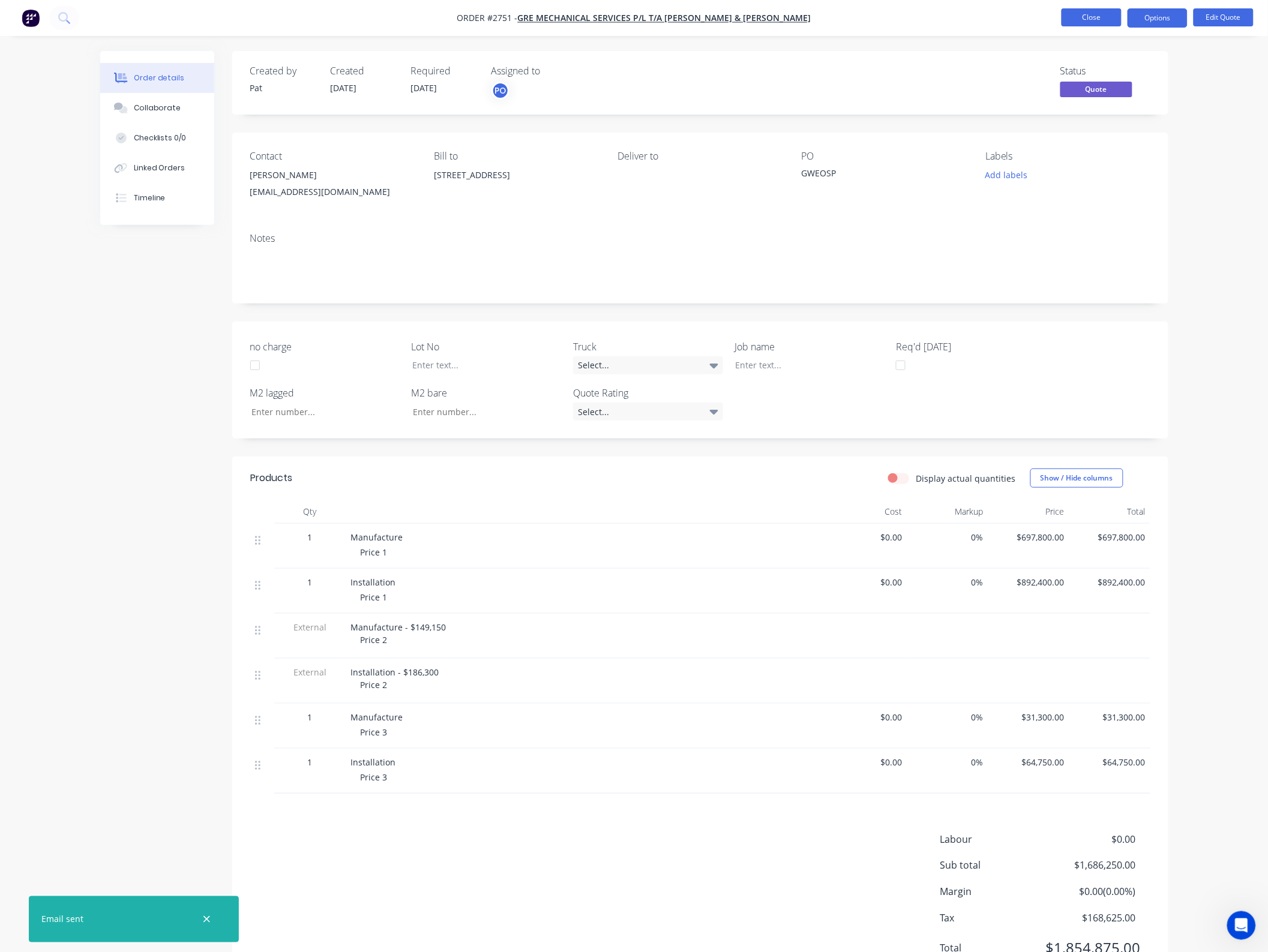
click at [1083, 22] on button "Close" at bounding box center [1091, 17] width 60 height 18
